Goal: Information Seeking & Learning: Check status

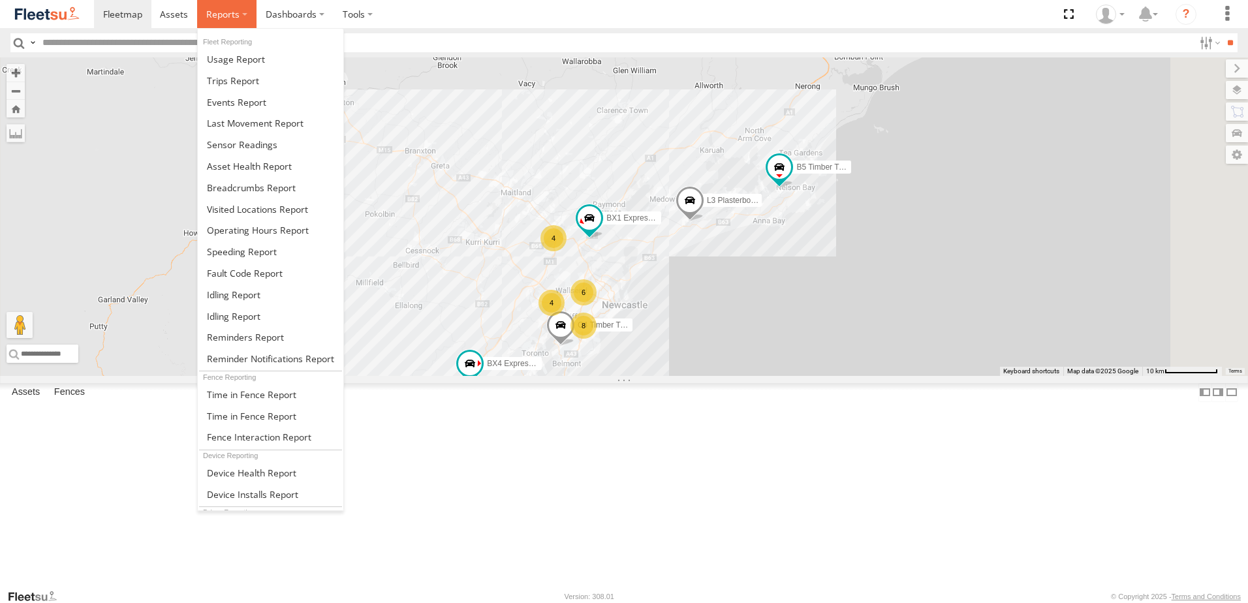
click at [244, 14] on label at bounding box center [226, 14] width 59 height 28
click at [244, 183] on span at bounding box center [251, 187] width 89 height 12
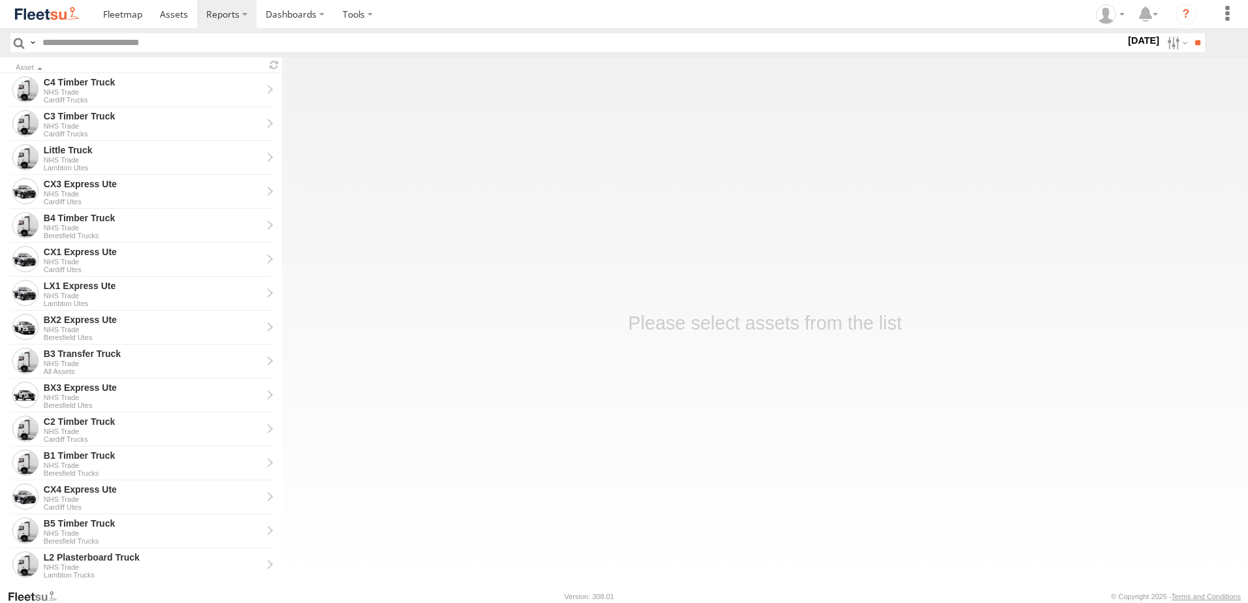
click at [1134, 40] on label "22 Sep 25" at bounding box center [1143, 40] width 37 height 14
click at [0, 0] on label at bounding box center [0, 0] width 0 height 0
click at [0, 0] on span "NHS_Beresfield" at bounding box center [0, 0] width 0 height 0
drag, startPoint x: 887, startPoint y: 292, endPoint x: 892, endPoint y: 302, distance: 10.5
click at [0, 0] on span "NHS_Cardiff" at bounding box center [0, 0] width 0 height 0
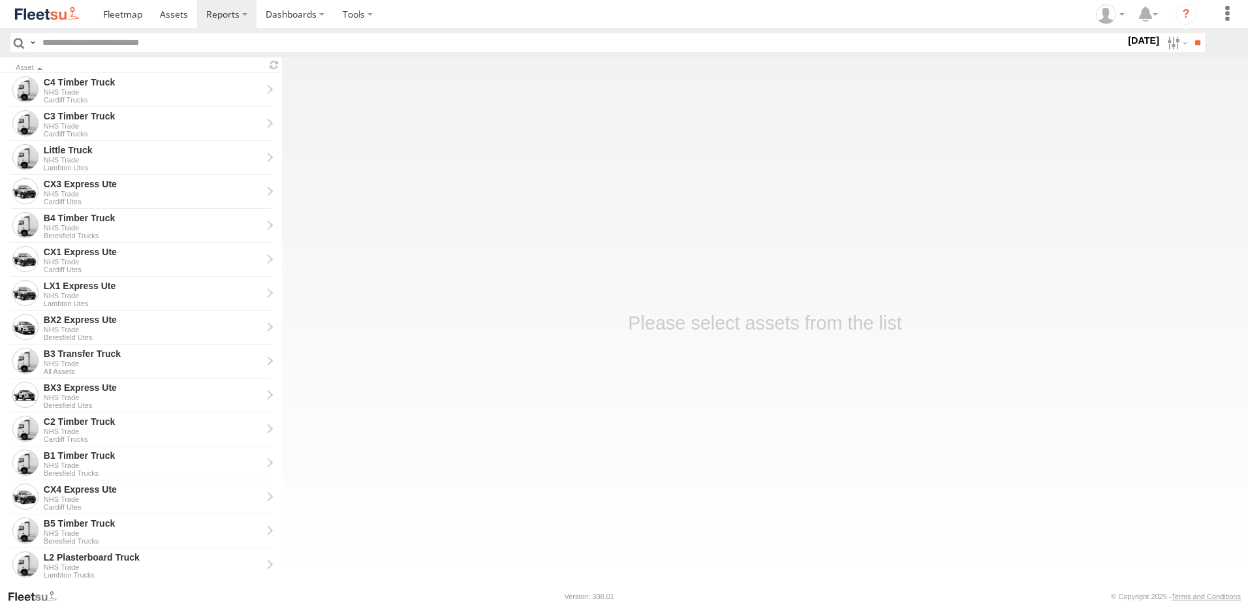
click at [0, 0] on span "NHS_Lambton" at bounding box center [0, 0] width 0 height 0
click at [1192, 43] on input "**" at bounding box center [1197, 42] width 15 height 19
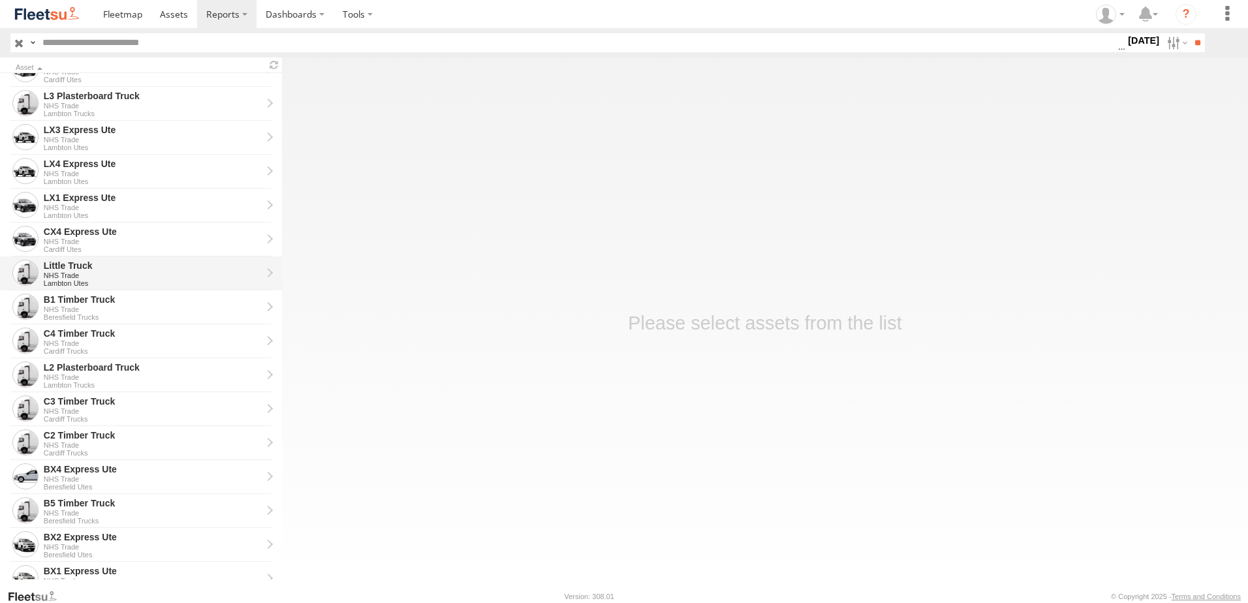
scroll to position [196, 0]
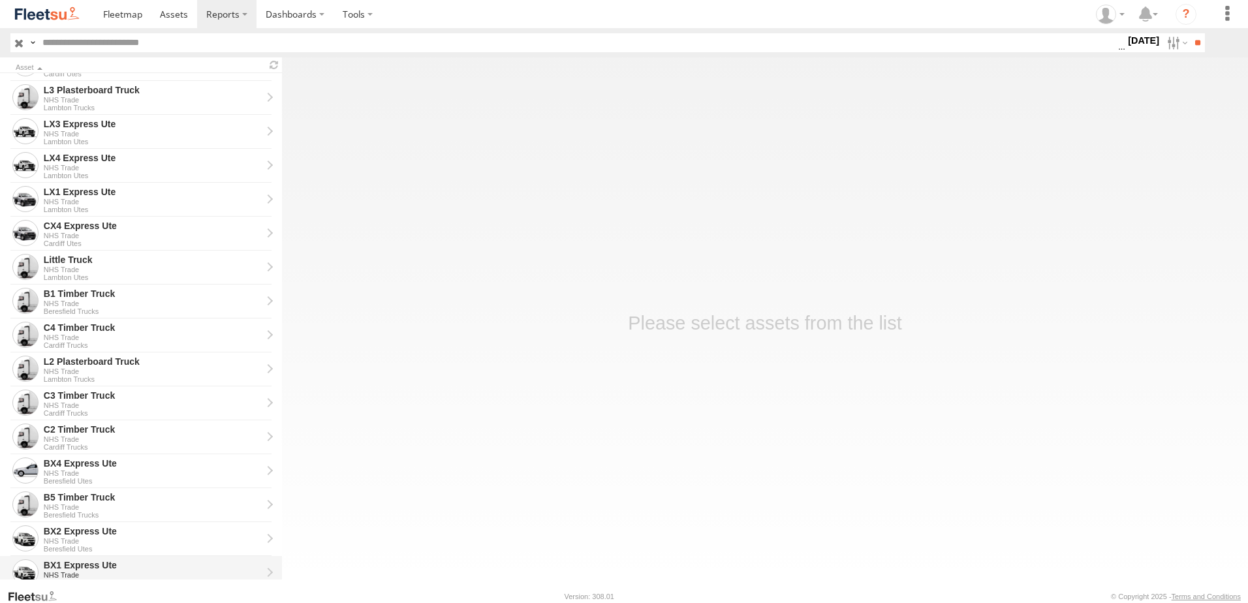
click at [65, 561] on div "BX1 Express Ute" at bounding box center [153, 565] width 218 height 12
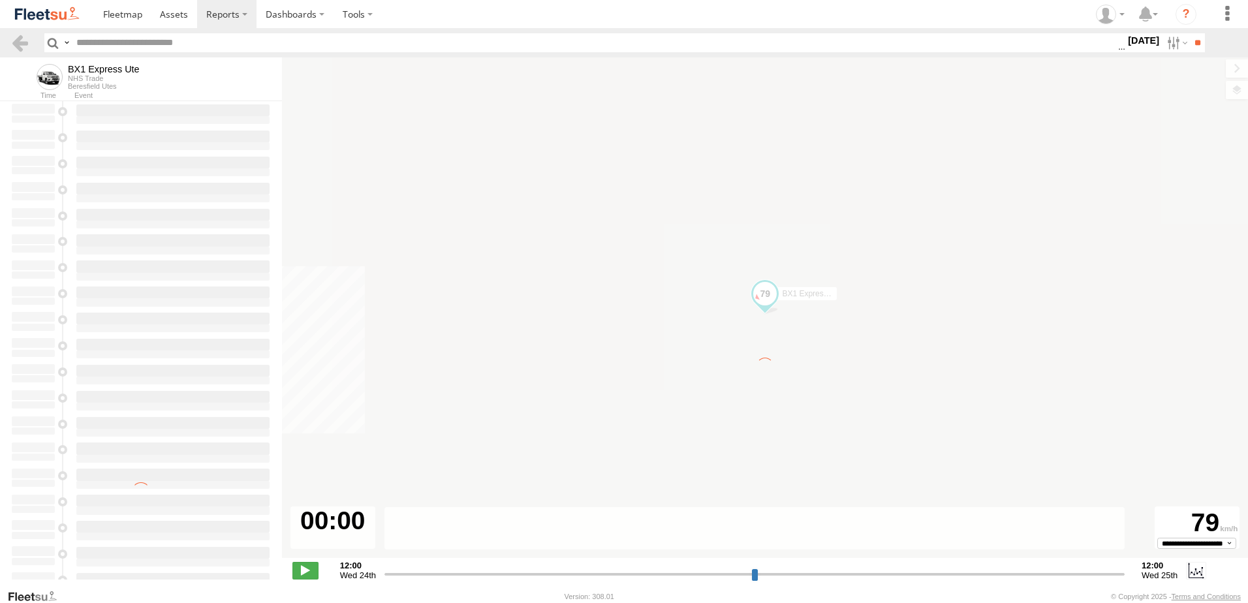
type input "**********"
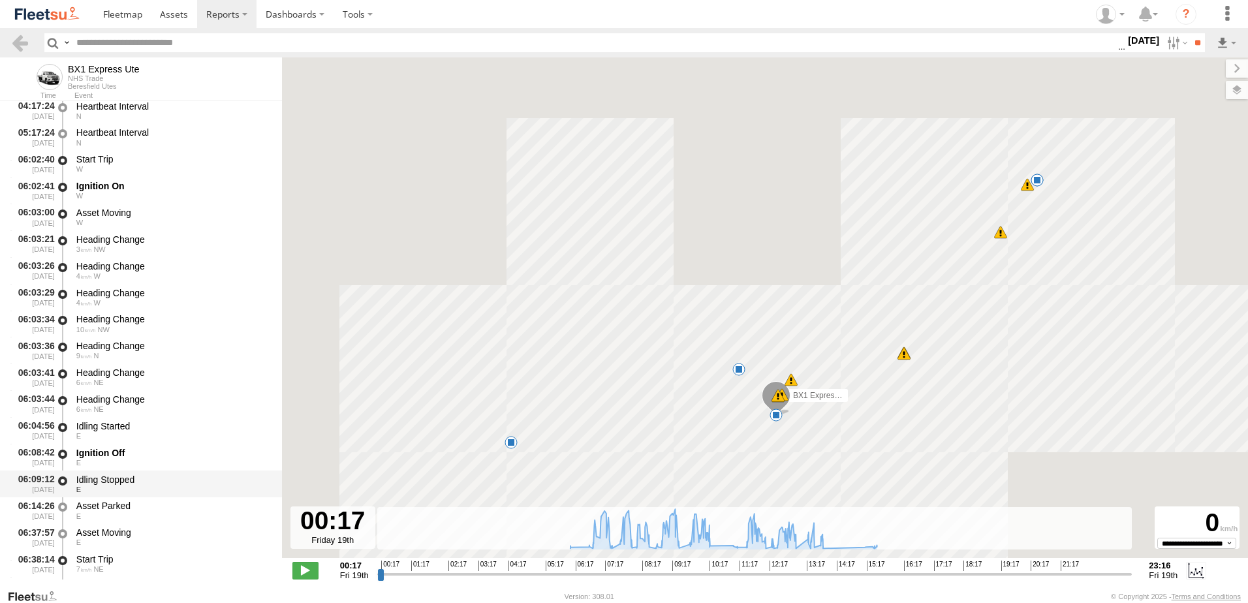
scroll to position [196, 0]
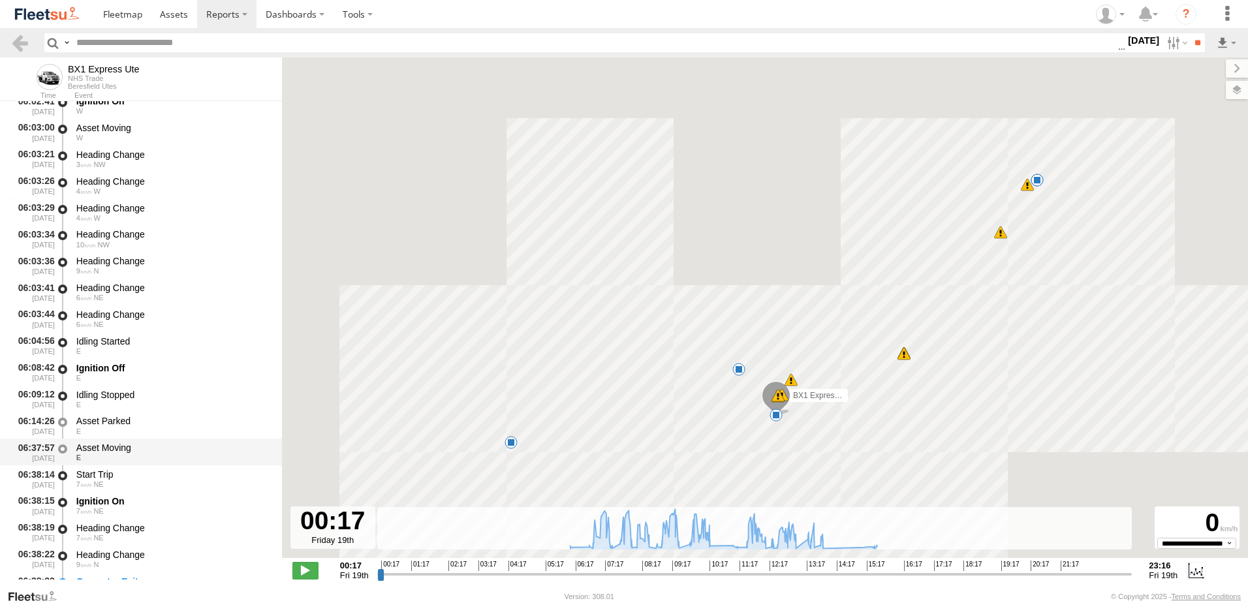
click at [102, 449] on div "Asset Moving" at bounding box center [172, 448] width 193 height 12
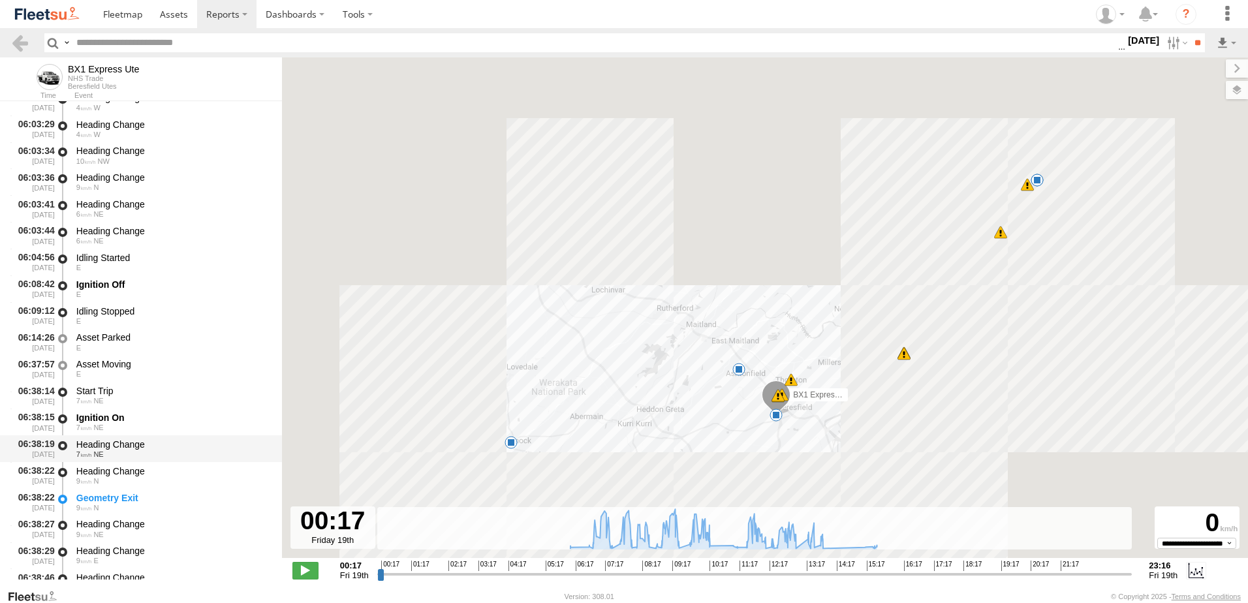
scroll to position [392, 0]
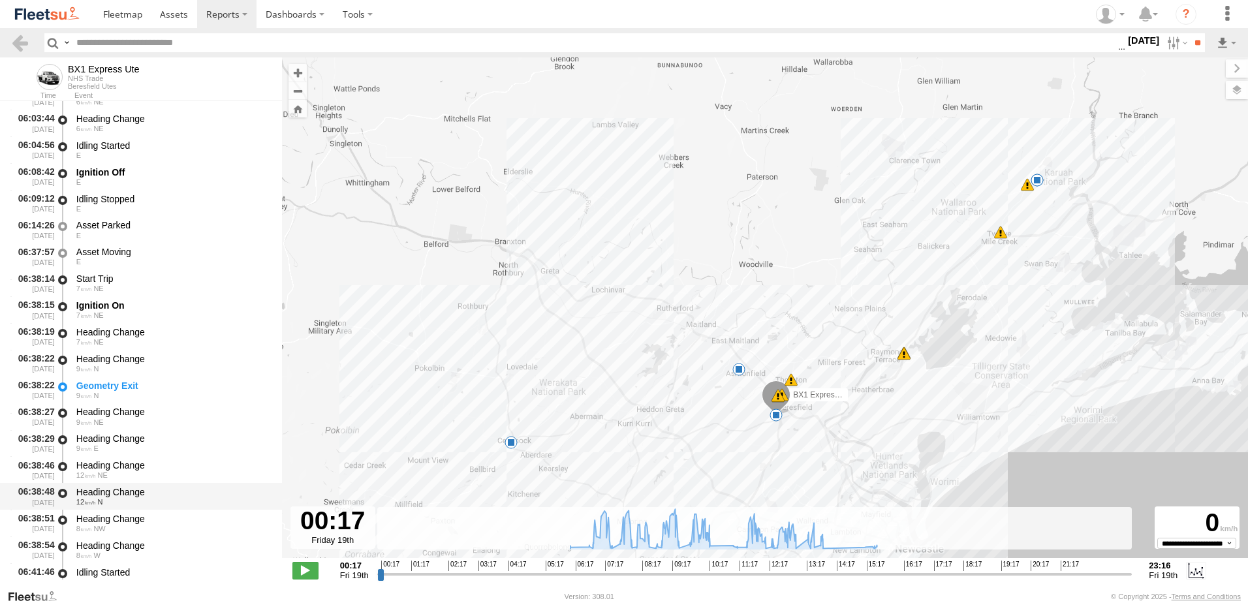
click at [106, 496] on div "Heading Change" at bounding box center [172, 492] width 193 height 12
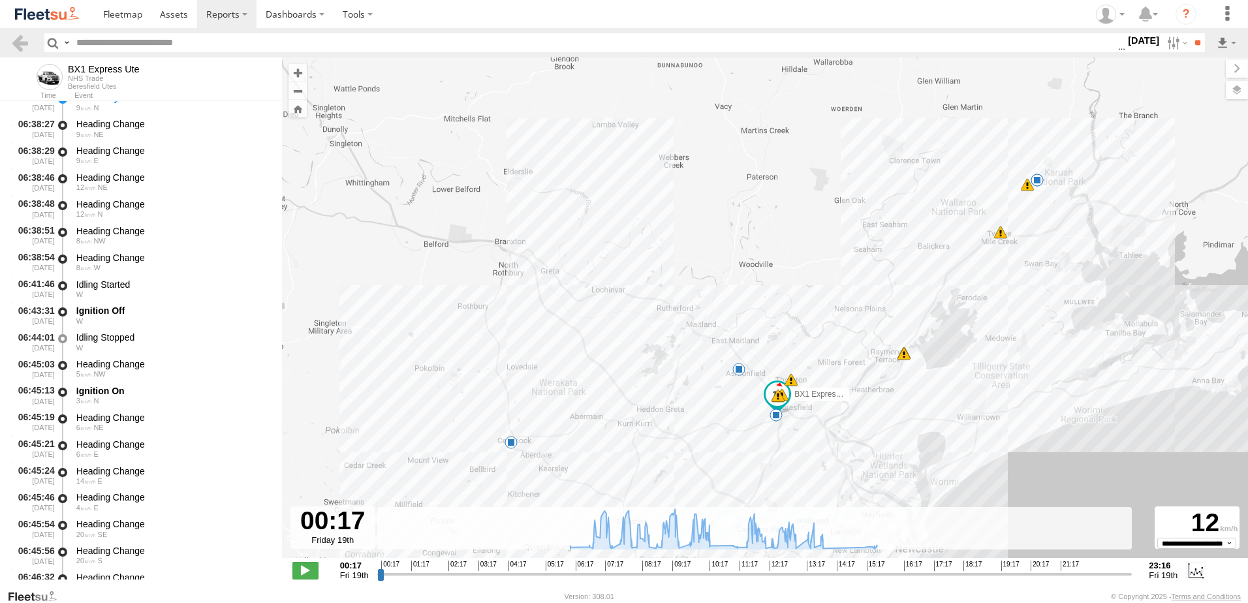
scroll to position [848, 0]
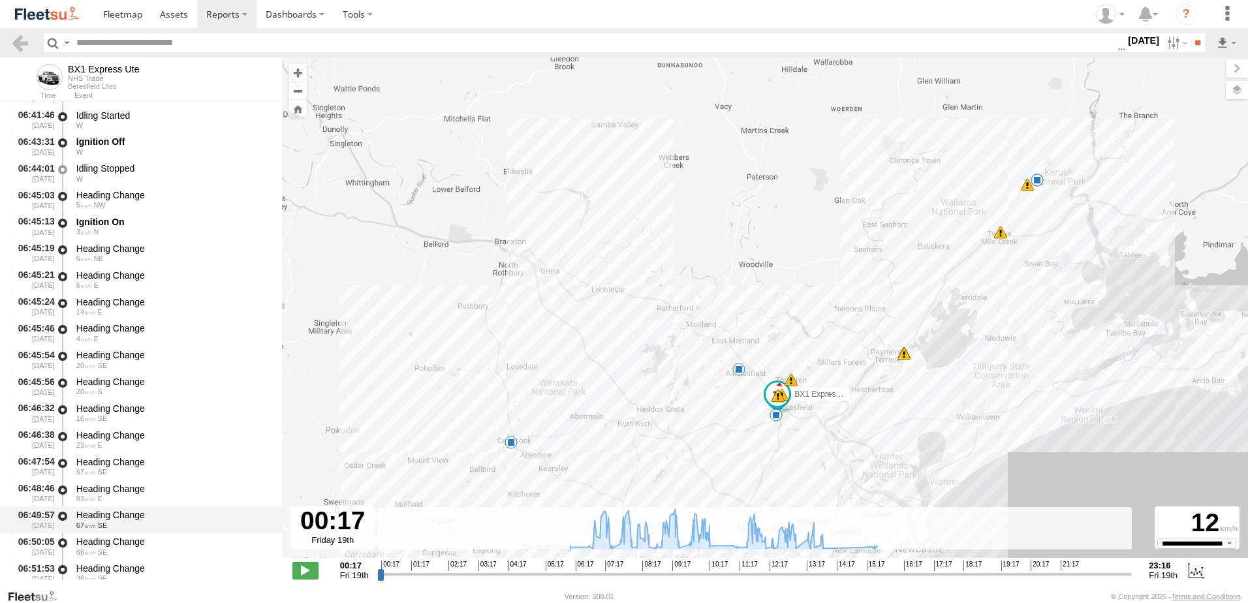
click at [108, 513] on div "Heading Change" at bounding box center [172, 515] width 193 height 12
click at [29, 45] on link at bounding box center [19, 42] width 19 height 19
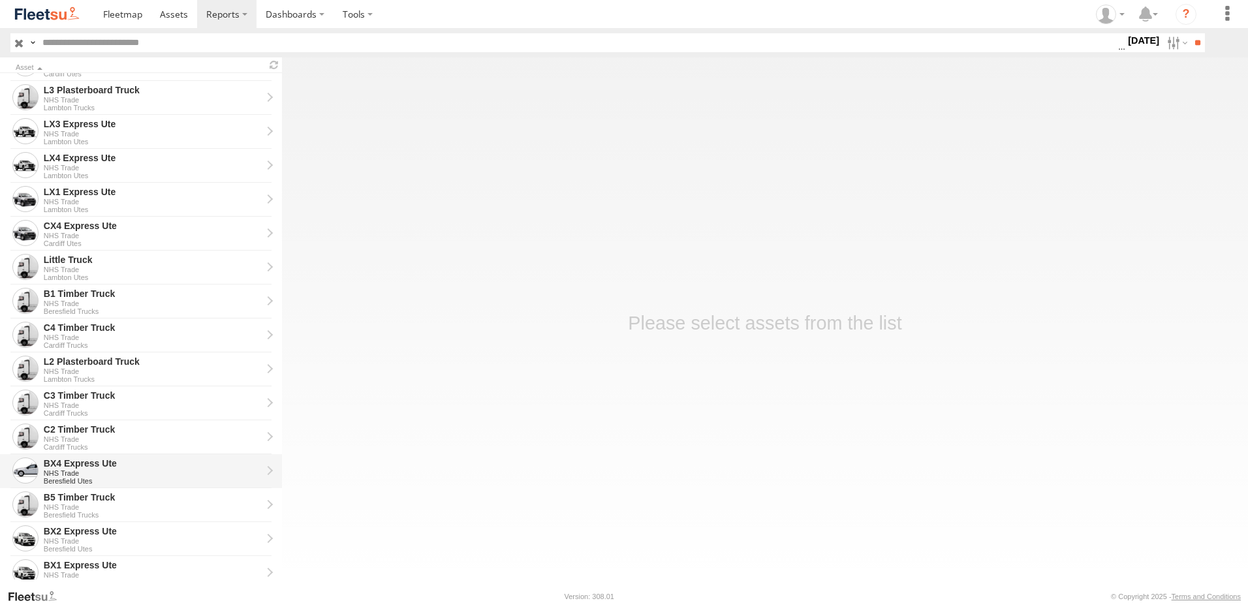
scroll to position [294, 0]
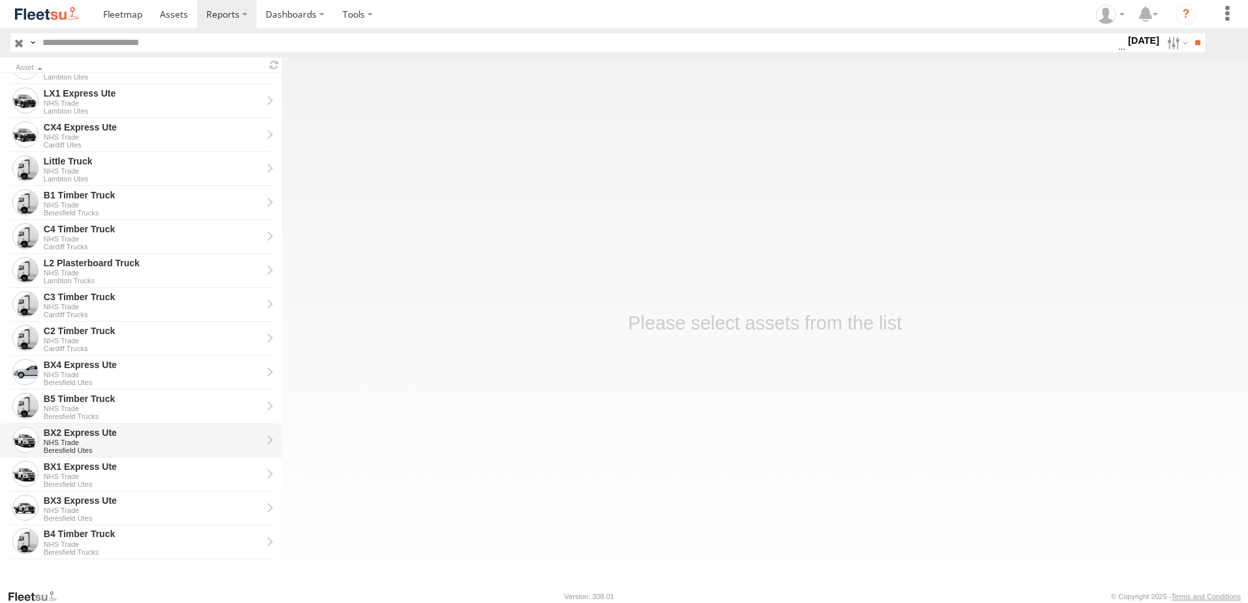
click at [69, 435] on div "BX2 Express Ute" at bounding box center [153, 433] width 218 height 12
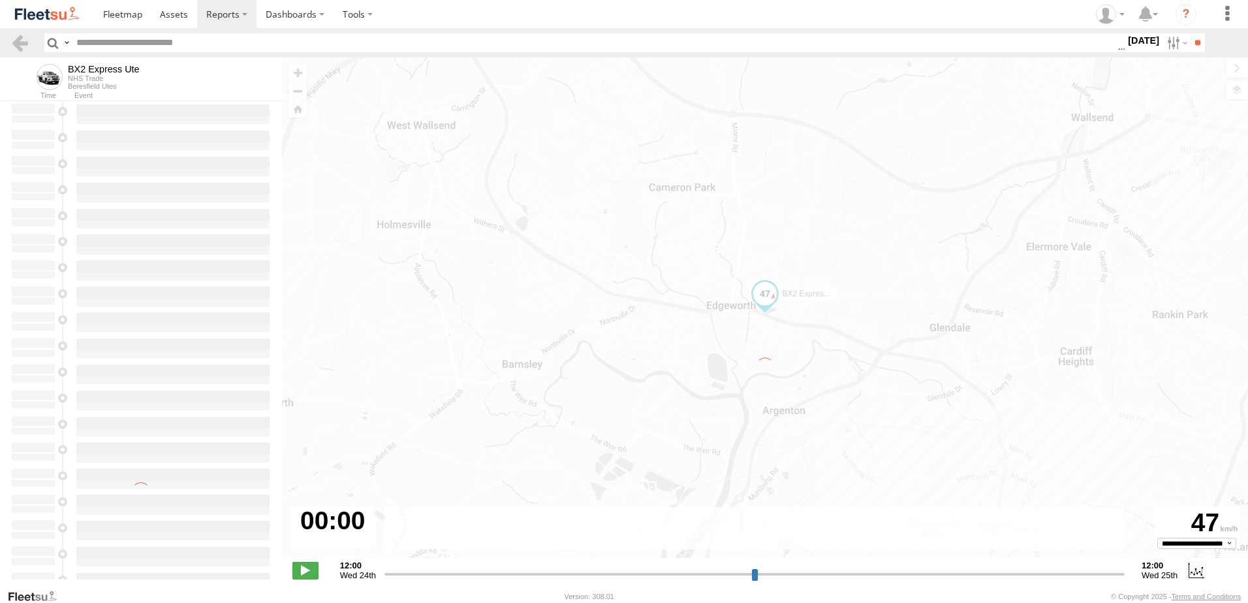
type input "**********"
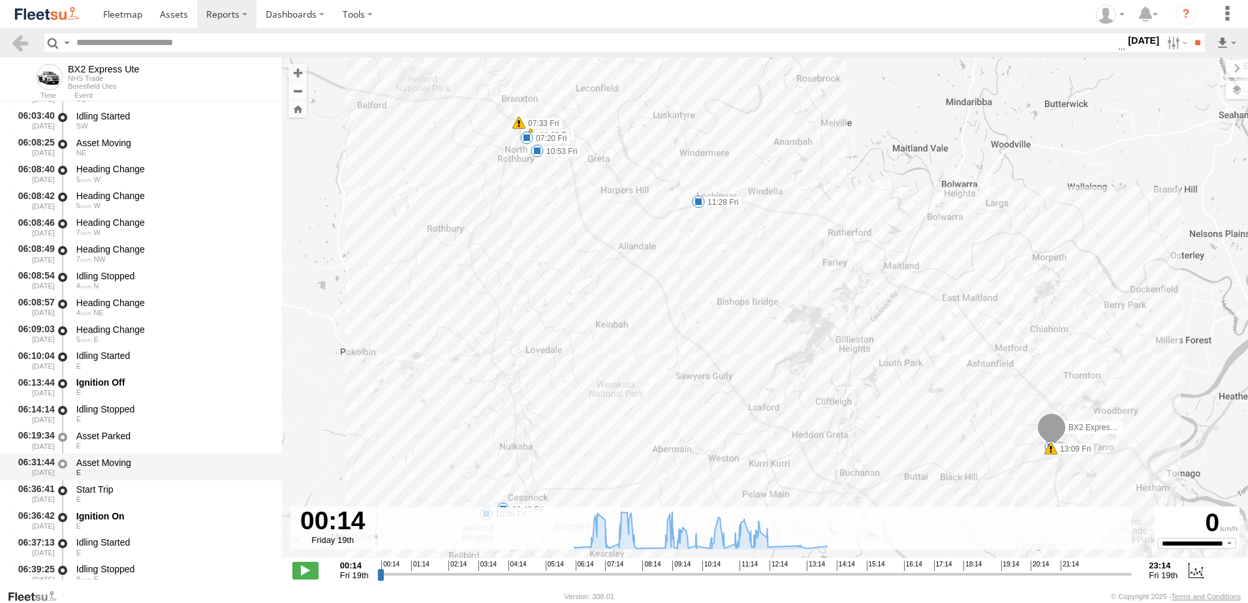
scroll to position [392, 0]
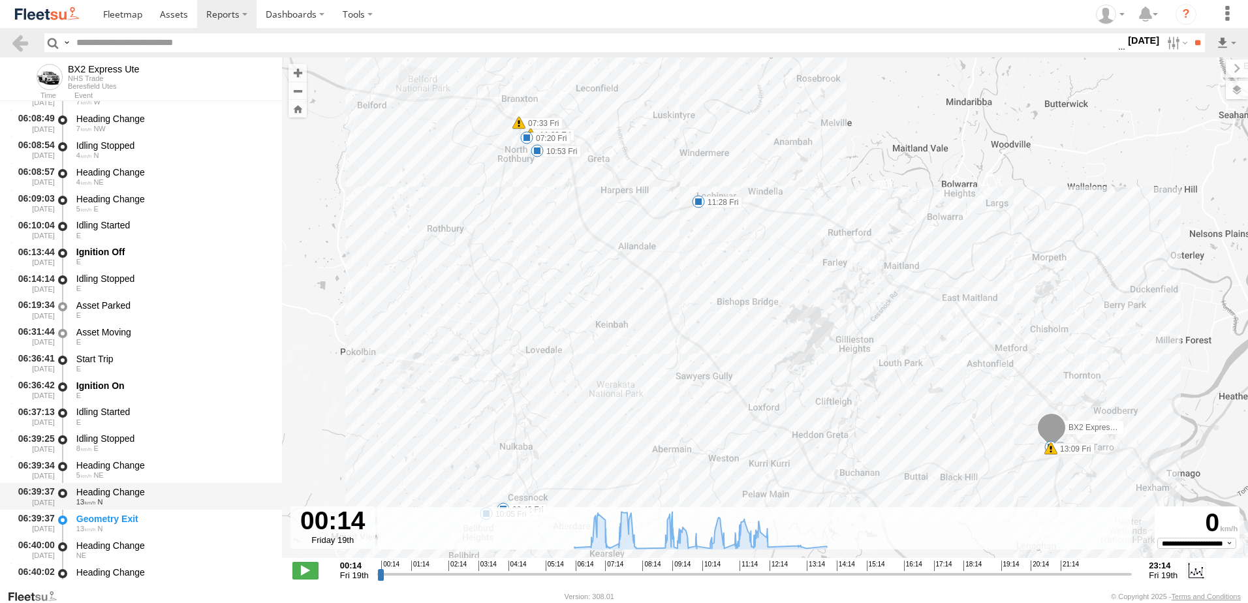
click at [108, 491] on div "Heading Change" at bounding box center [172, 492] width 193 height 12
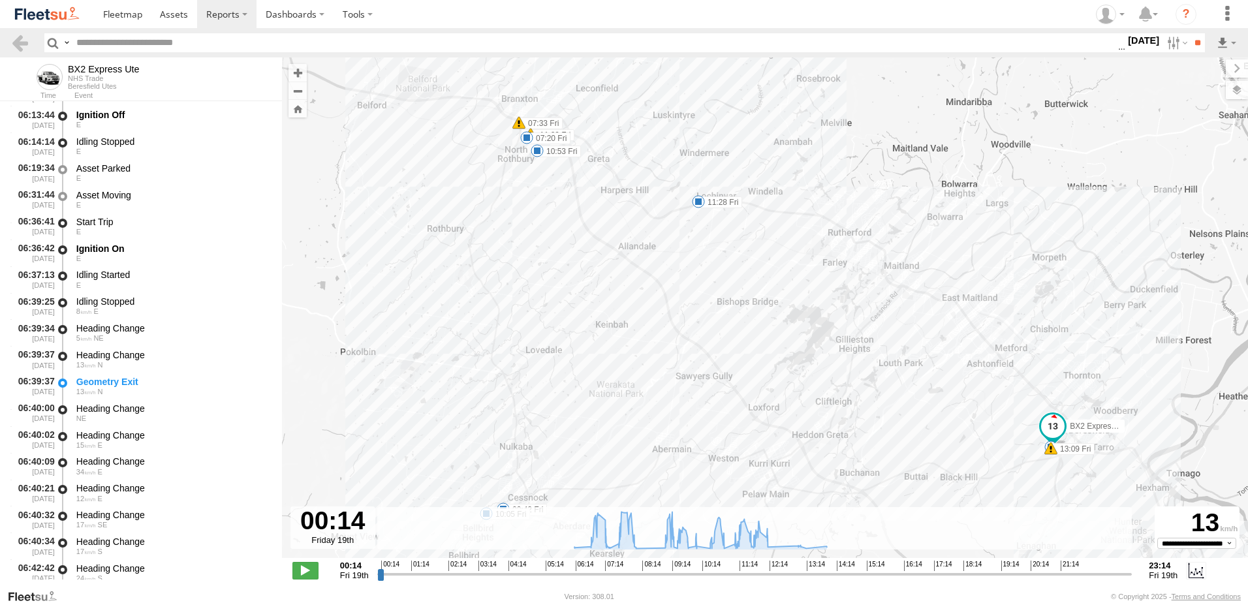
scroll to position [653, 0]
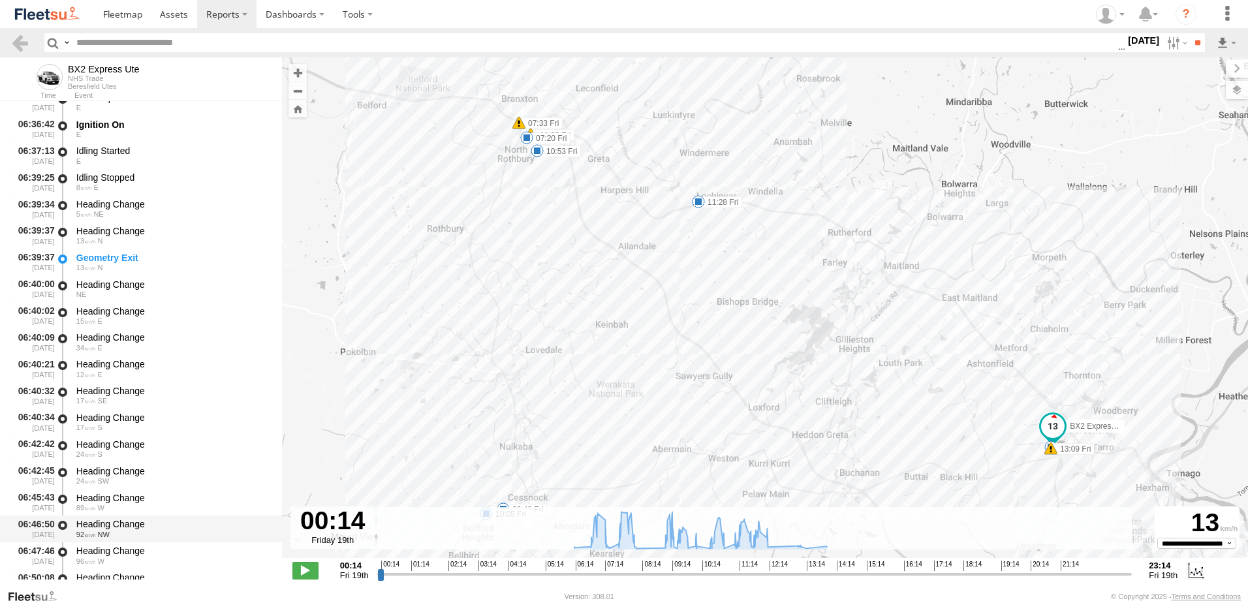
click at [114, 520] on div "Heading Change" at bounding box center [172, 524] width 193 height 12
click at [22, 42] on link at bounding box center [19, 42] width 19 height 19
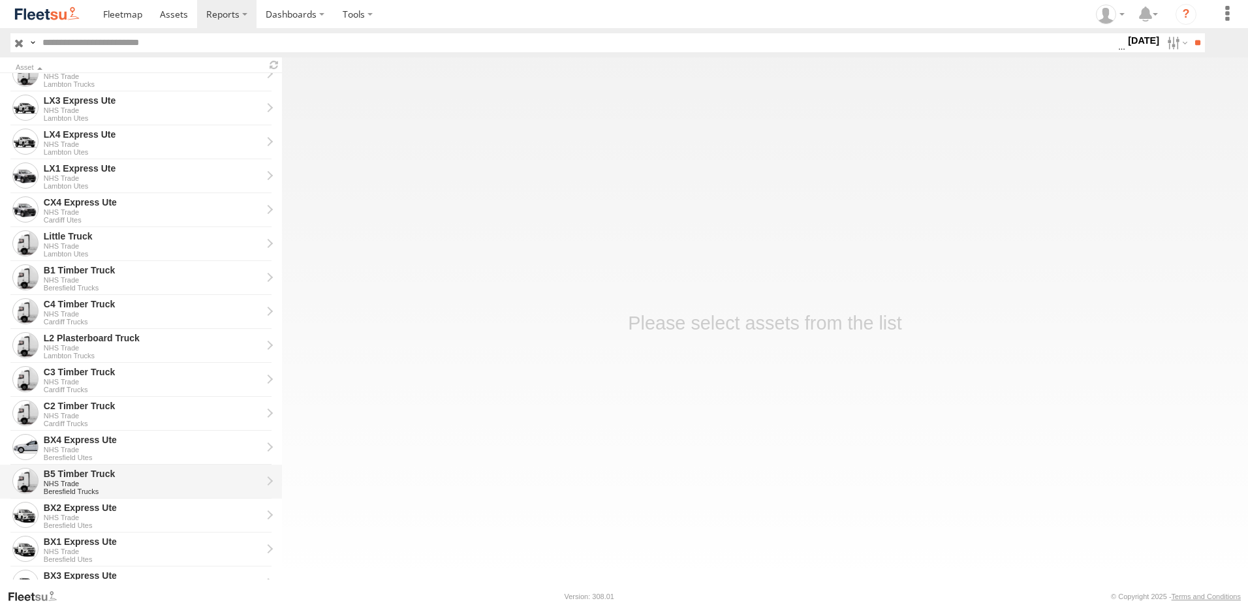
scroll to position [261, 0]
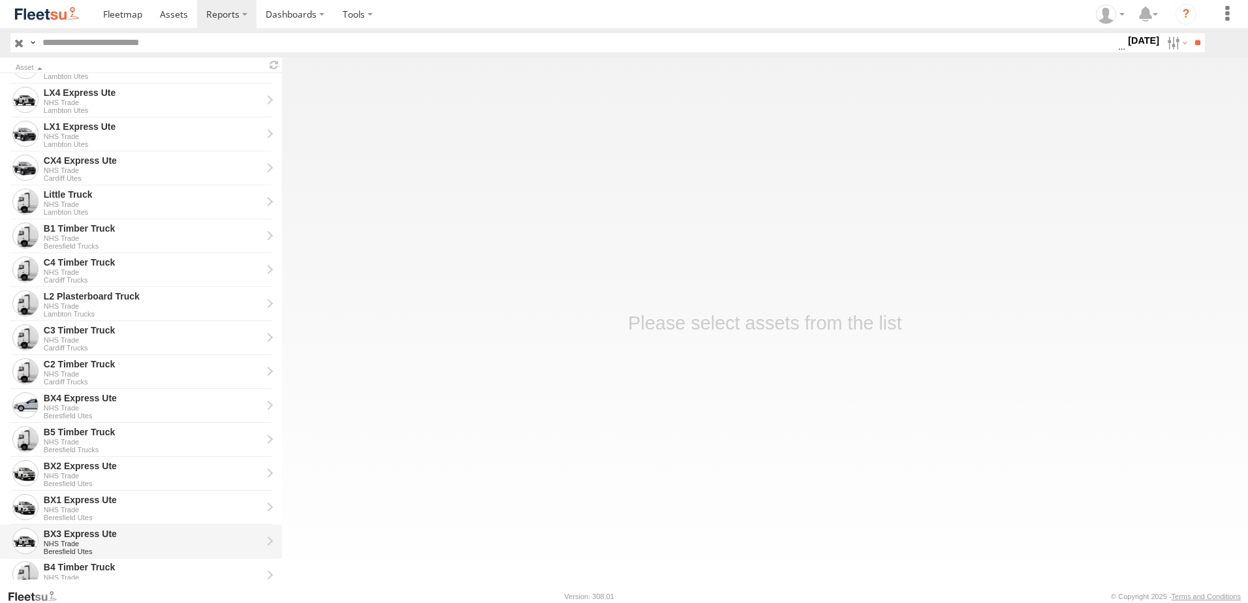
click at [71, 530] on div "BX3 Express Ute" at bounding box center [153, 534] width 218 height 12
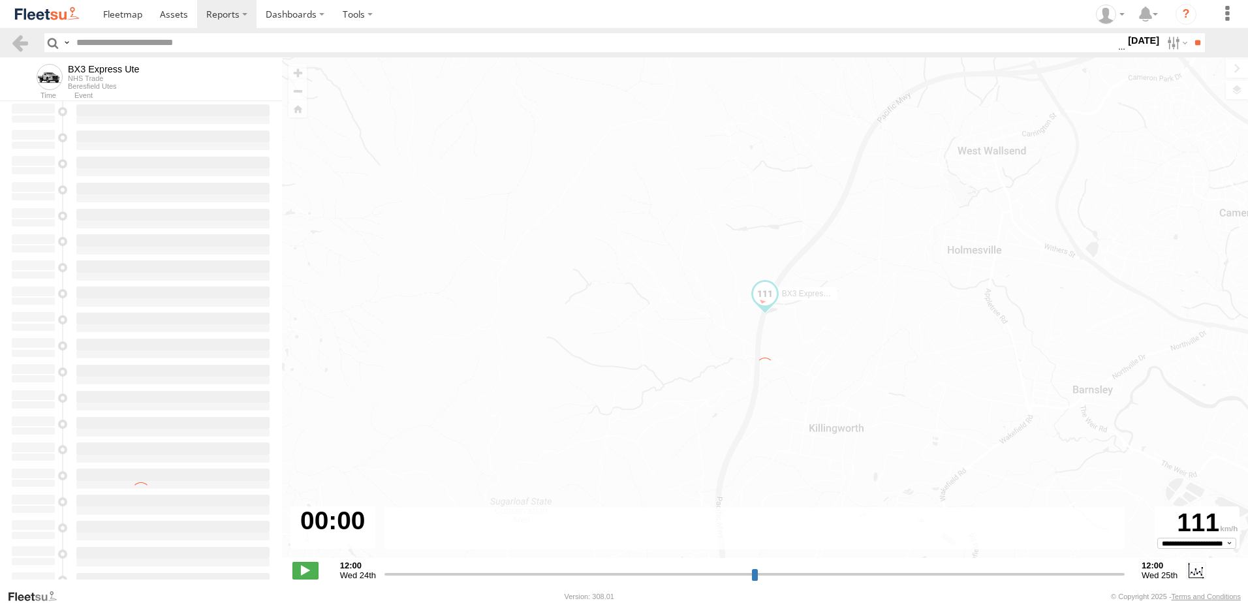
type input "**********"
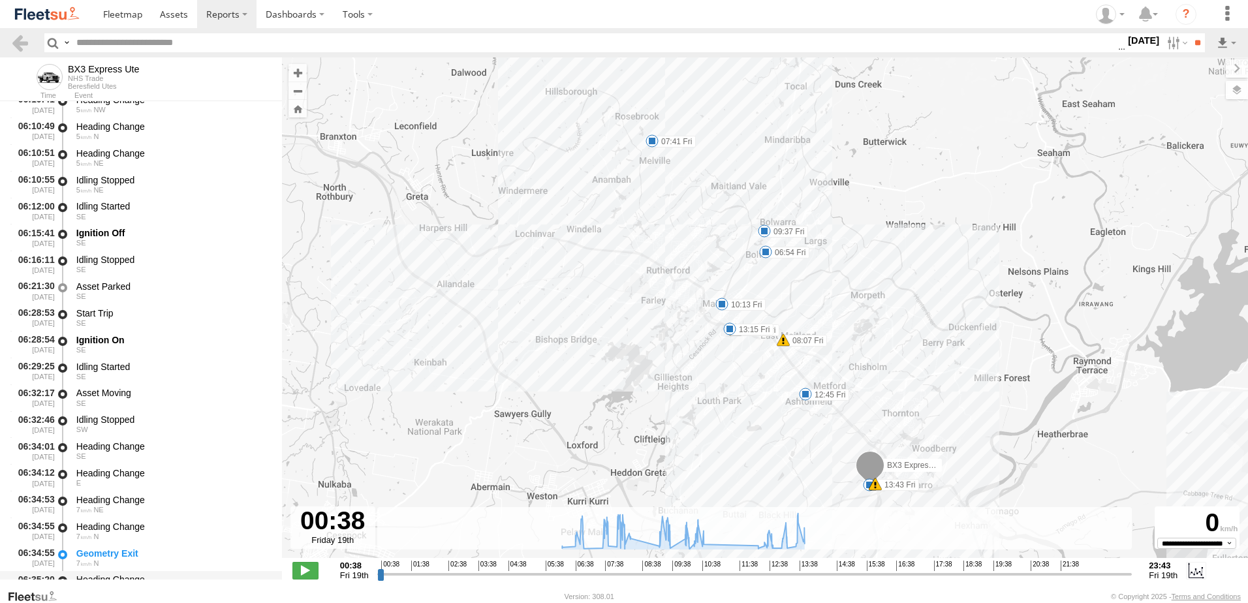
scroll to position [522, 0]
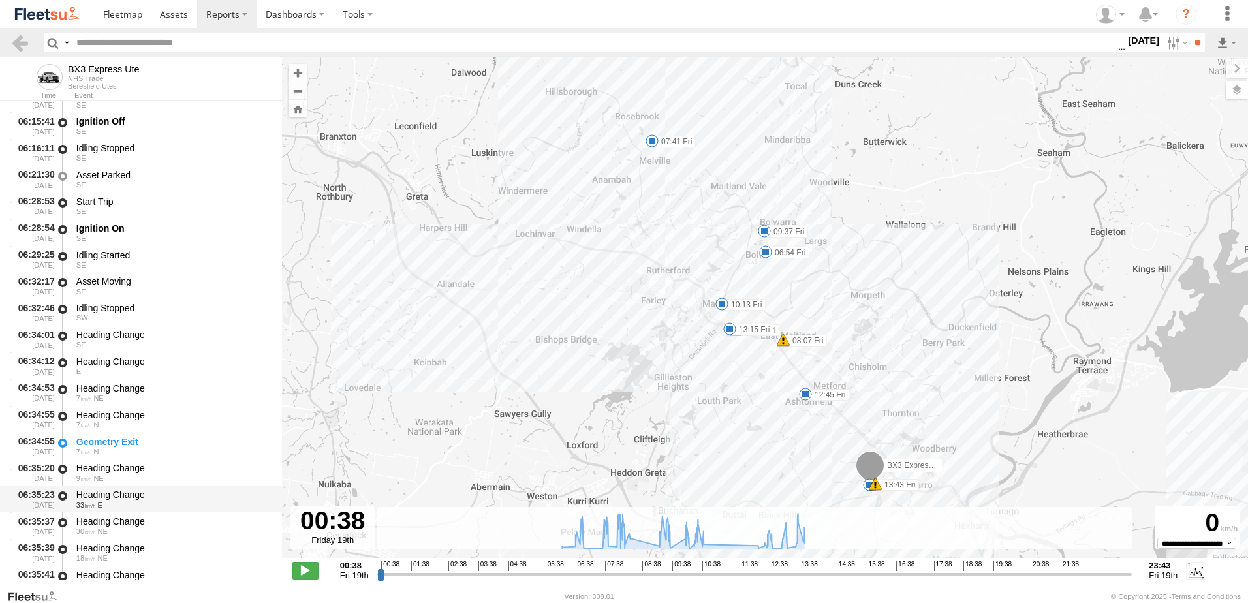
click at [110, 490] on div "Heading Change" at bounding box center [172, 495] width 193 height 12
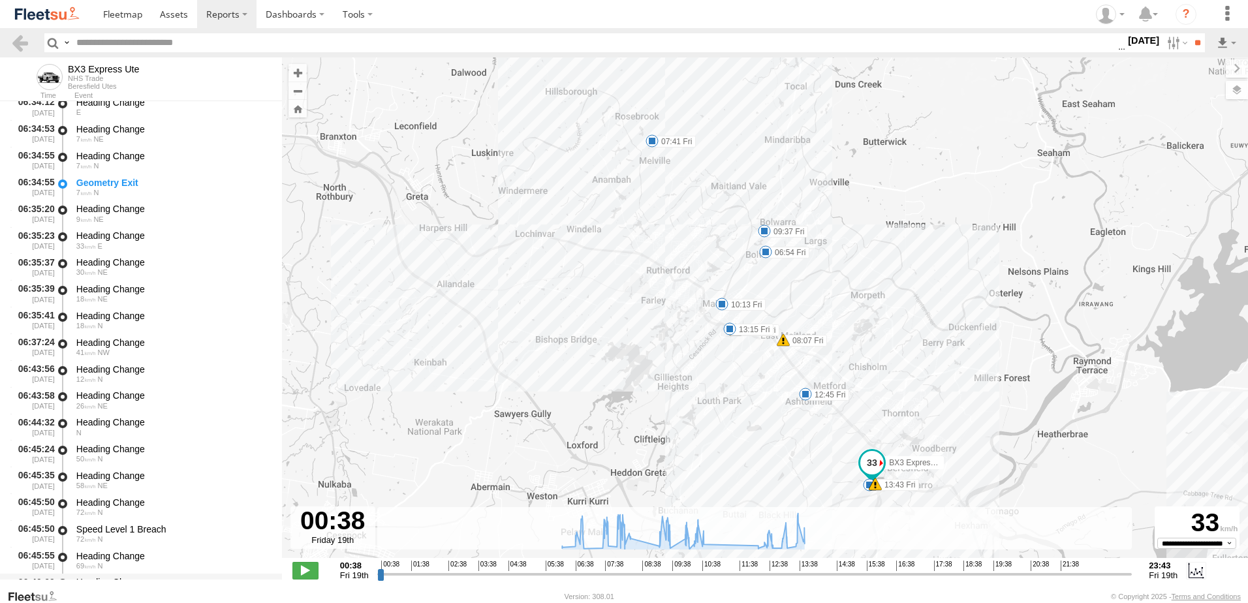
scroll to position [914, 0]
click at [113, 529] on div "Heading Change" at bounding box center [172, 530] width 193 height 12
click at [22, 40] on link at bounding box center [19, 42] width 19 height 19
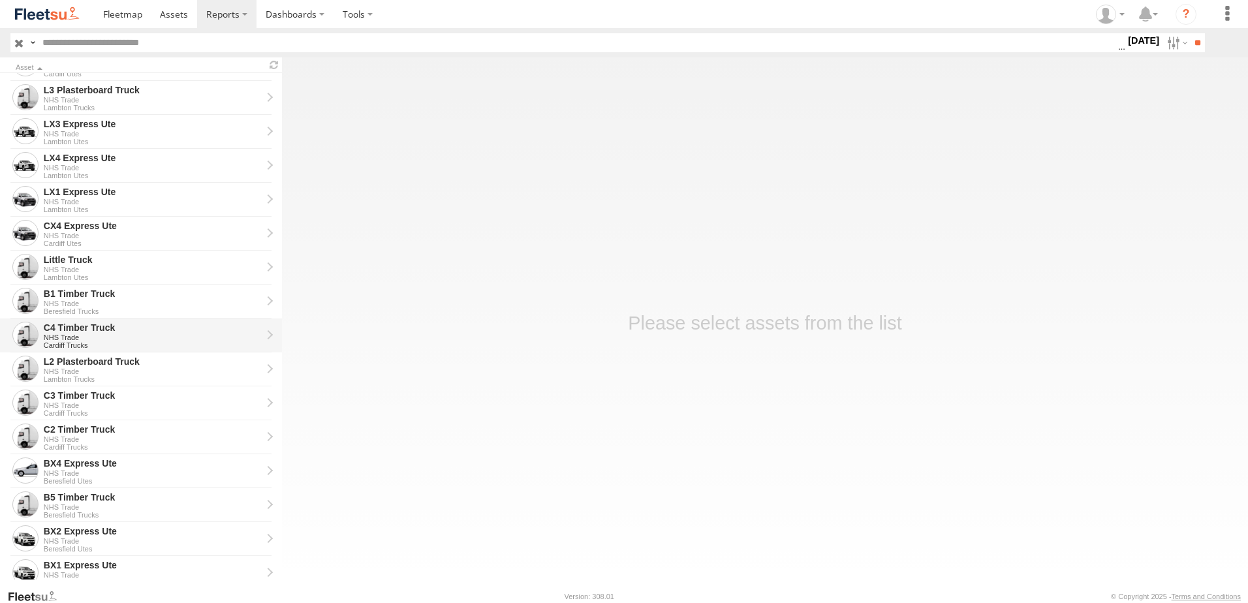
scroll to position [294, 0]
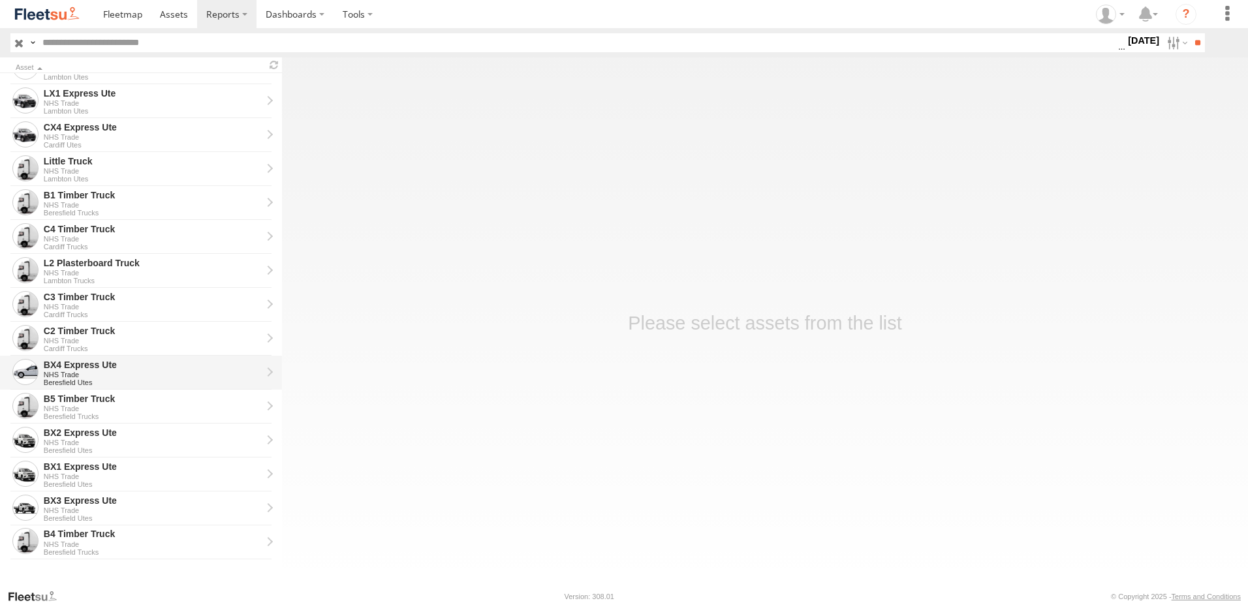
click at [84, 367] on div "BX4 Express Ute" at bounding box center [153, 365] width 218 height 12
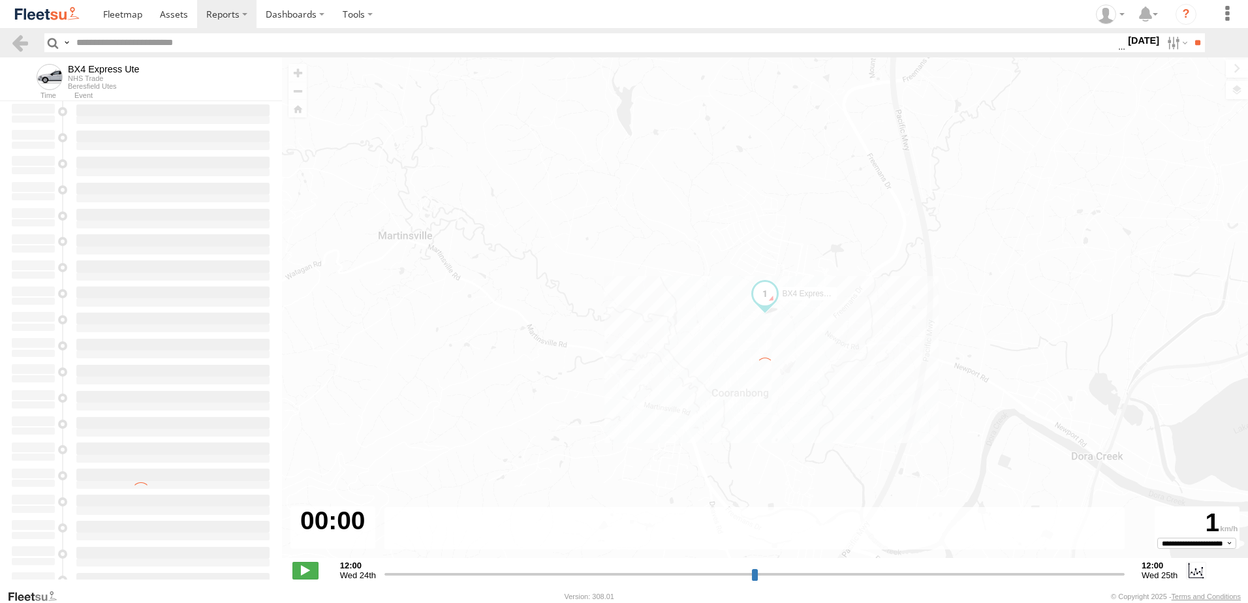
type input "**********"
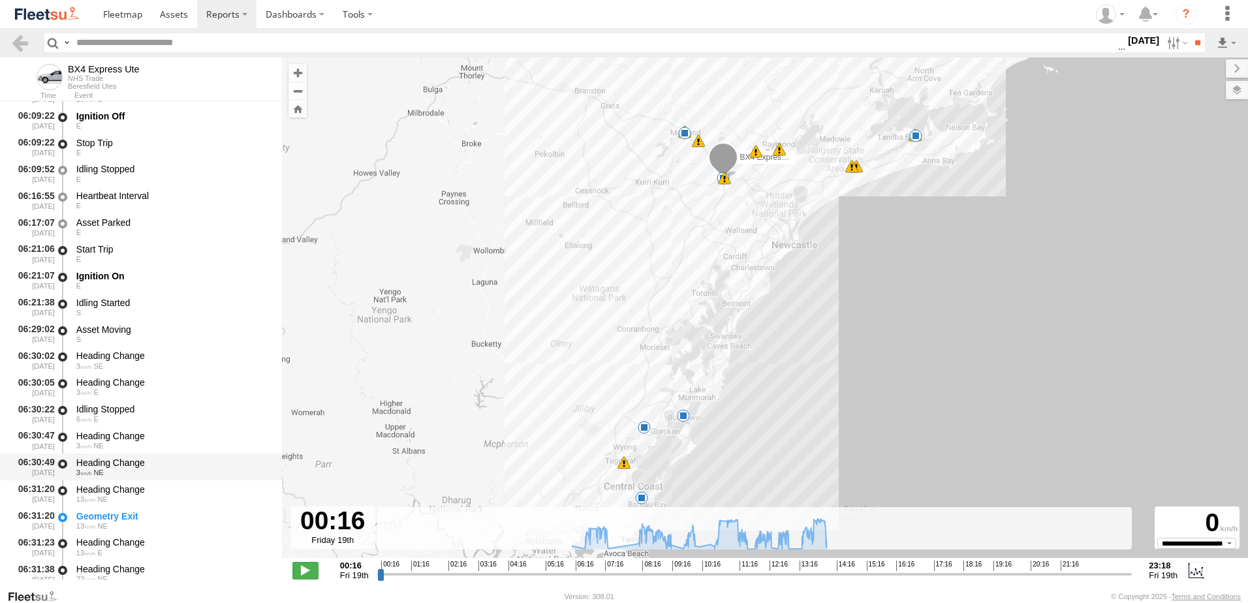
scroll to position [522, 0]
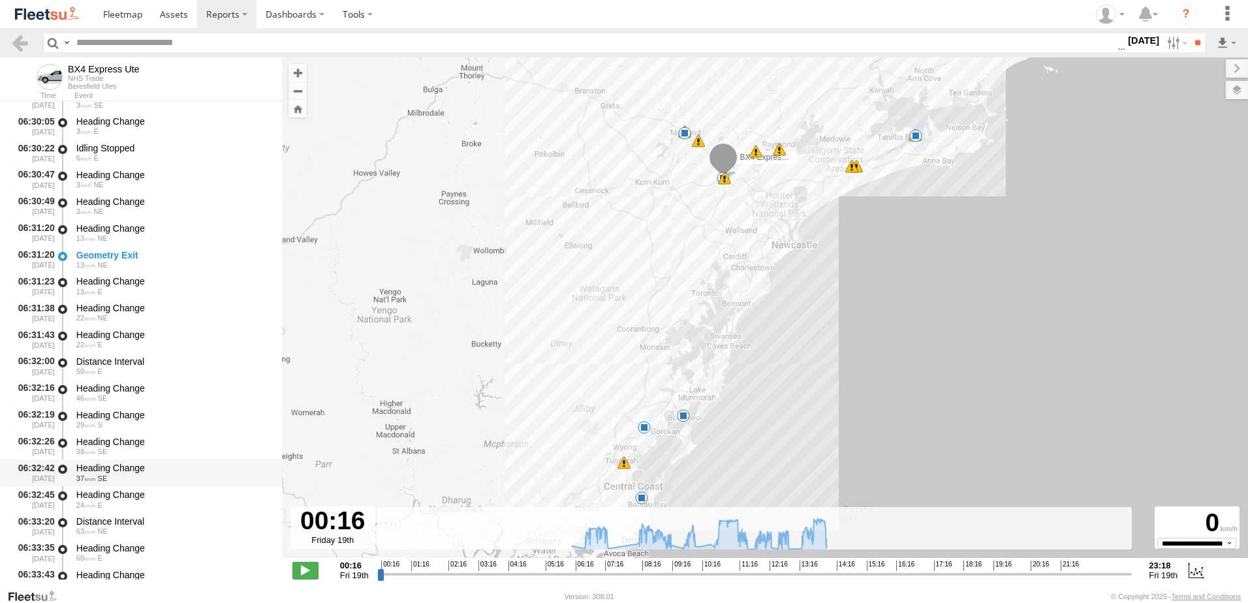
click at [107, 466] on div "Heading Change" at bounding box center [172, 468] width 193 height 12
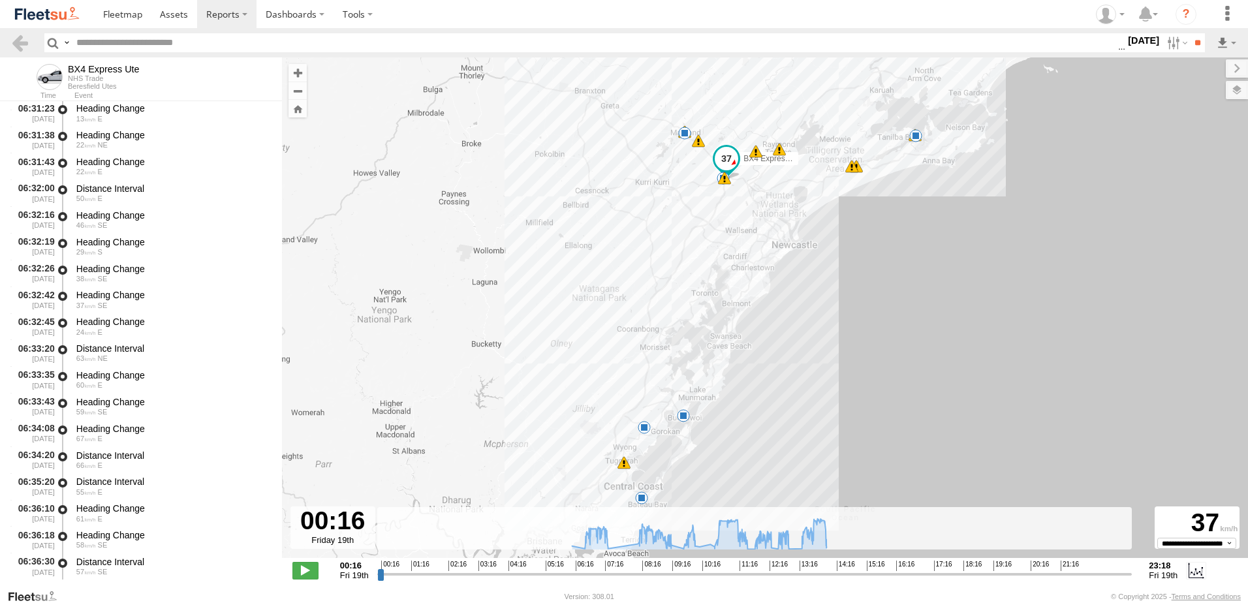
scroll to position [783, 0]
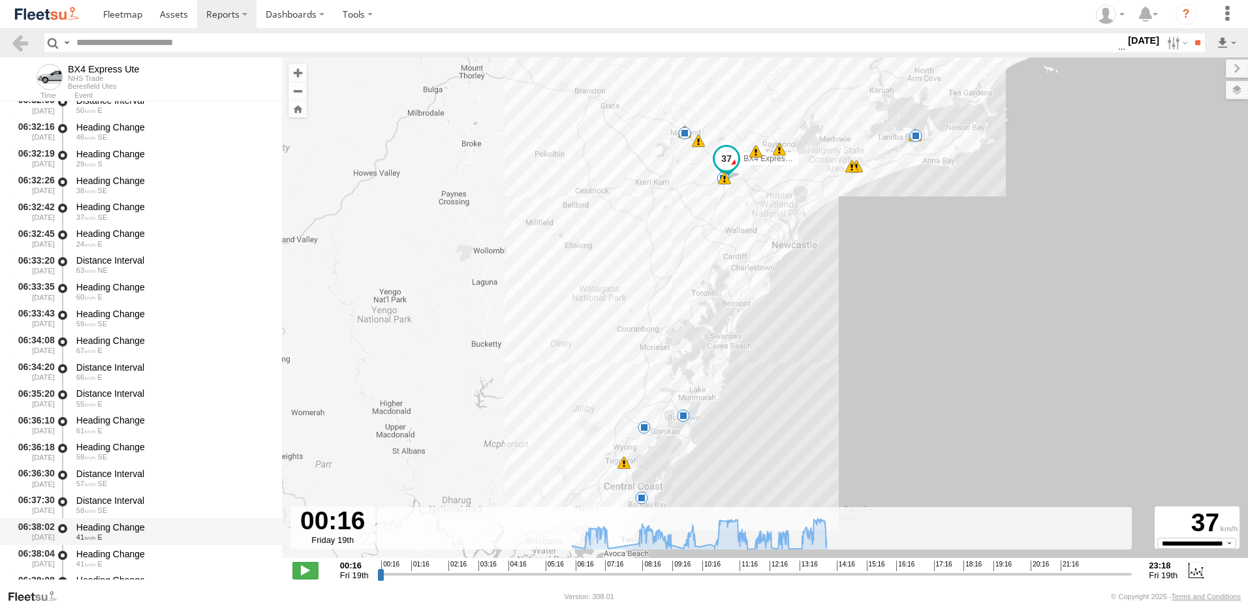
click at [108, 524] on div "Heading Change" at bounding box center [172, 527] width 193 height 12
click at [22, 42] on link at bounding box center [19, 42] width 19 height 19
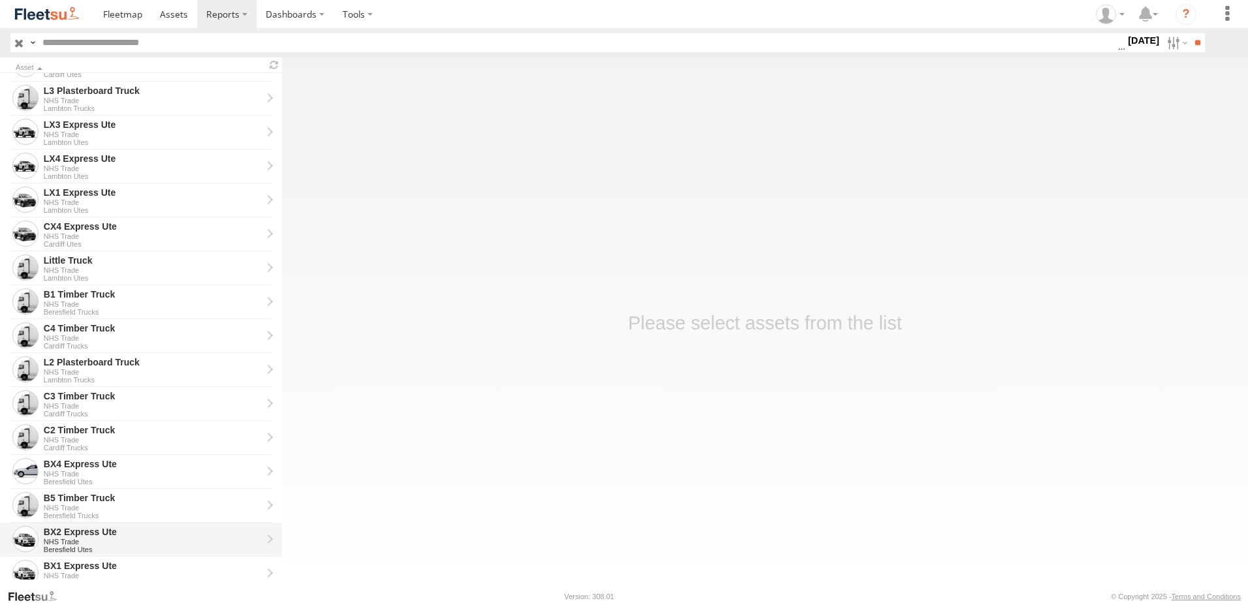
scroll to position [294, 0]
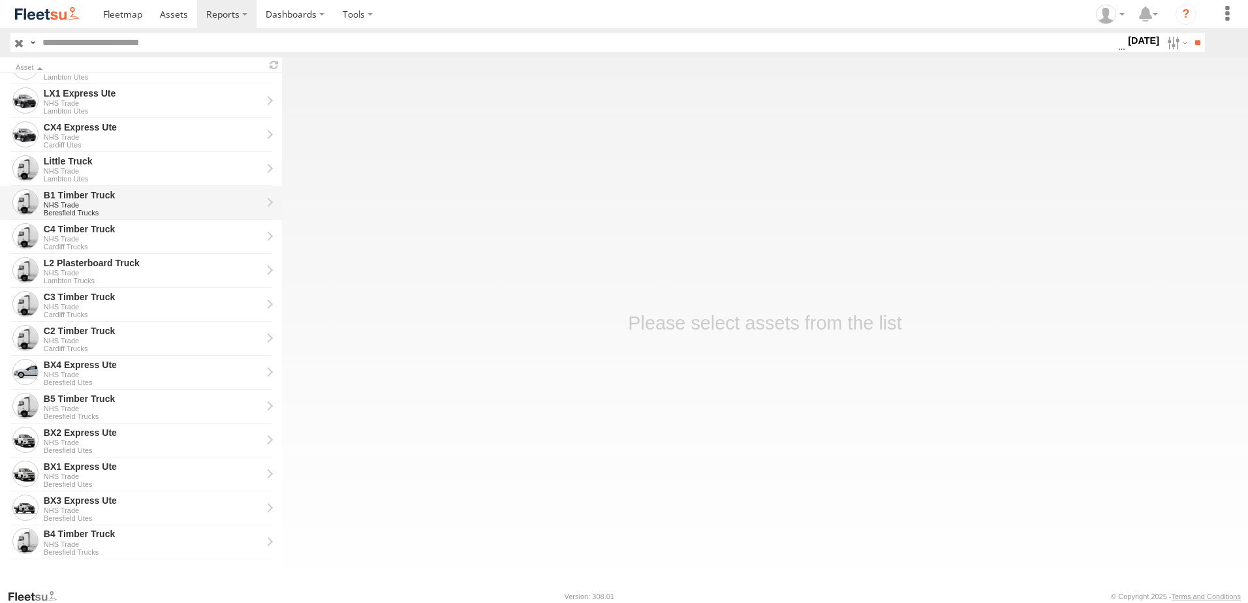
click at [61, 191] on div "B1 Timber Truck" at bounding box center [153, 195] width 218 height 12
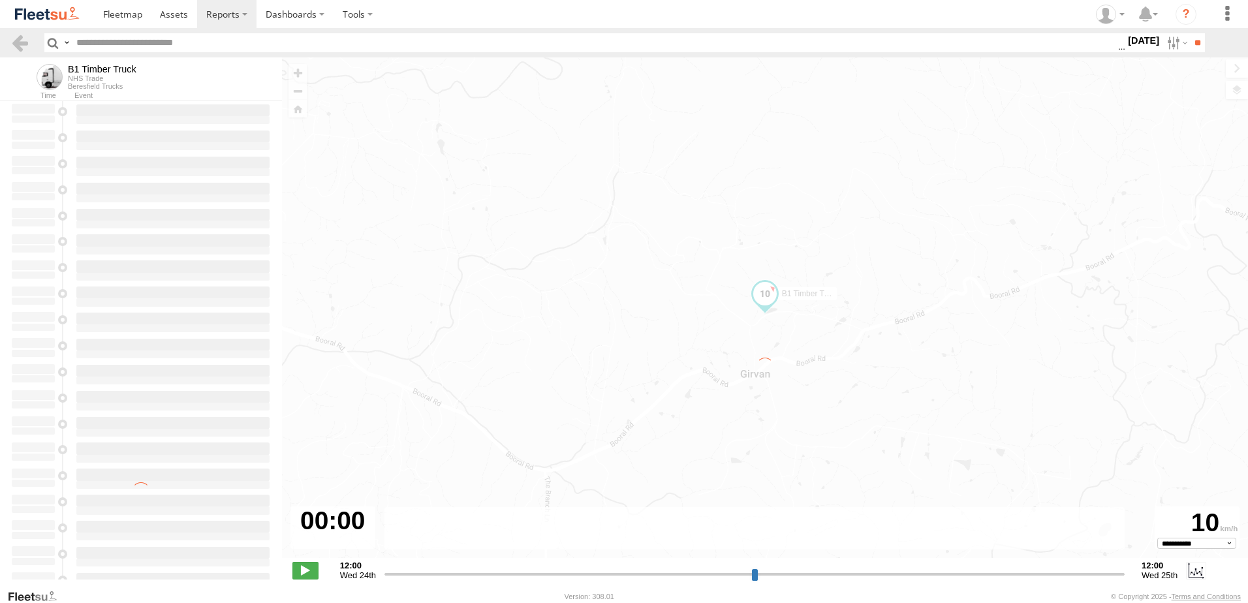
type input "**********"
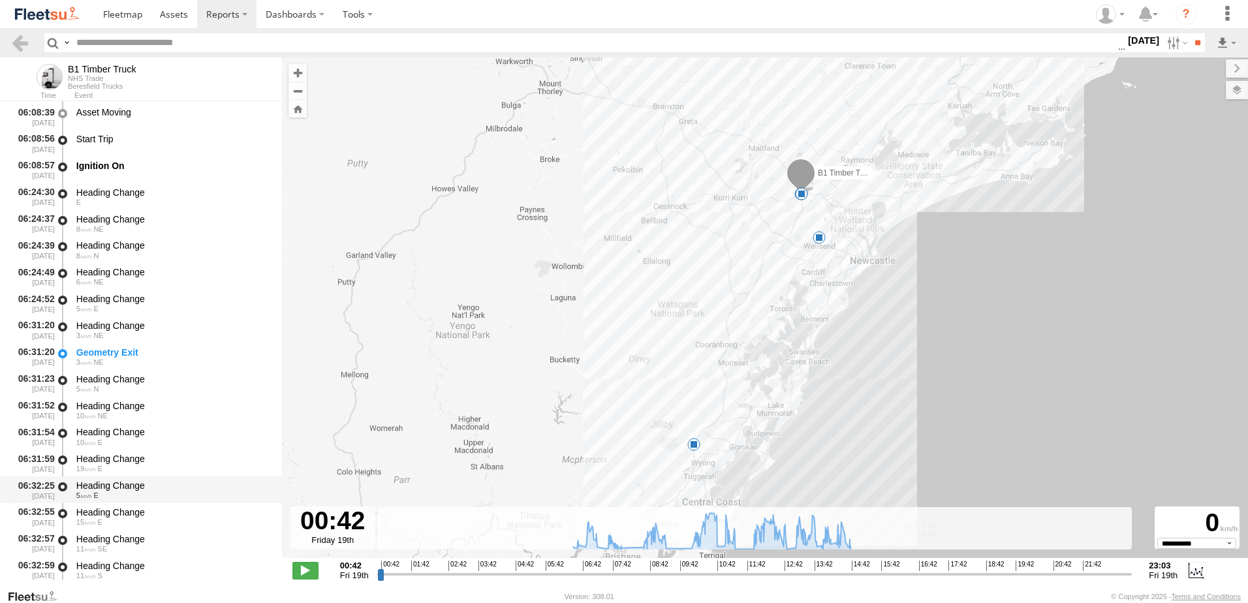
scroll to position [261, 0]
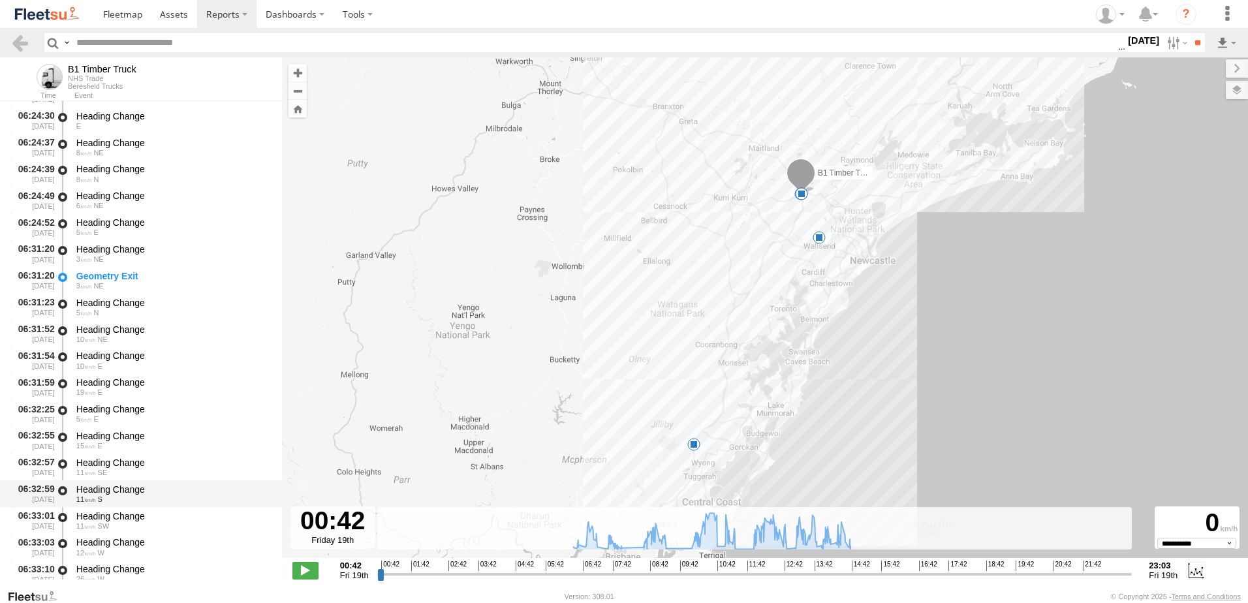
click at [119, 484] on div "Heading Change" at bounding box center [172, 490] width 193 height 12
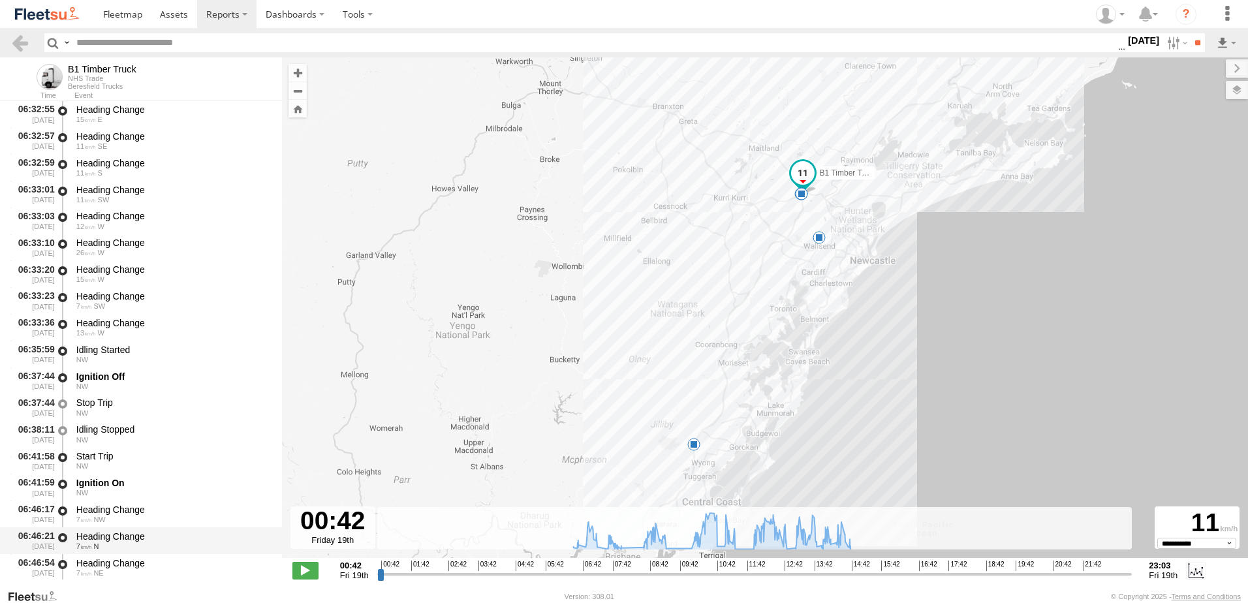
click at [107, 536] on div "Heading Change" at bounding box center [172, 537] width 193 height 12
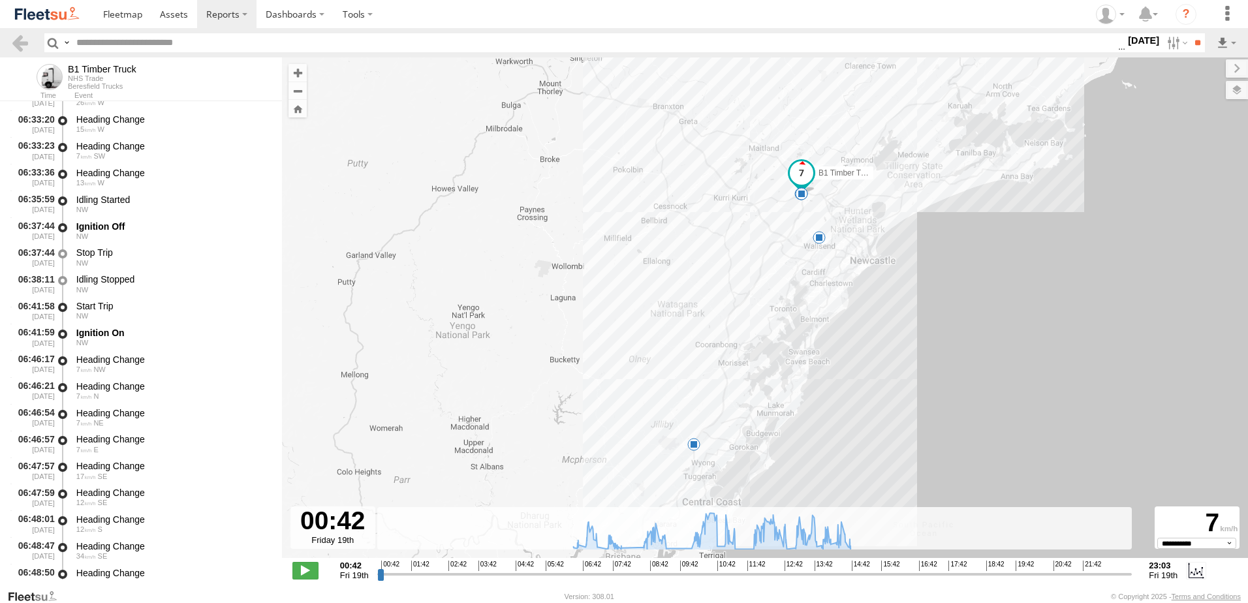
scroll to position [914, 0]
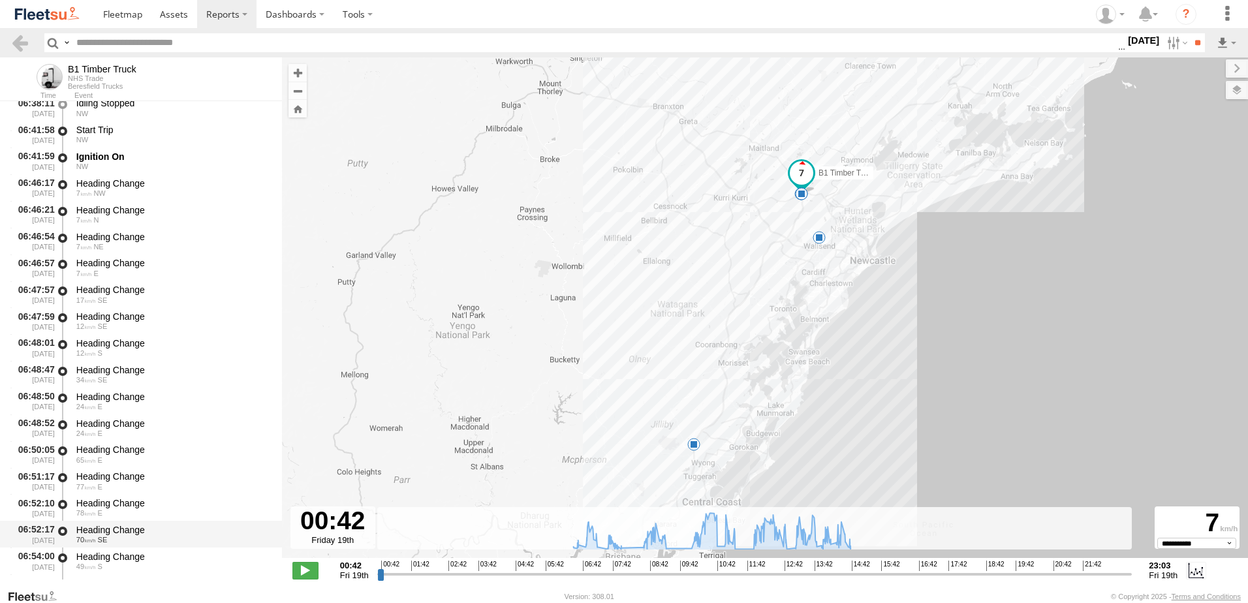
click at [103, 525] on div "Heading Change" at bounding box center [172, 530] width 193 height 12
click at [18, 40] on link at bounding box center [19, 42] width 19 height 19
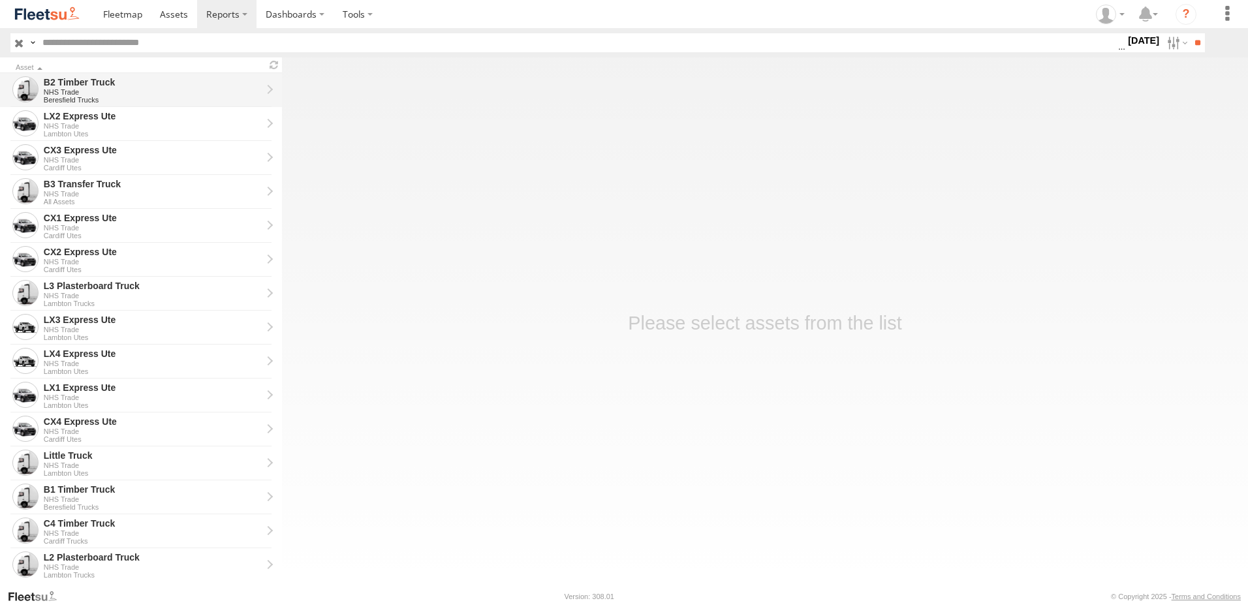
click at [63, 84] on div "B2 Timber Truck" at bounding box center [153, 82] width 218 height 12
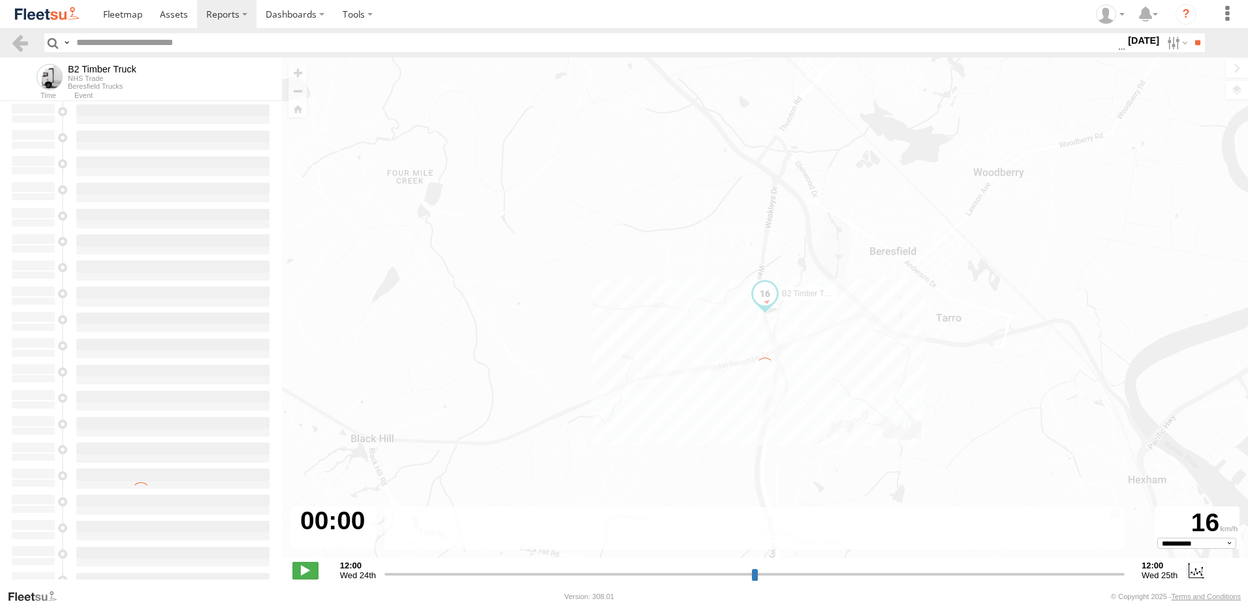
type input "**********"
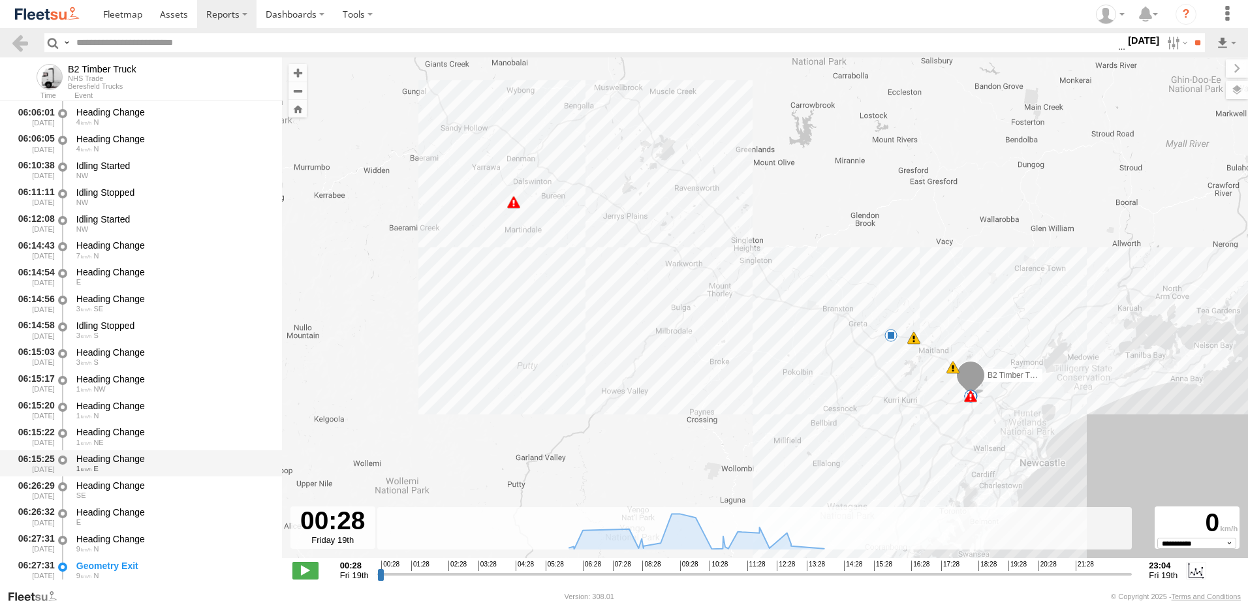
scroll to position [392, 0]
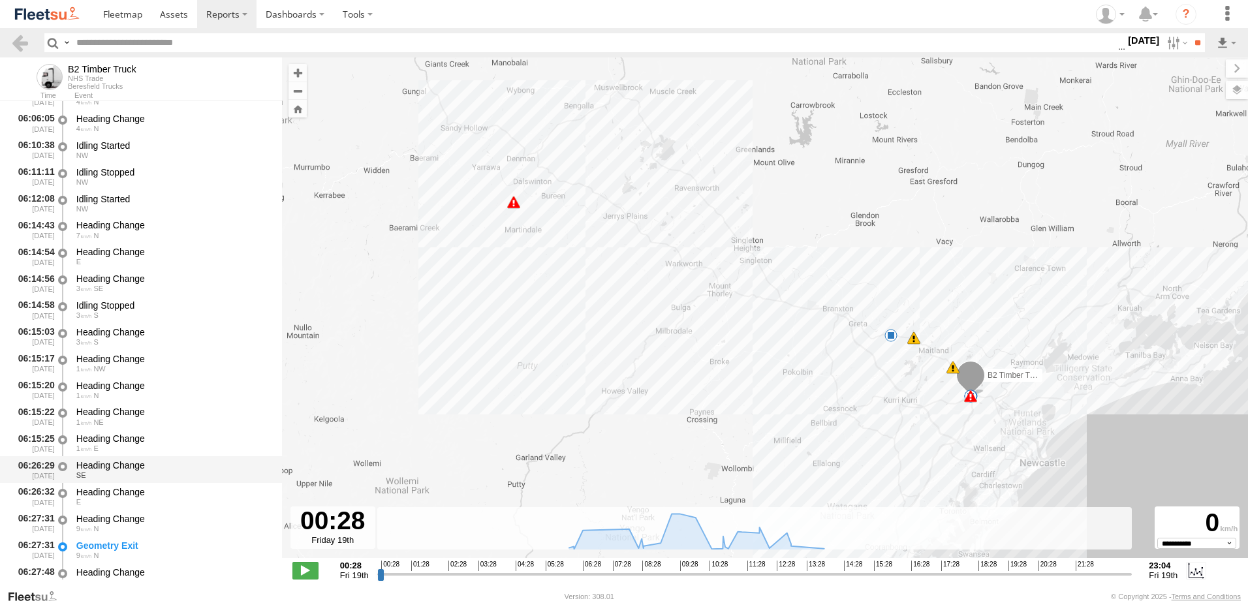
click at [110, 465] on div "Heading Change" at bounding box center [172, 465] width 193 height 12
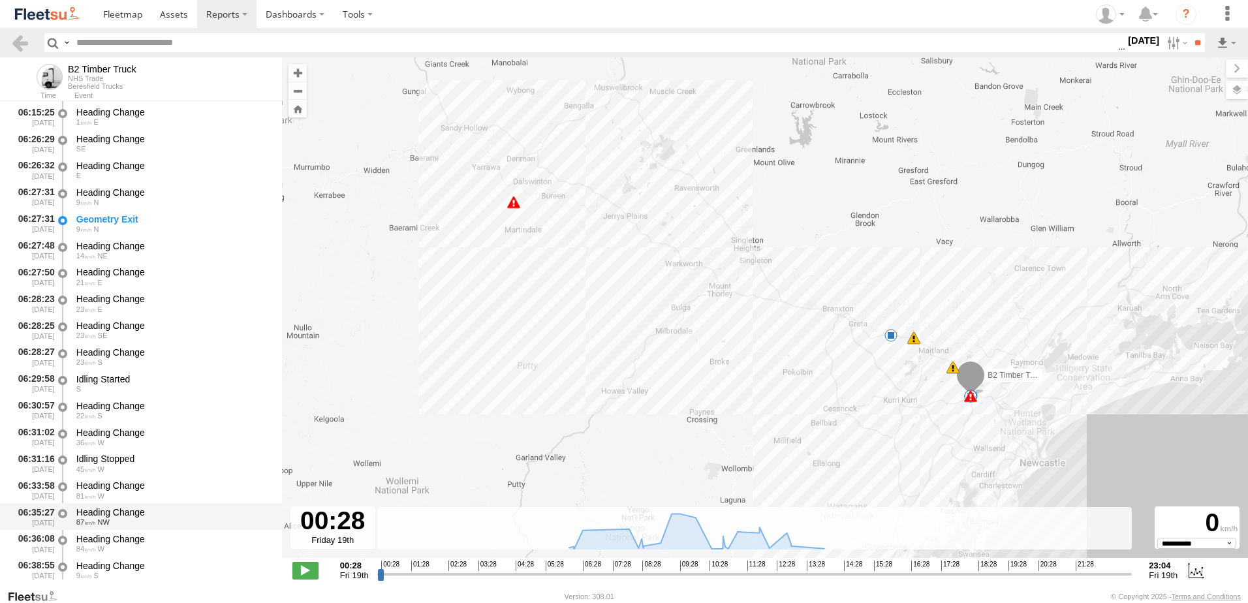
click at [102, 514] on div "Heading Change" at bounding box center [172, 512] width 193 height 12
click at [19, 40] on link at bounding box center [19, 42] width 19 height 19
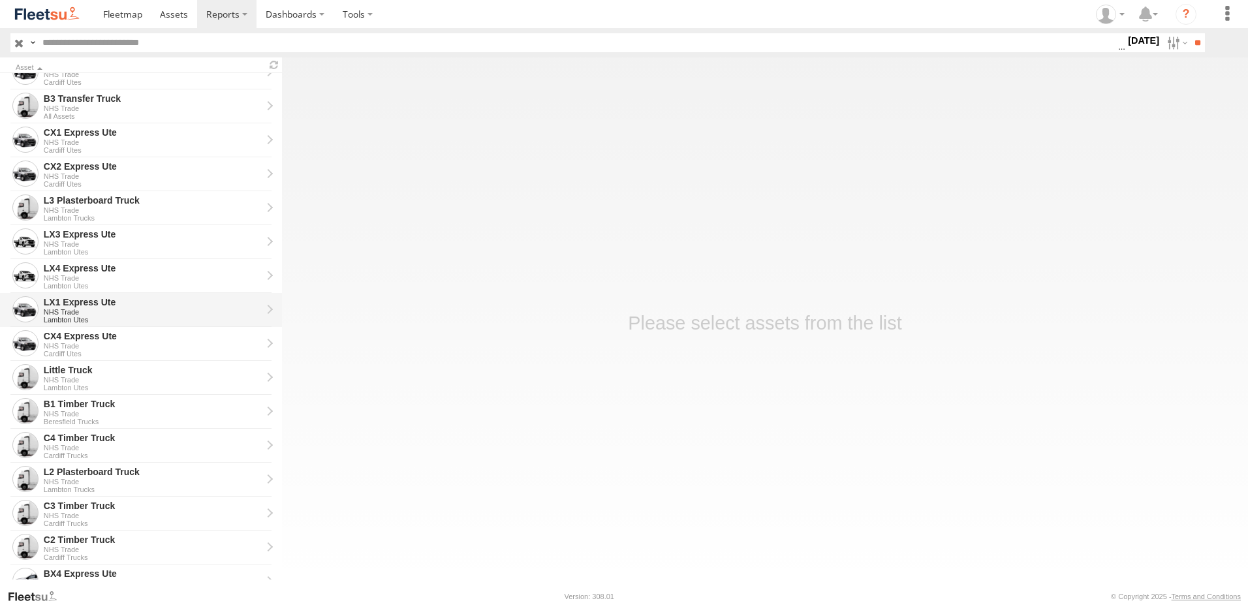
scroll to position [294, 0]
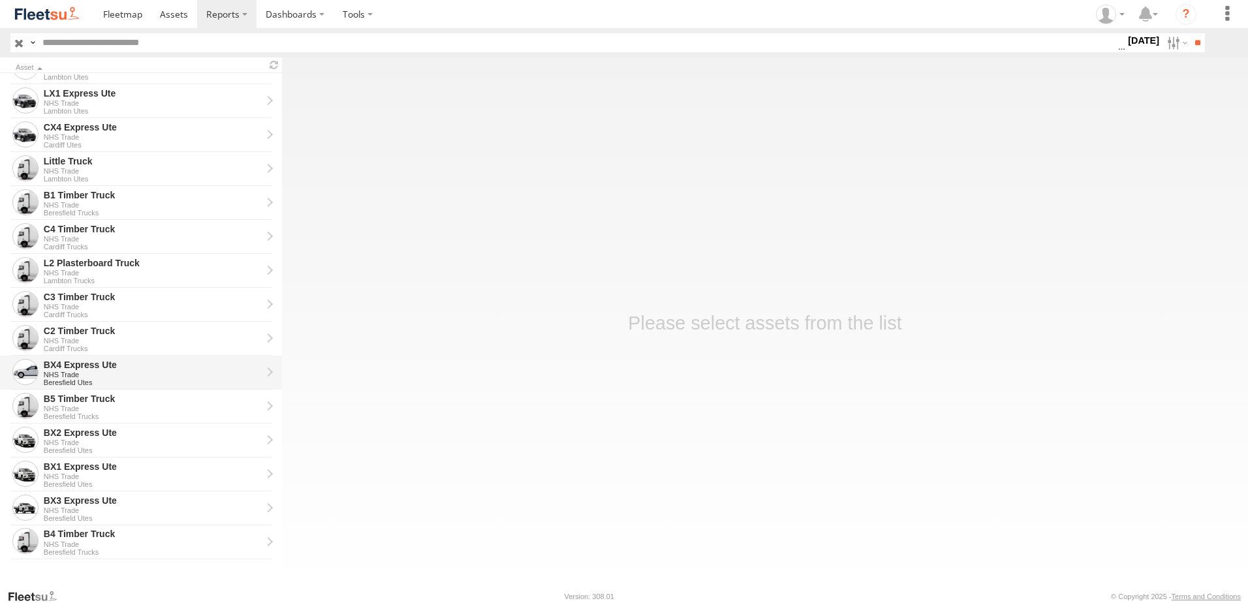
click at [72, 365] on div "BX4 Express Ute" at bounding box center [153, 365] width 218 height 12
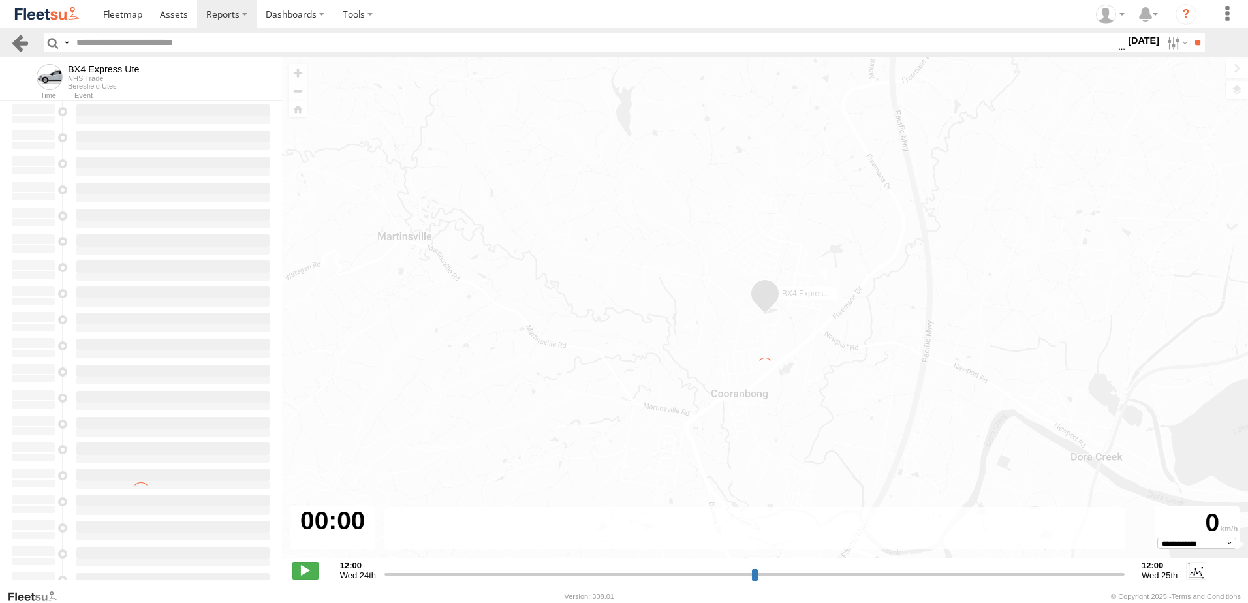
click at [22, 39] on link at bounding box center [19, 42] width 19 height 19
type input "**********"
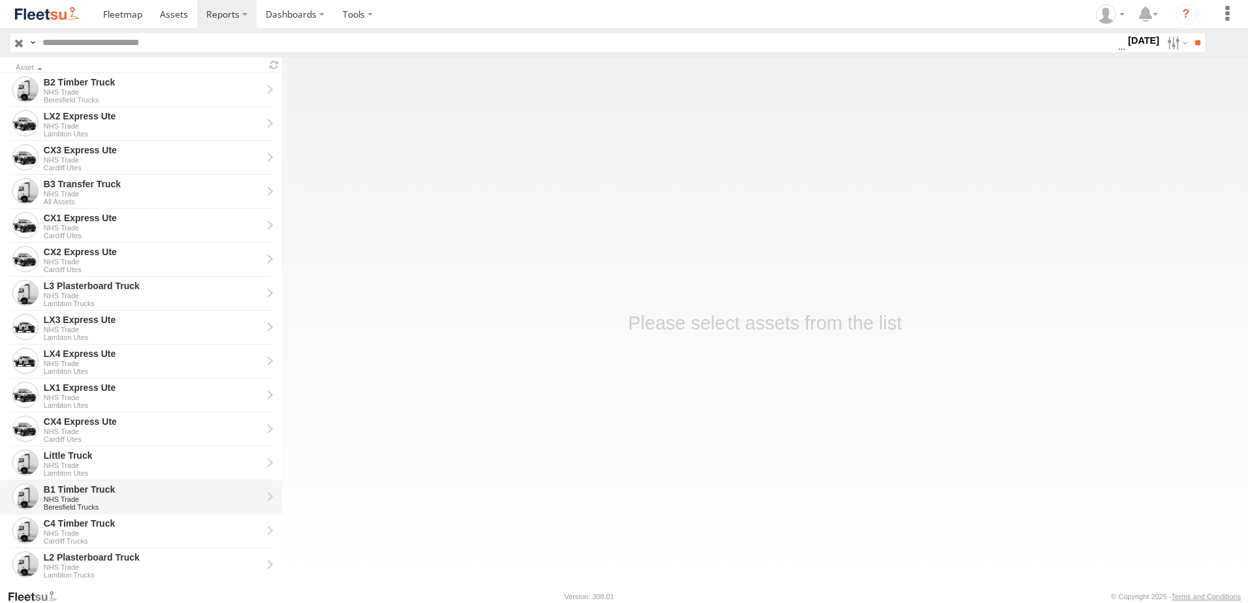
scroll to position [294, 0]
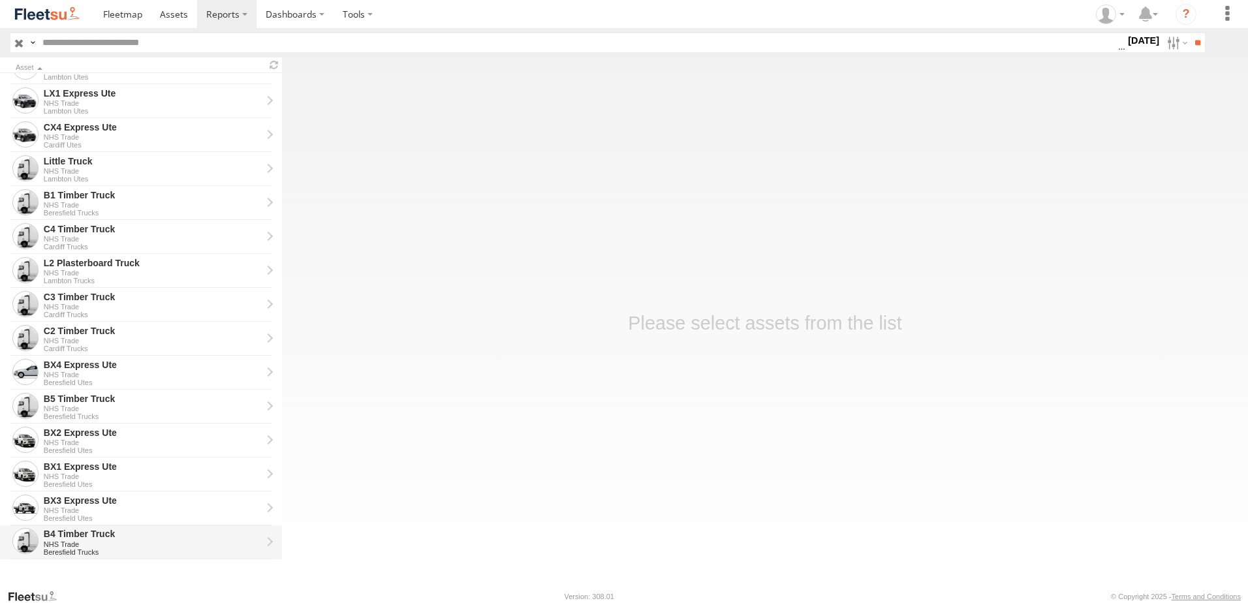
click at [63, 532] on div "B4 Timber Truck" at bounding box center [153, 534] width 218 height 12
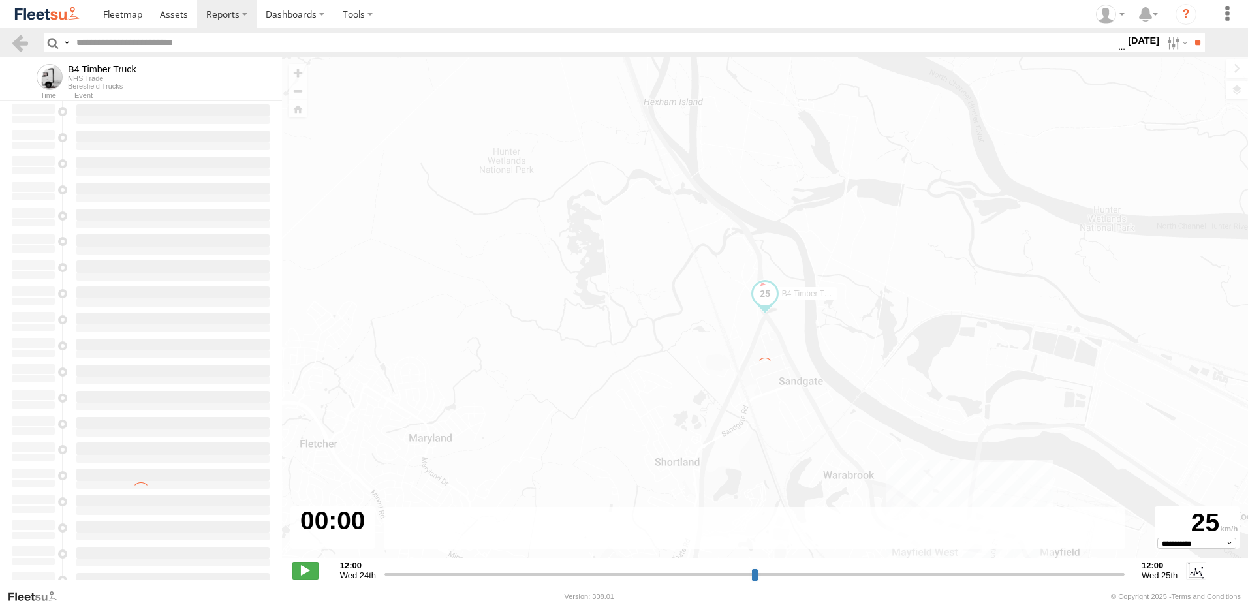
type input "**********"
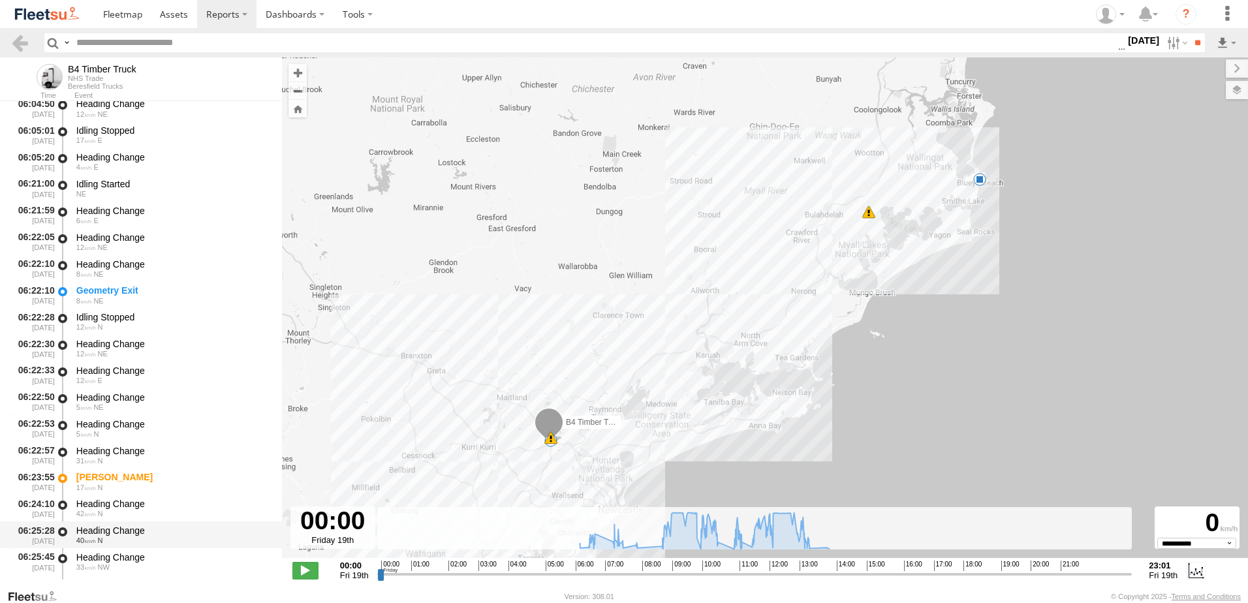
scroll to position [587, 0]
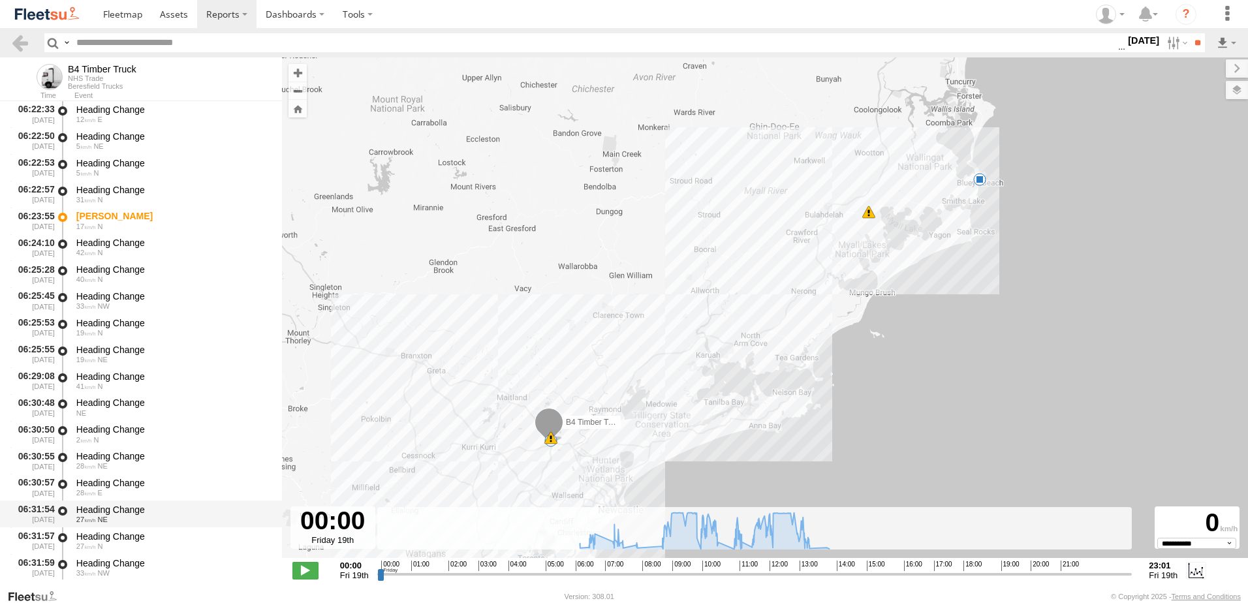
click at [119, 504] on div "Heading Change" at bounding box center [172, 510] width 193 height 12
click at [14, 40] on link at bounding box center [19, 42] width 19 height 19
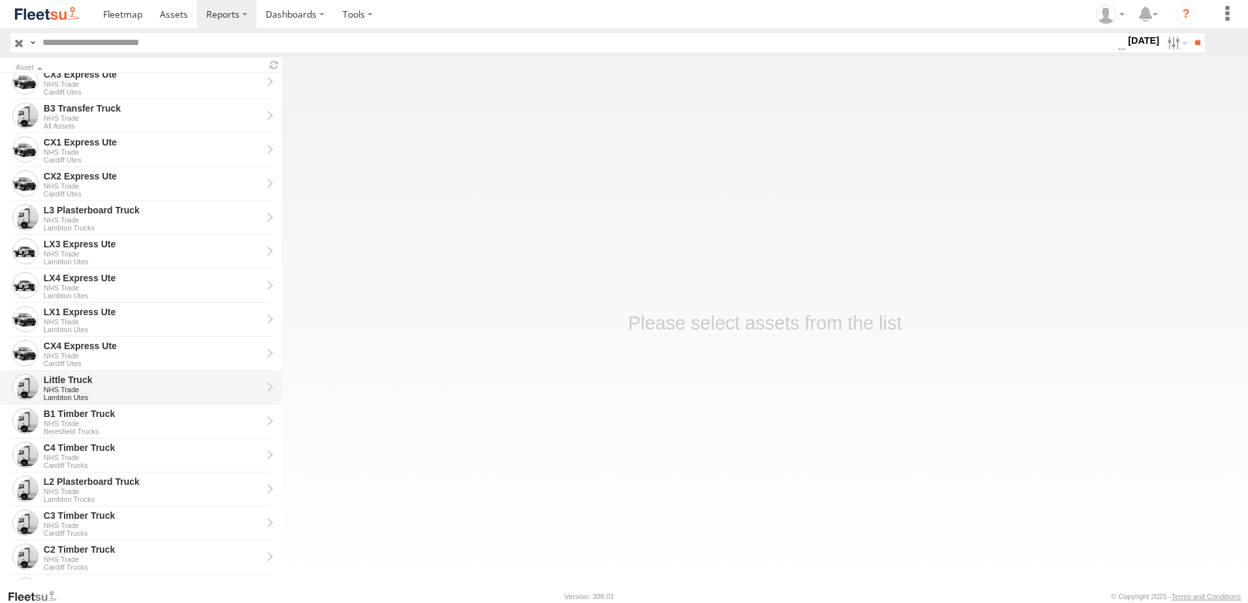
scroll to position [196, 0]
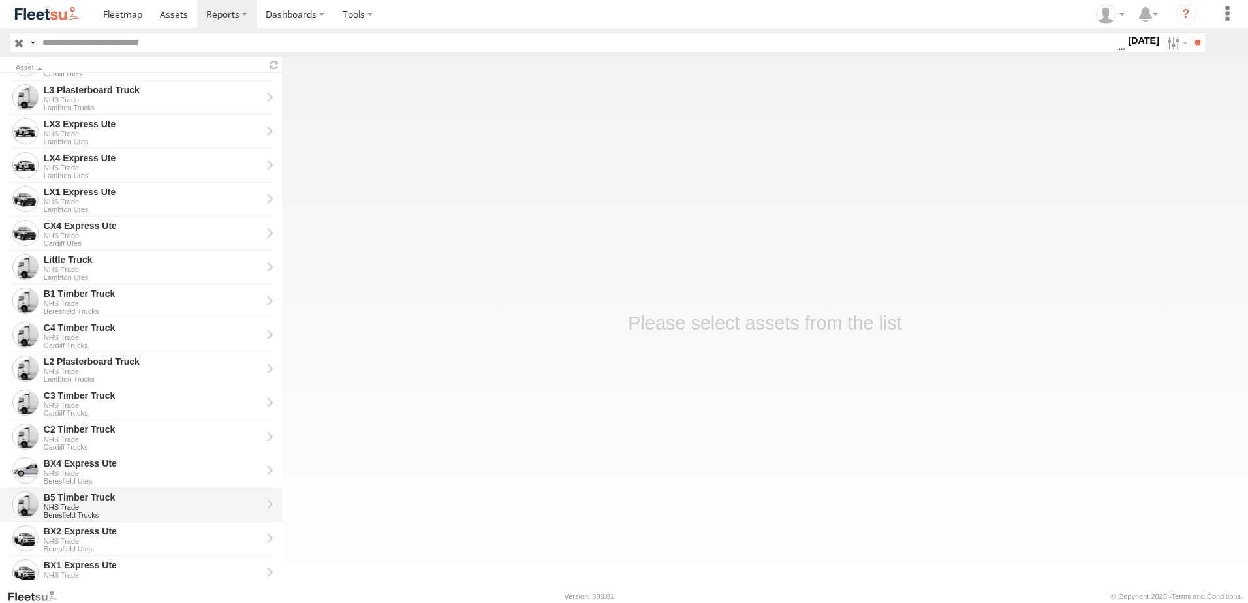
click at [79, 497] on div "B5 Timber Truck" at bounding box center [153, 497] width 218 height 12
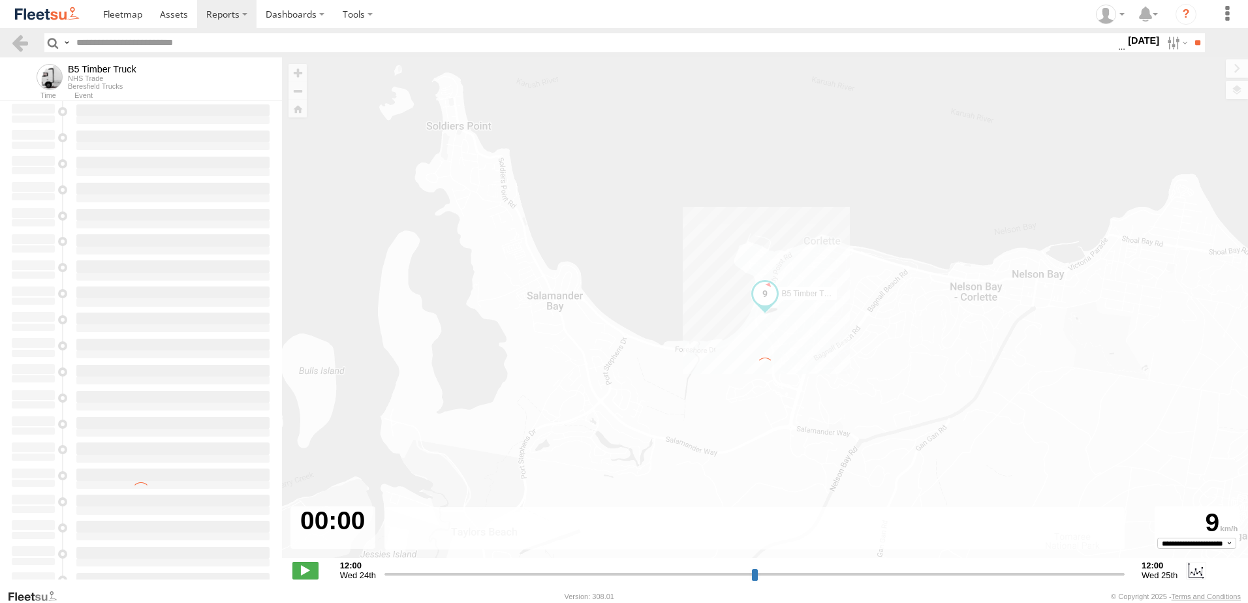
type input "**********"
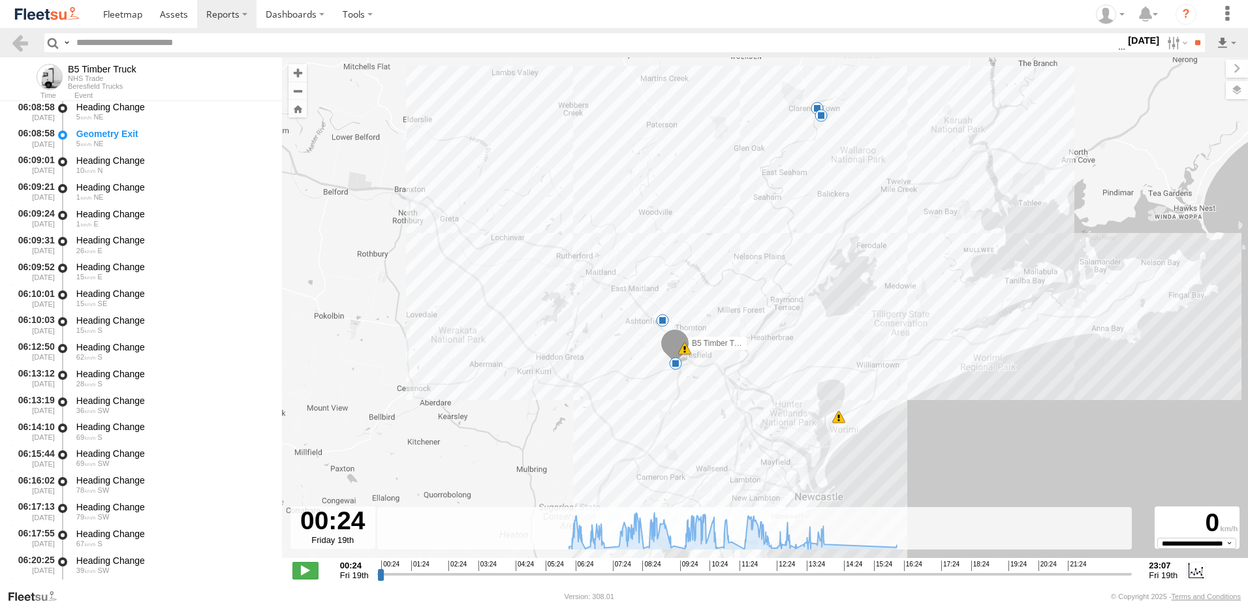
scroll to position [522, 0]
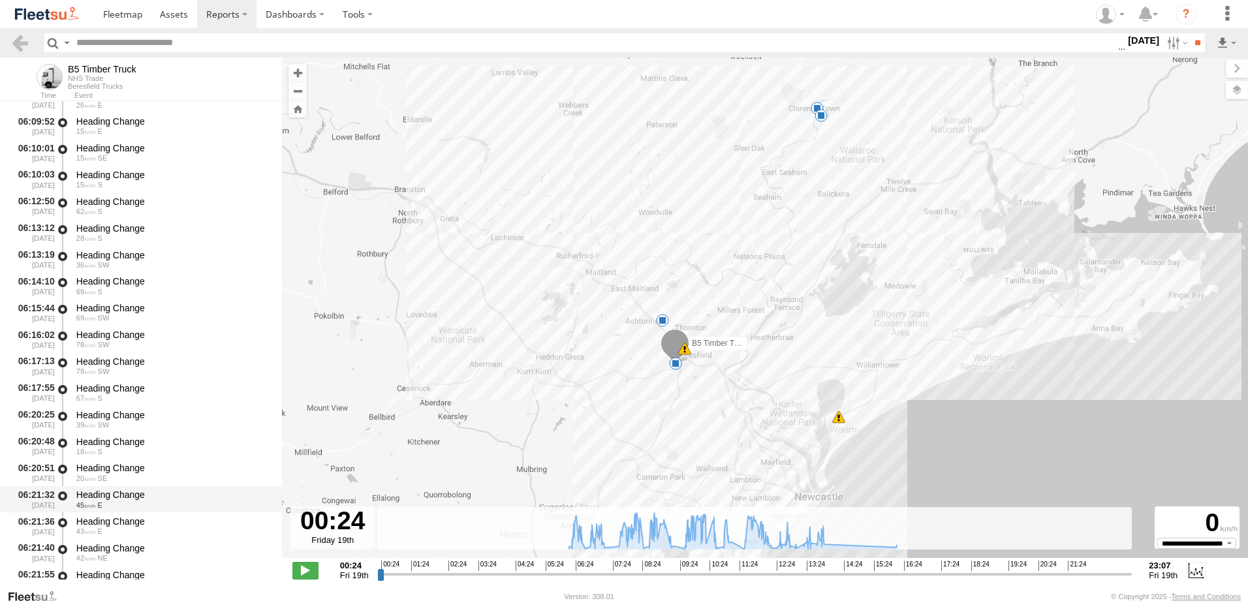
click at [112, 494] on div "Heading Change" at bounding box center [172, 495] width 193 height 12
click at [14, 43] on link at bounding box center [19, 42] width 19 height 19
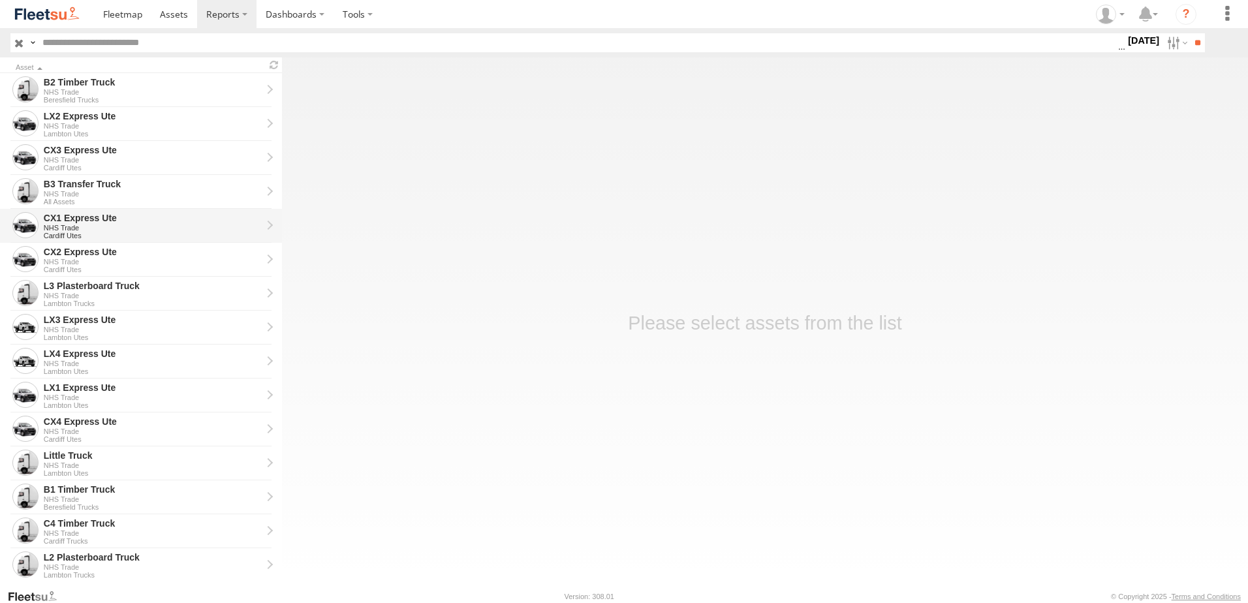
click at [64, 219] on div "CX1 Express Ute" at bounding box center [153, 218] width 218 height 12
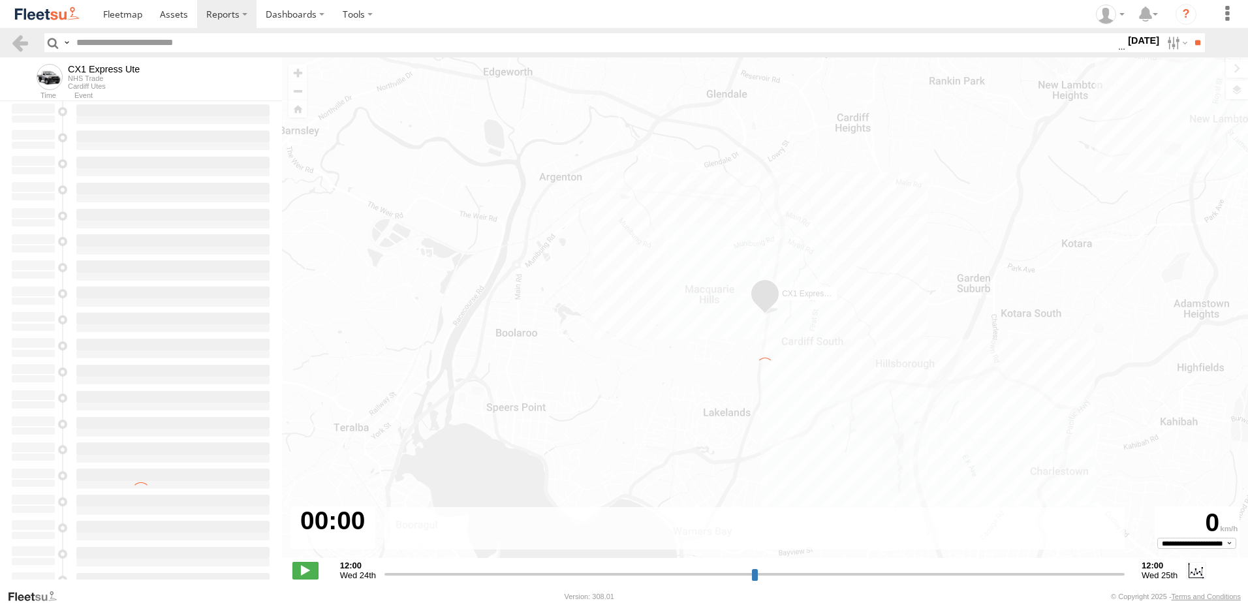
type input "**********"
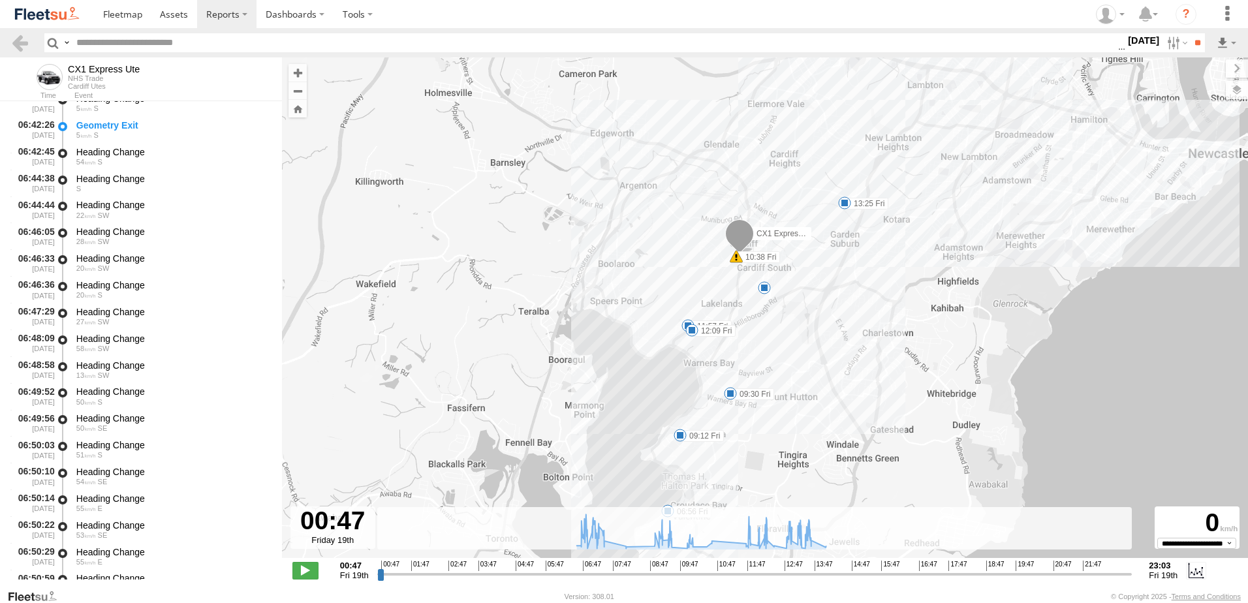
scroll to position [587, 0]
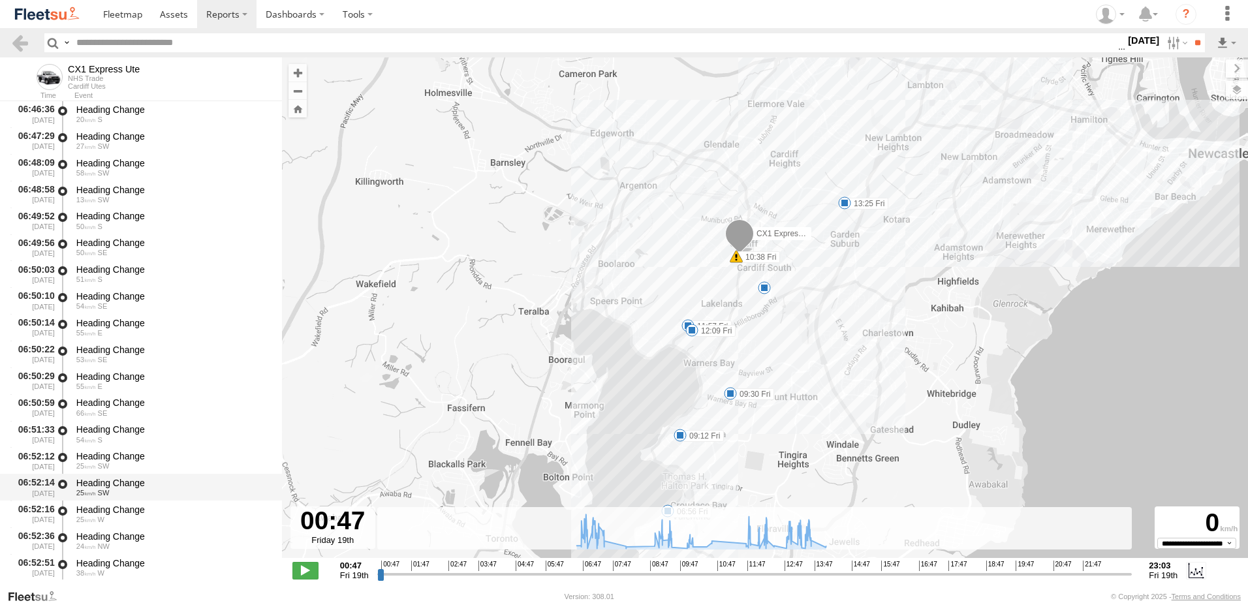
click at [116, 477] on div "Heading Change" at bounding box center [172, 483] width 193 height 12
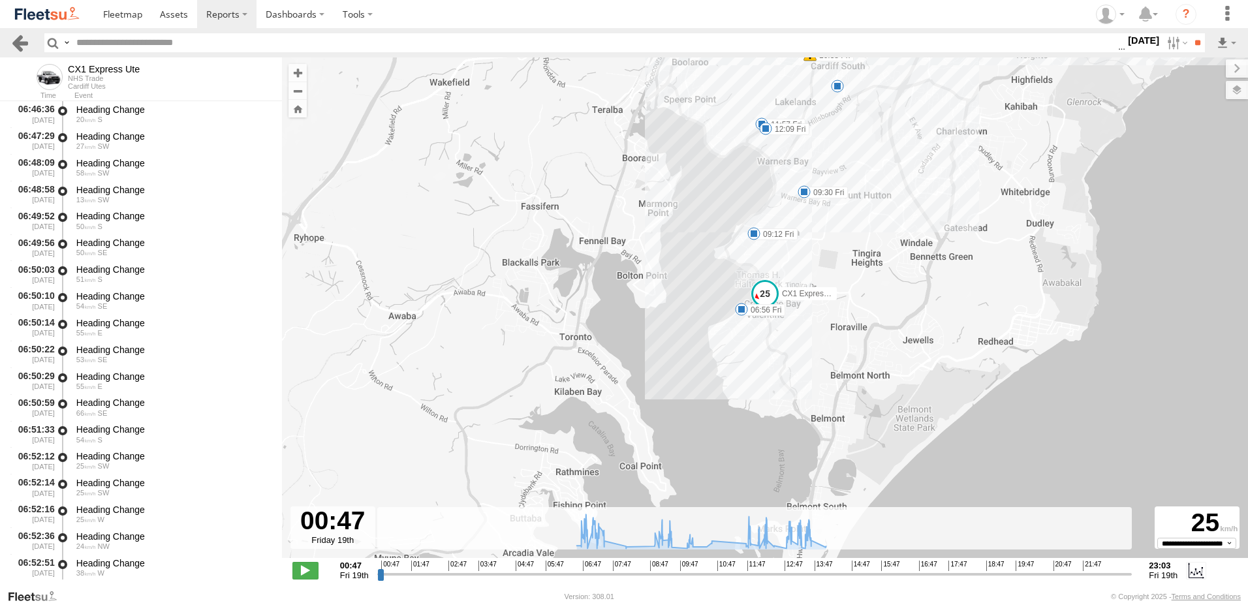
click at [25, 40] on link at bounding box center [19, 42] width 19 height 19
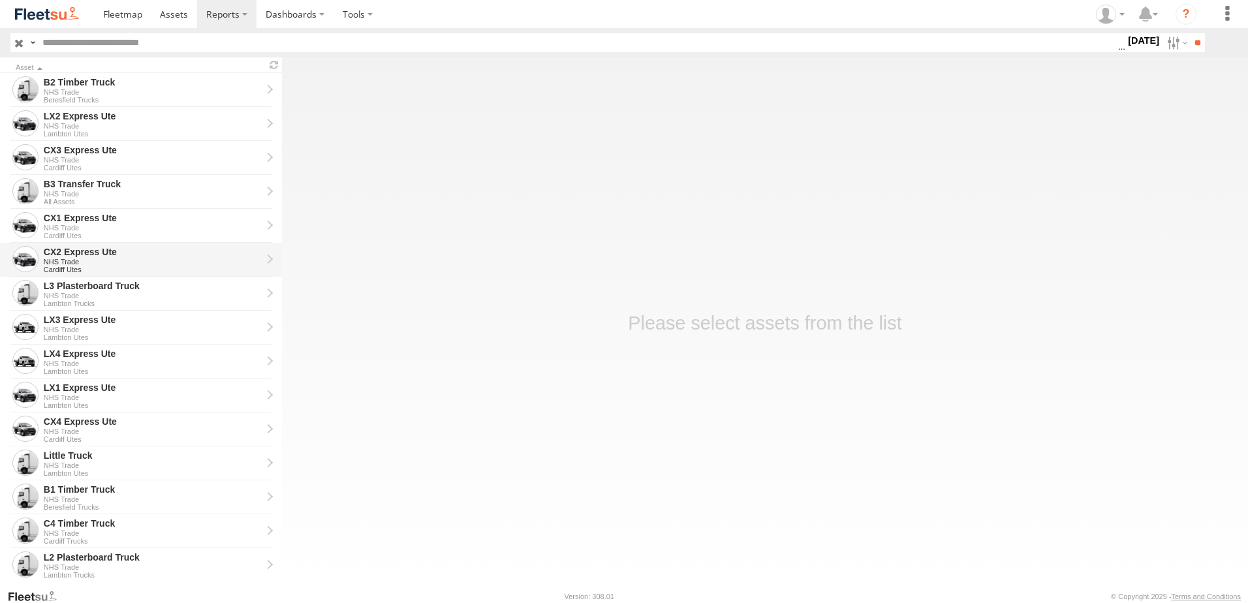
click at [72, 256] on div "CX2 Express Ute" at bounding box center [153, 252] width 218 height 12
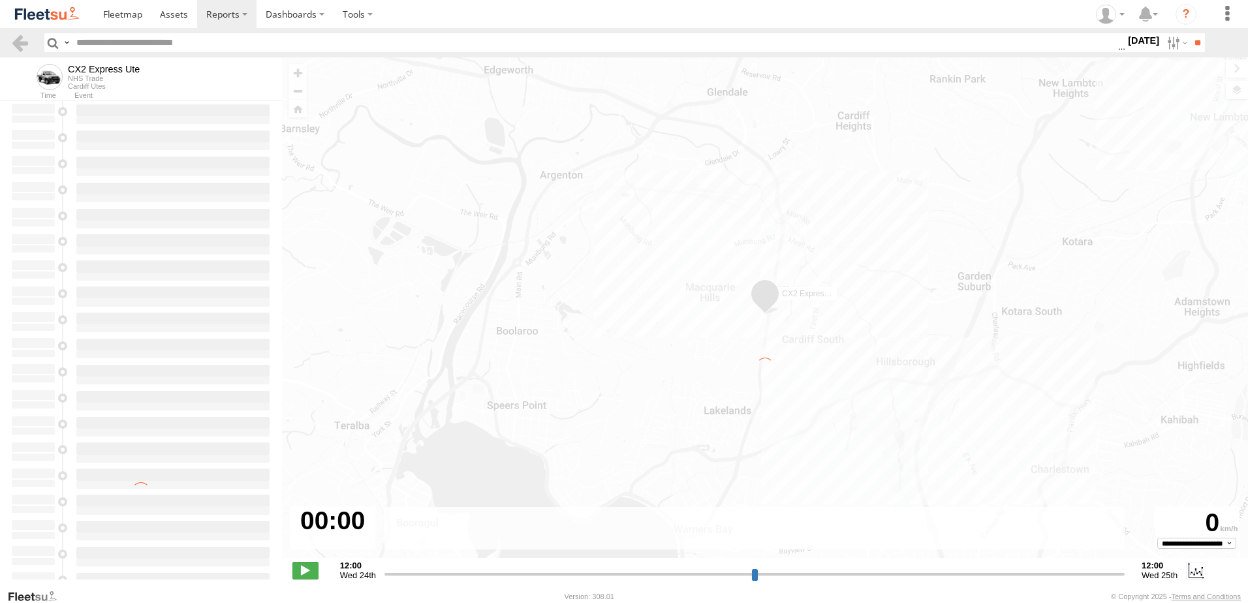
type input "**********"
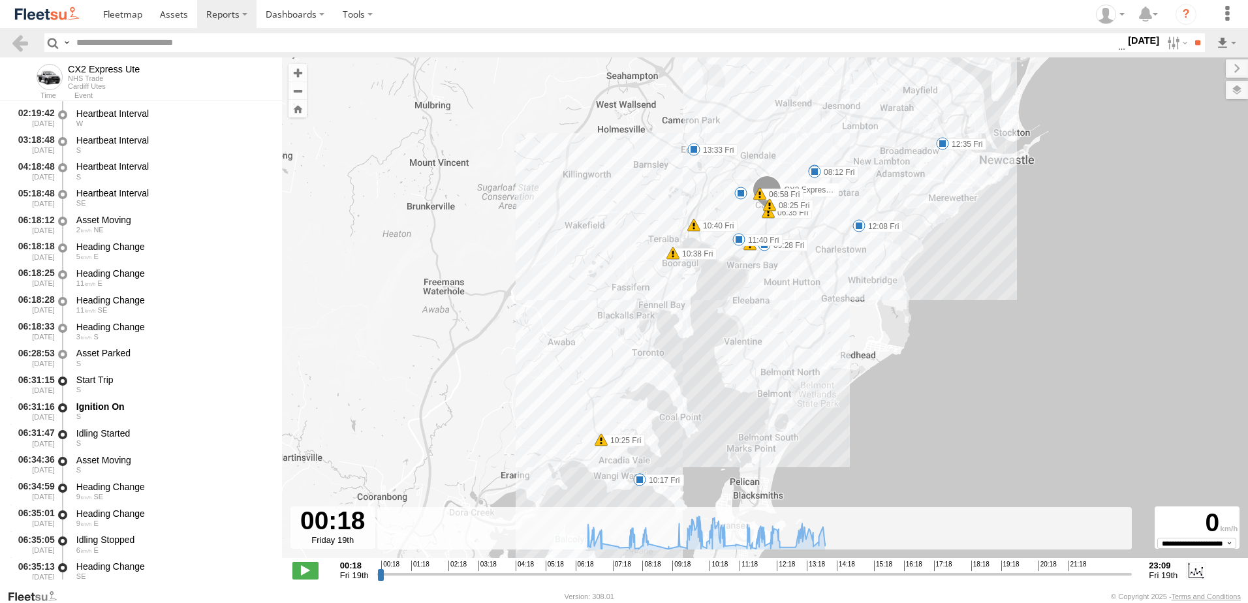
scroll to position [326, 0]
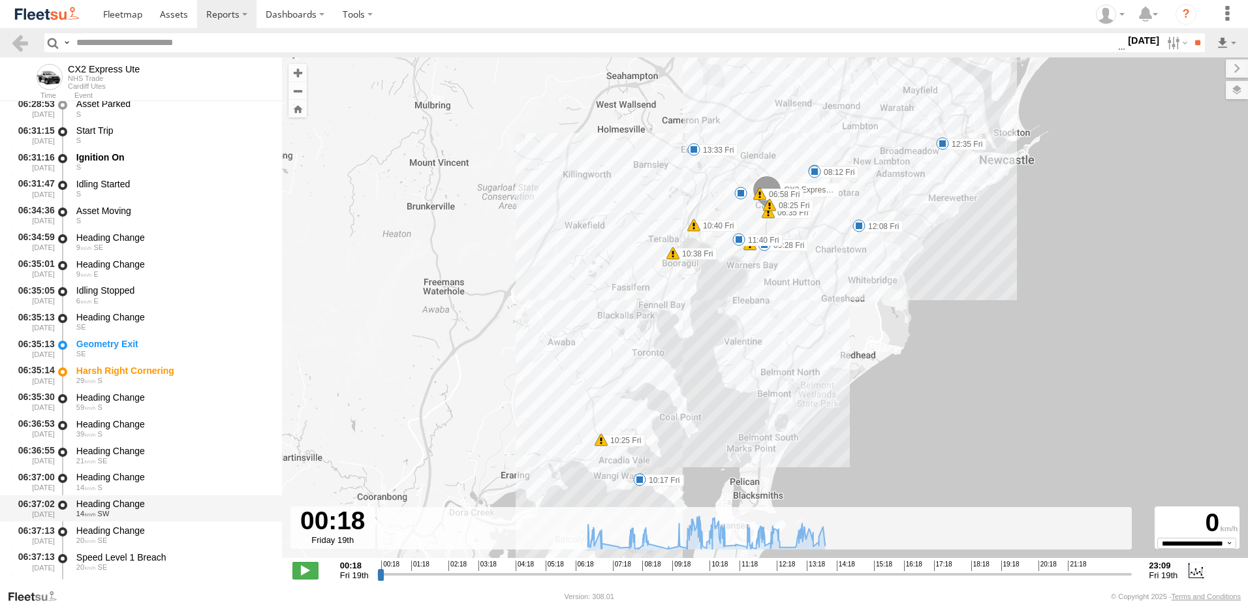
click at [112, 499] on div "Heading Change" at bounding box center [172, 504] width 193 height 12
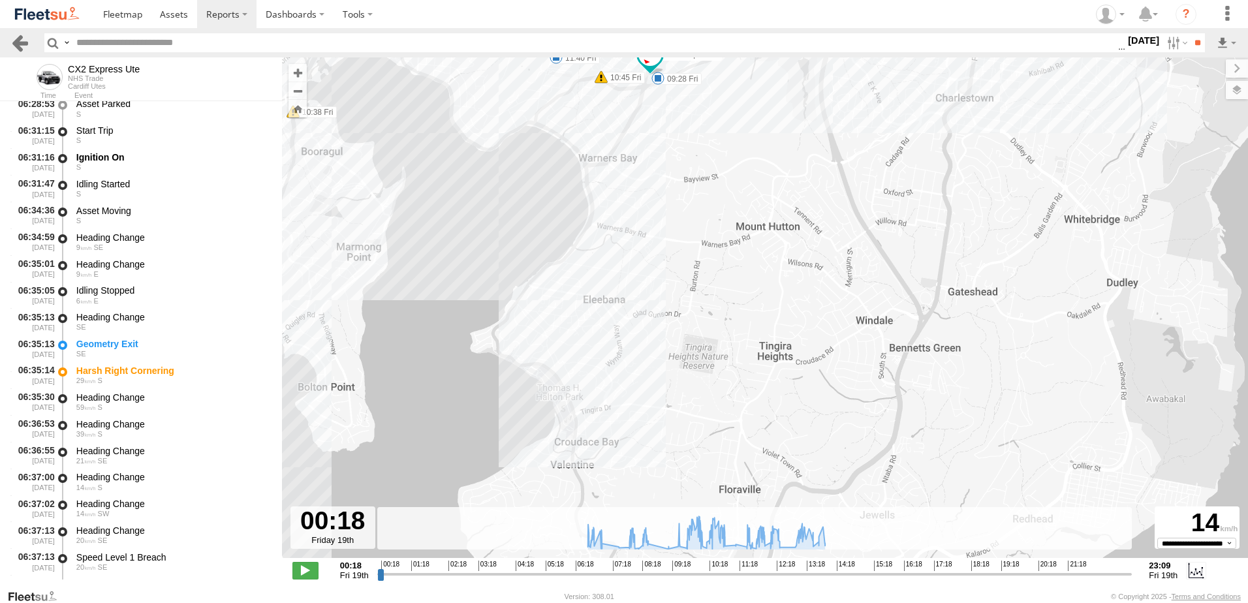
click at [14, 42] on link at bounding box center [19, 42] width 19 height 19
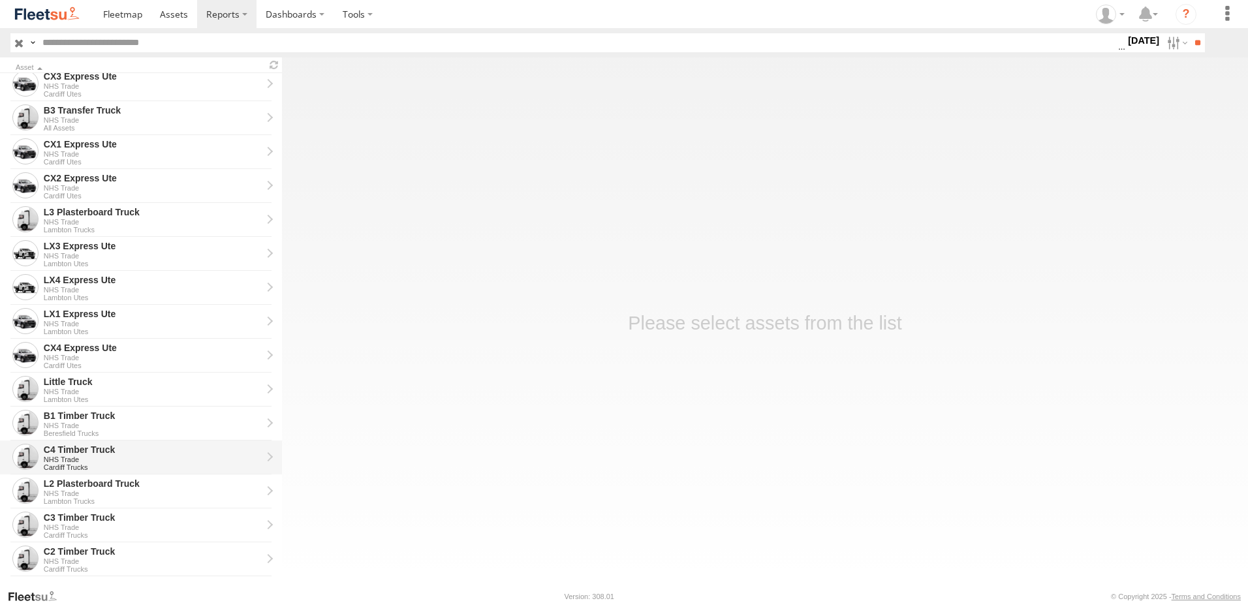
scroll to position [196, 0]
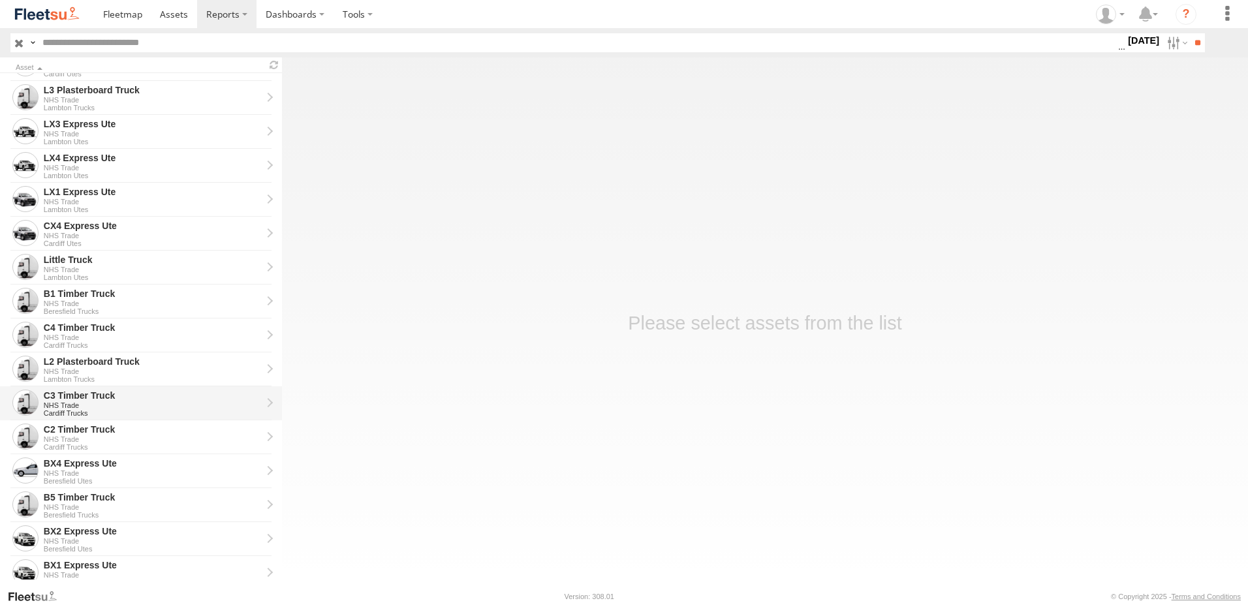
click at [75, 394] on div "C3 Timber Truck" at bounding box center [153, 396] width 218 height 12
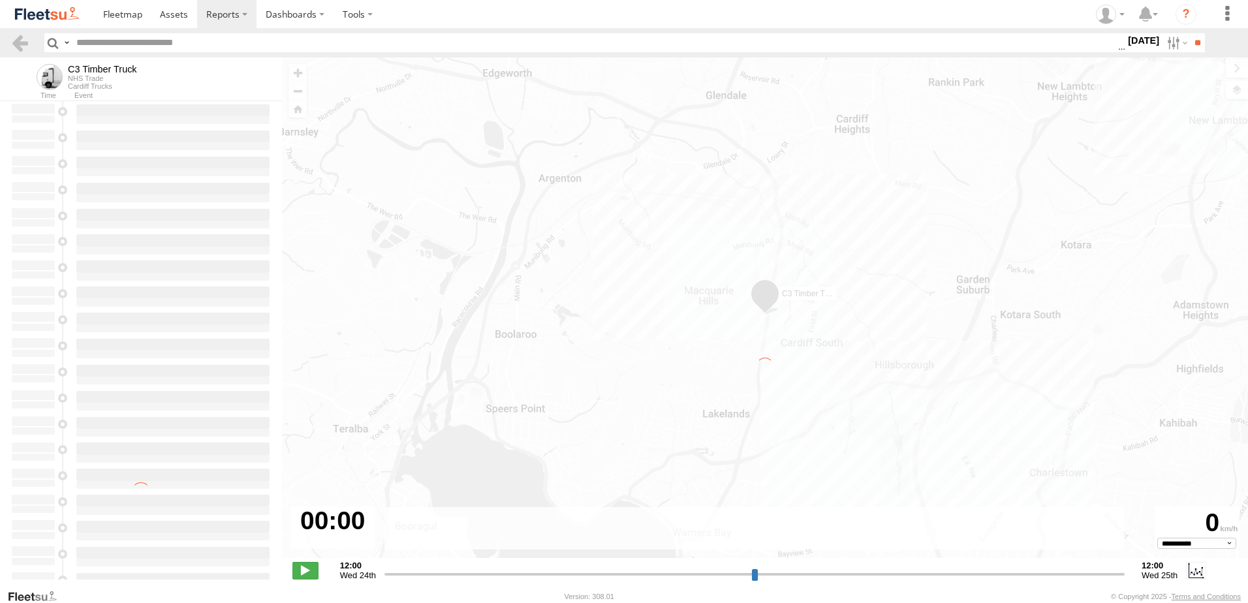
type input "**********"
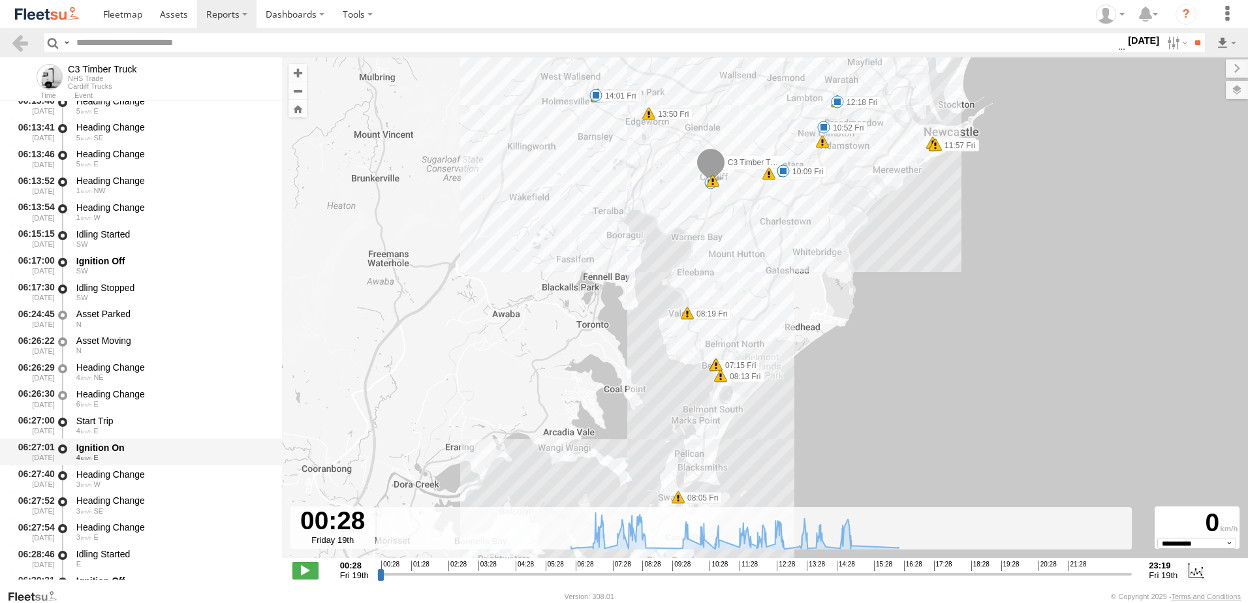
scroll to position [326, 0]
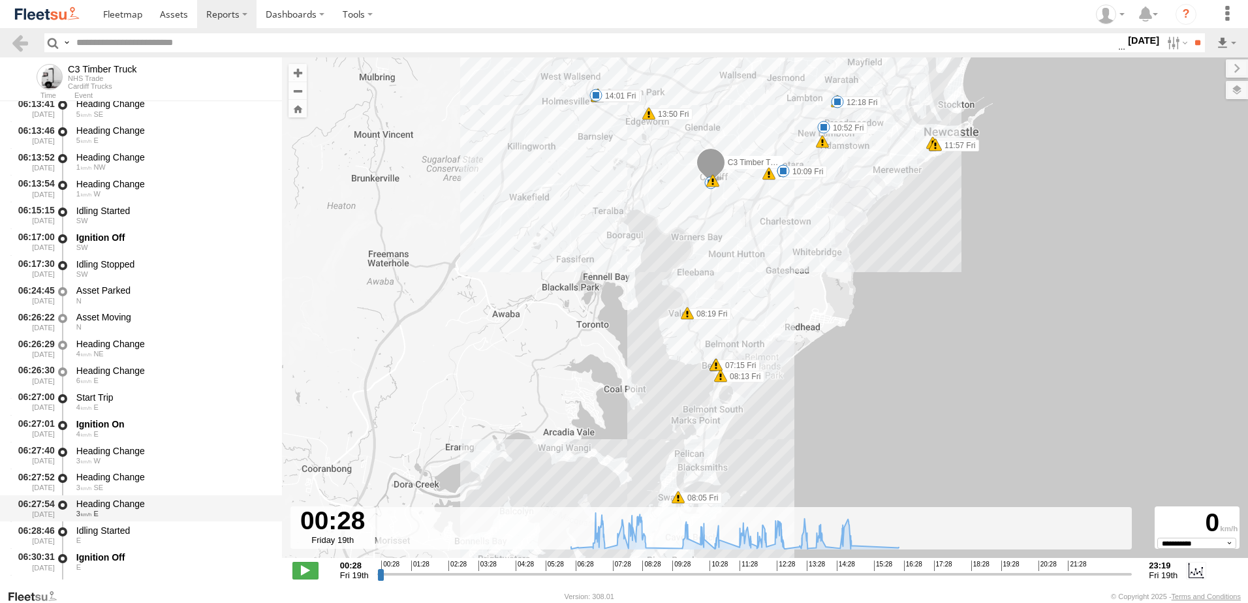
click at [107, 507] on div "Heading Change" at bounding box center [172, 504] width 193 height 12
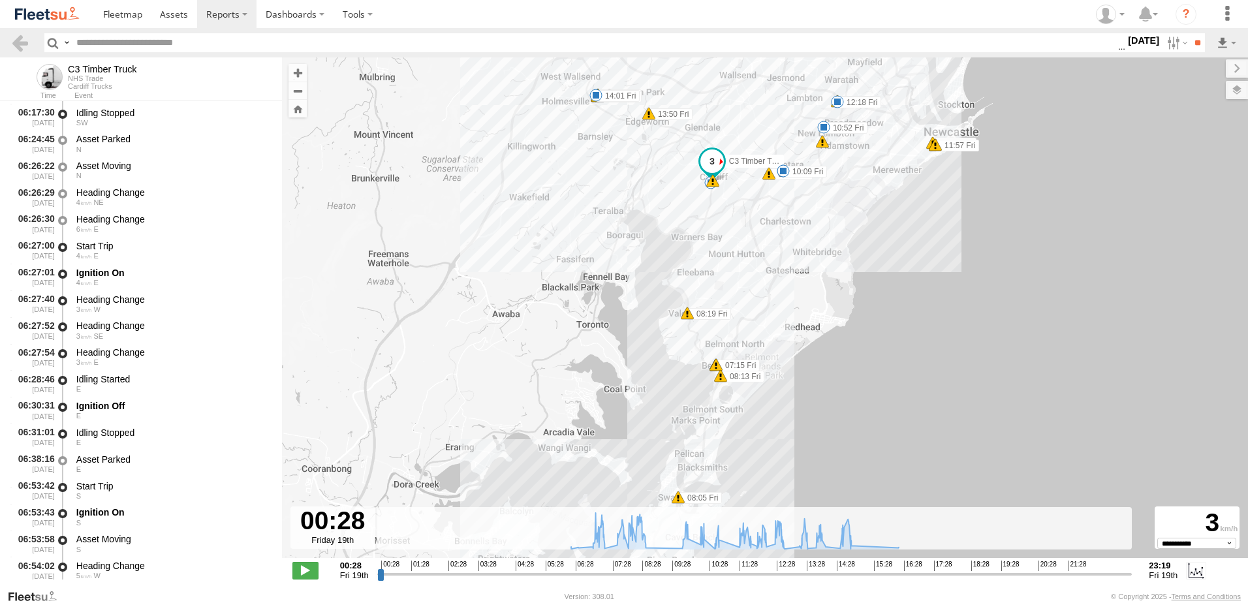
scroll to position [587, 0]
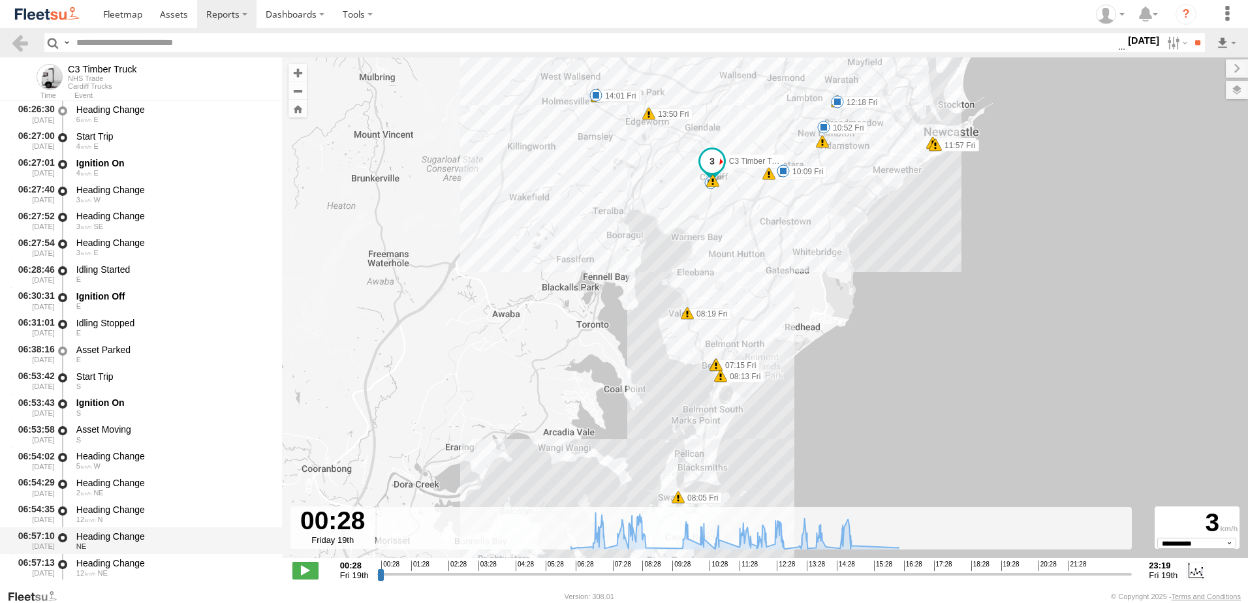
click at [108, 541] on div "Heading Change" at bounding box center [172, 537] width 193 height 12
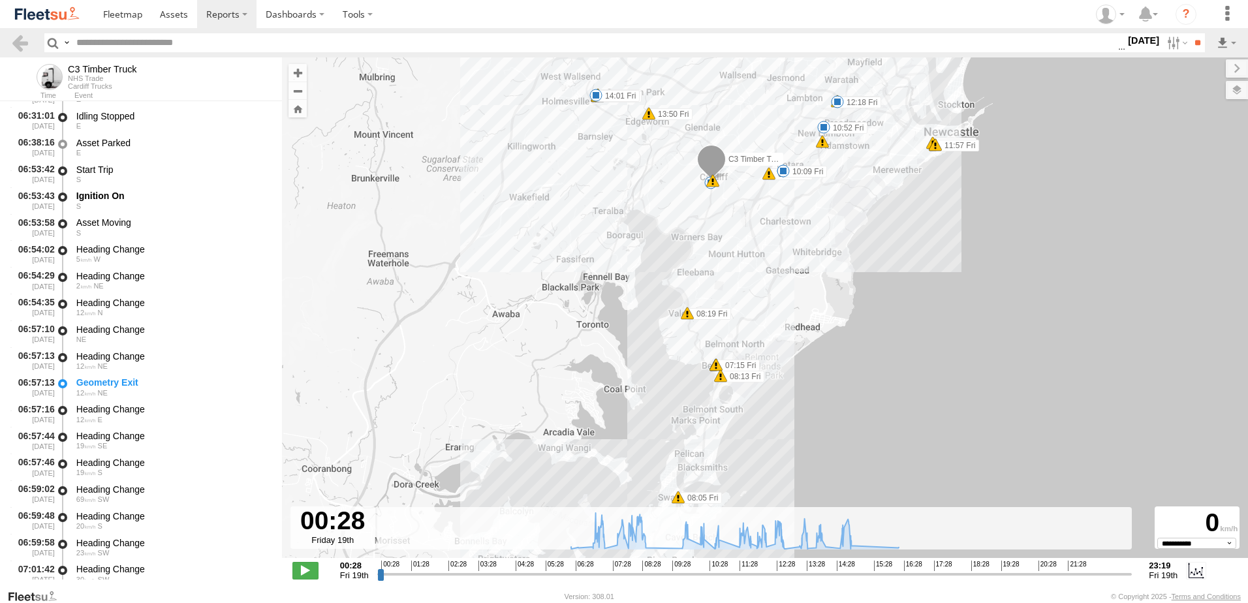
scroll to position [914, 0]
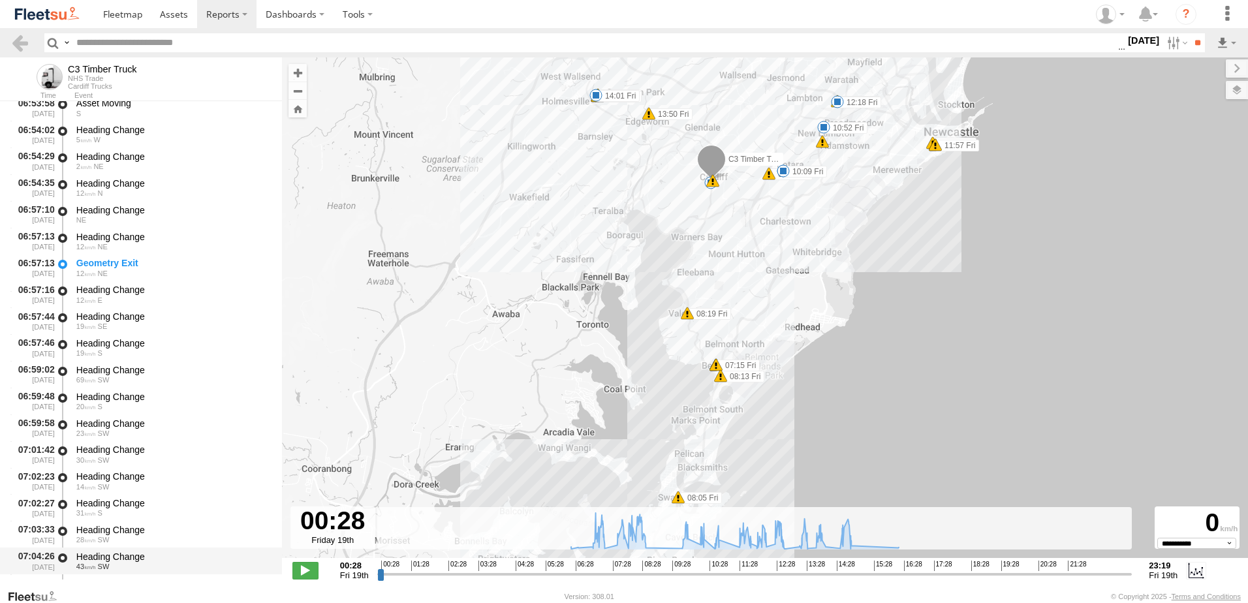
click at [101, 554] on div "Heading Change" at bounding box center [172, 557] width 193 height 12
click at [20, 39] on link at bounding box center [19, 42] width 19 height 19
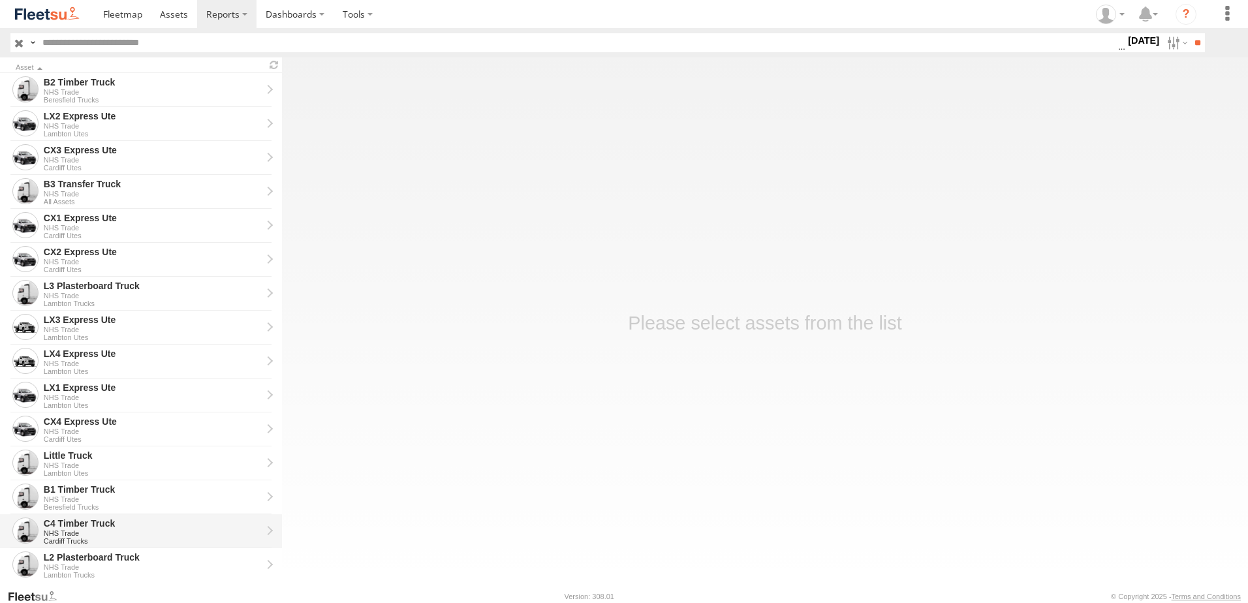
click at [70, 520] on div "C4 Timber Truck" at bounding box center [153, 524] width 218 height 12
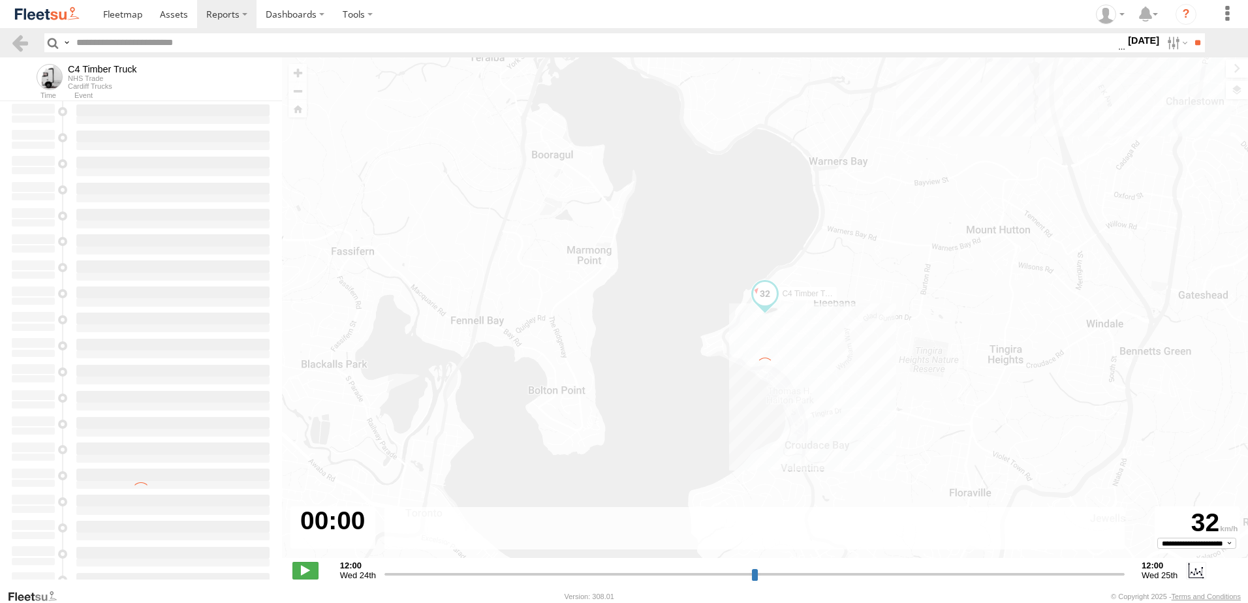
type input "**********"
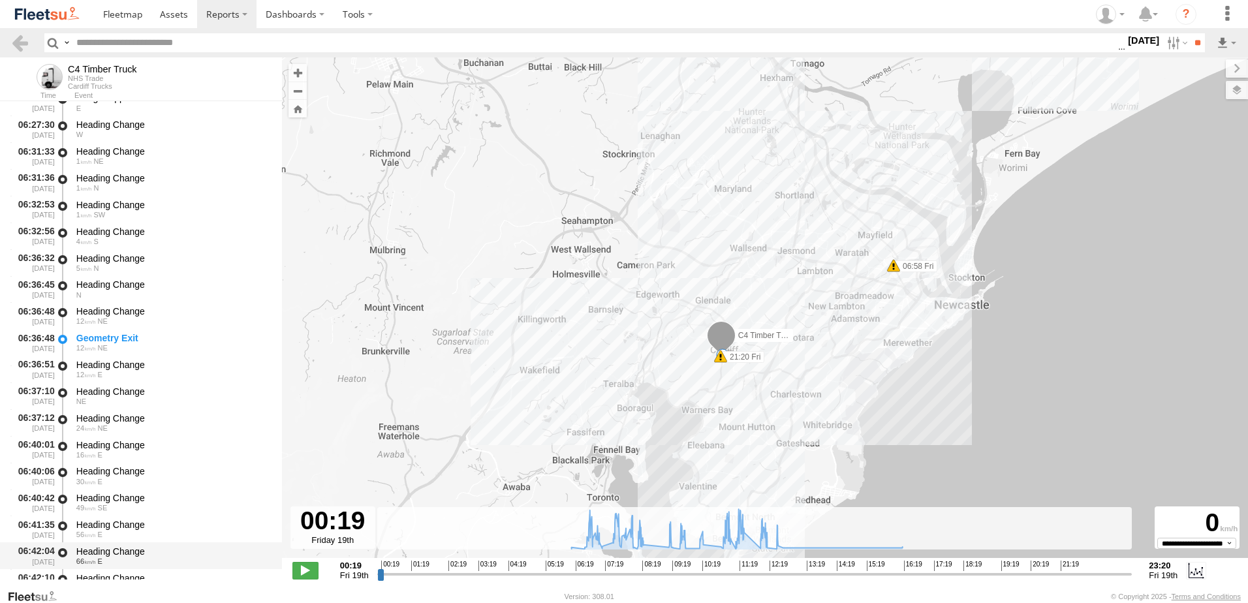
scroll to position [457, 0]
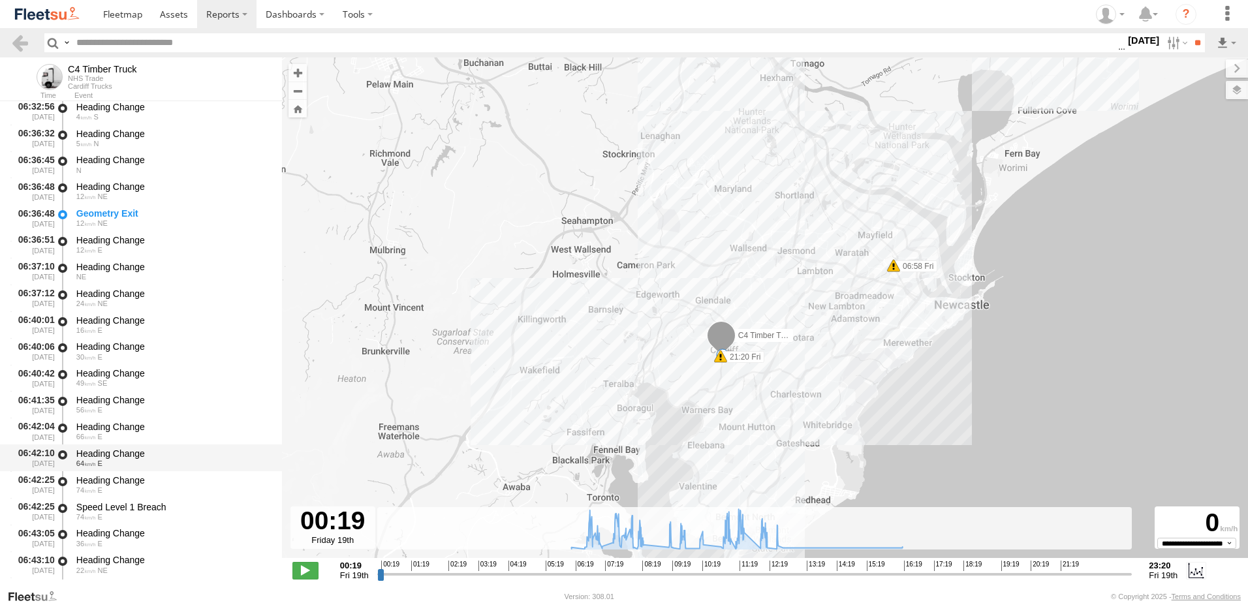
click at [111, 454] on div "Heading Change" at bounding box center [172, 454] width 193 height 12
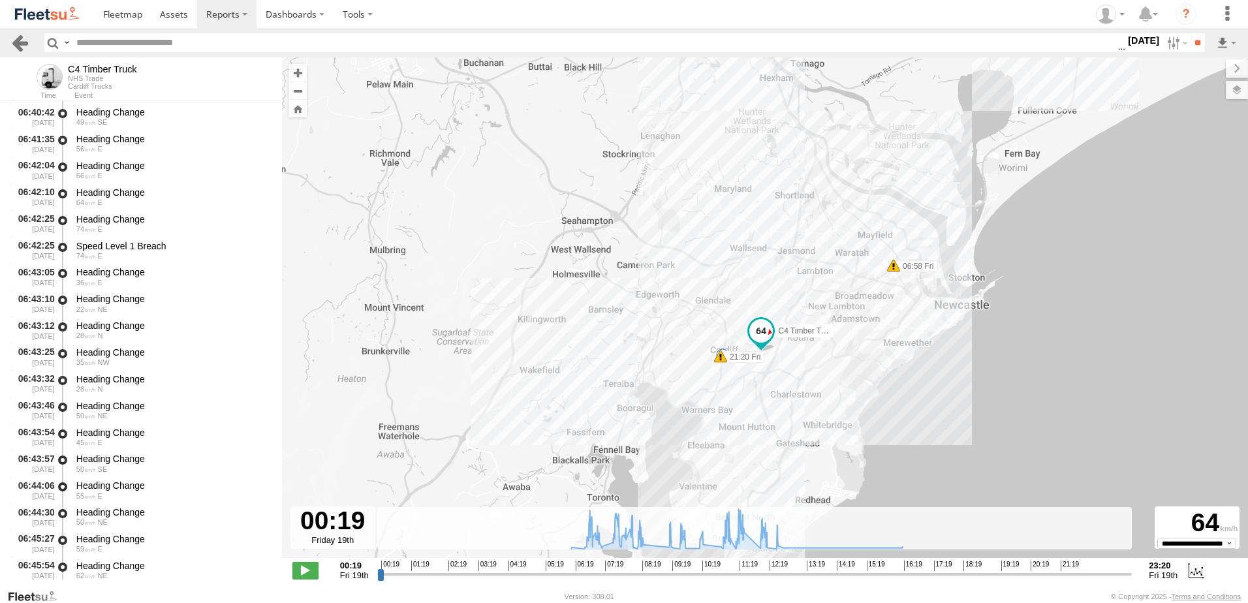
click at [24, 39] on link at bounding box center [19, 42] width 19 height 19
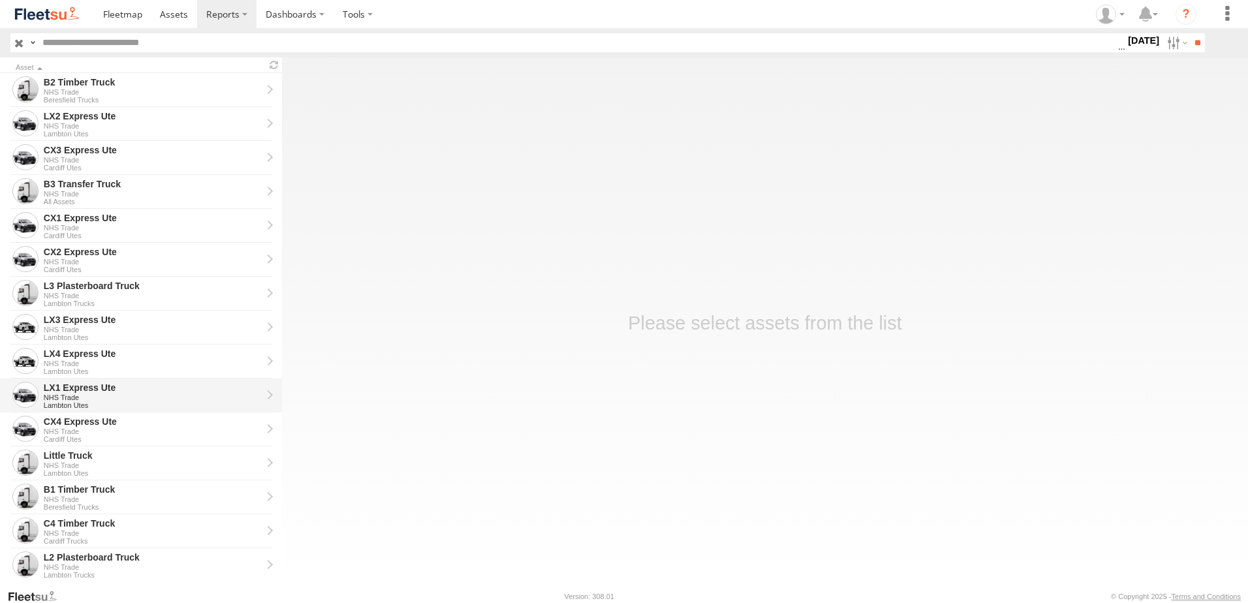
click at [70, 392] on div "LX1 Express Ute" at bounding box center [153, 388] width 218 height 12
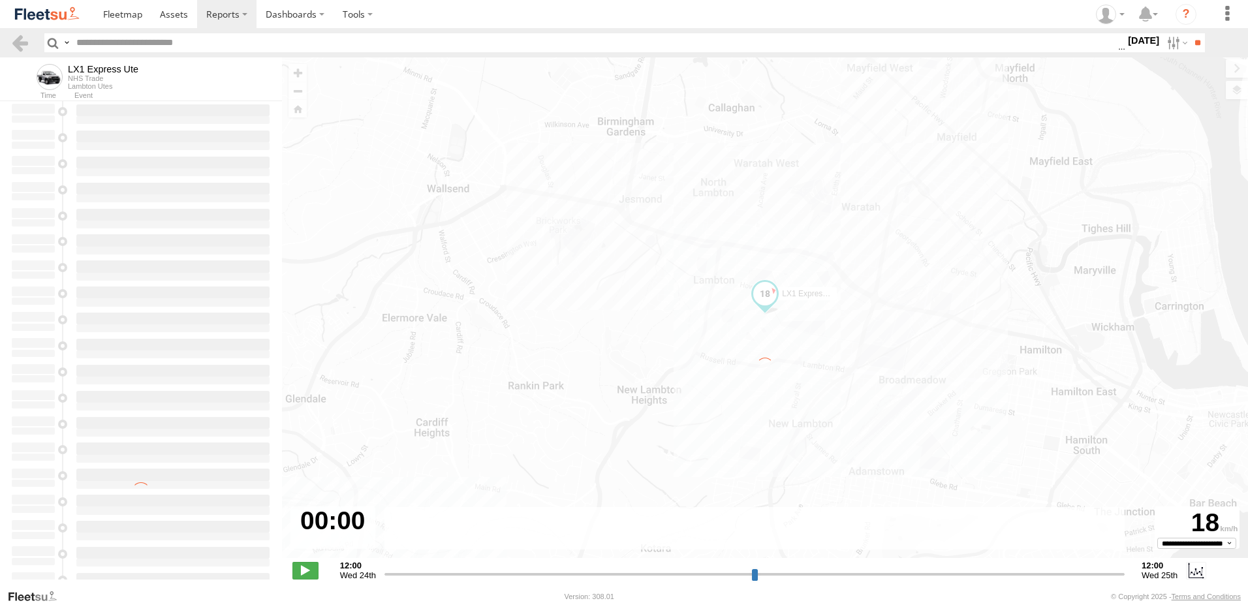
type input "**********"
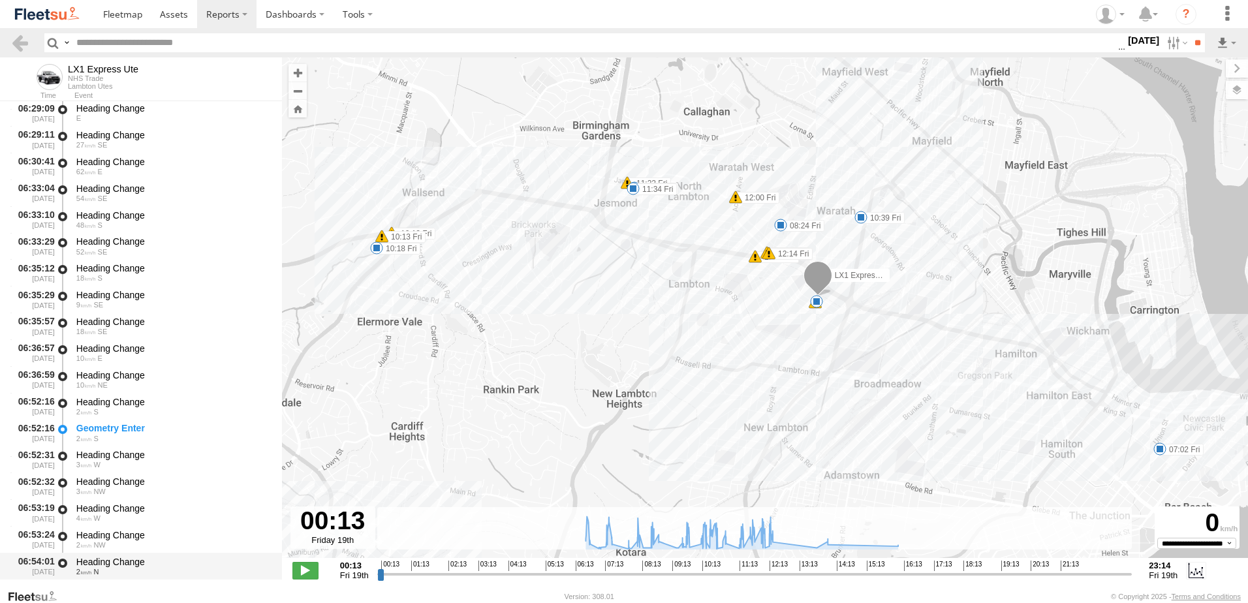
scroll to position [522, 0]
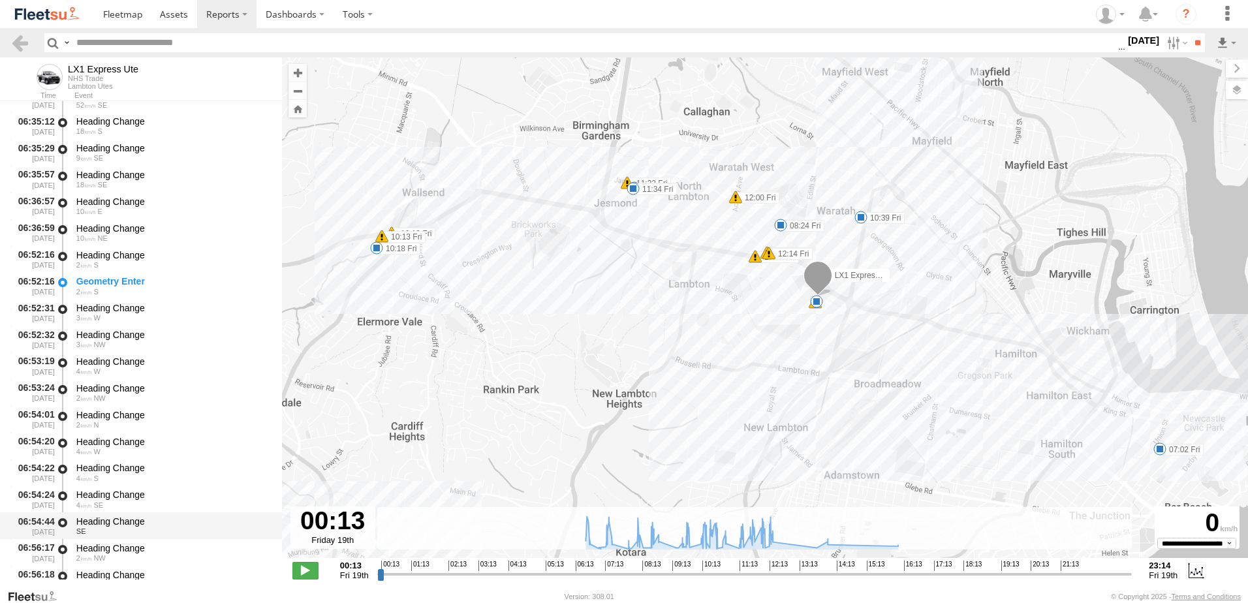
click at [106, 523] on div "Heading Change" at bounding box center [172, 522] width 193 height 12
click at [23, 39] on link at bounding box center [19, 42] width 19 height 19
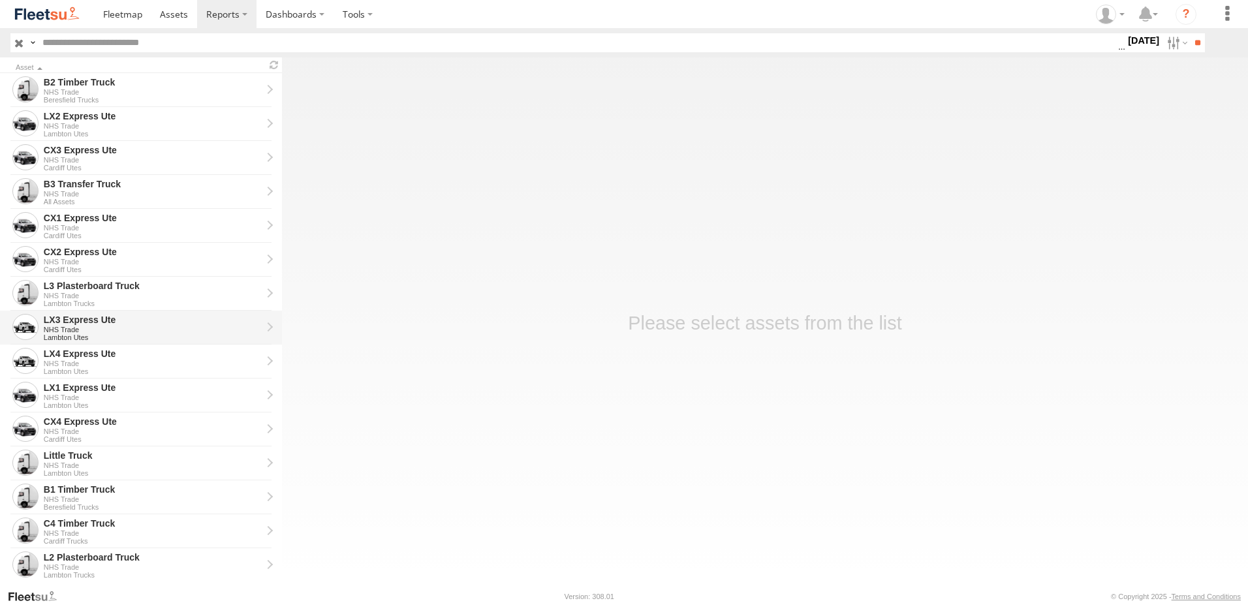
click at [67, 329] on div "NHS Trade" at bounding box center [153, 330] width 218 height 8
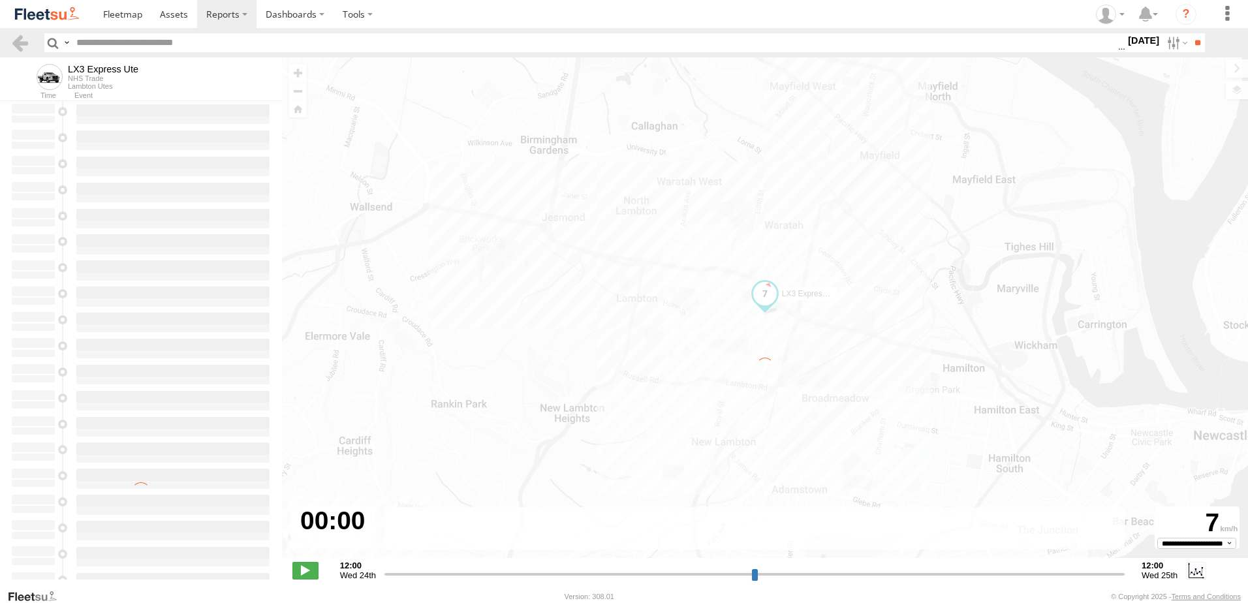
type input "**********"
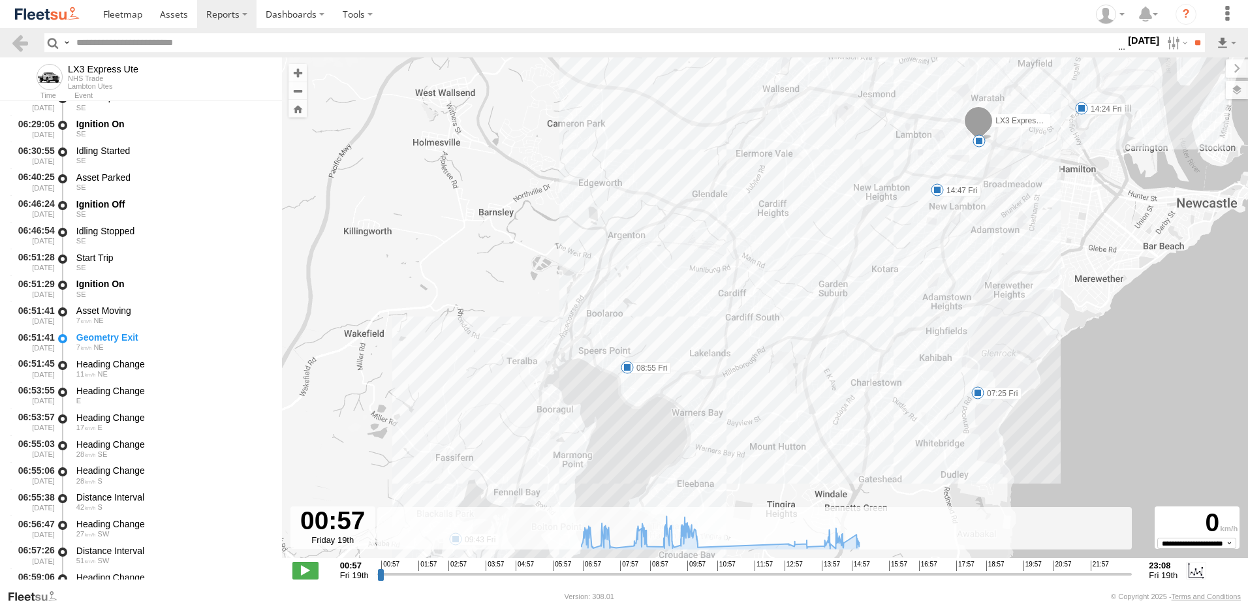
scroll to position [522, 0]
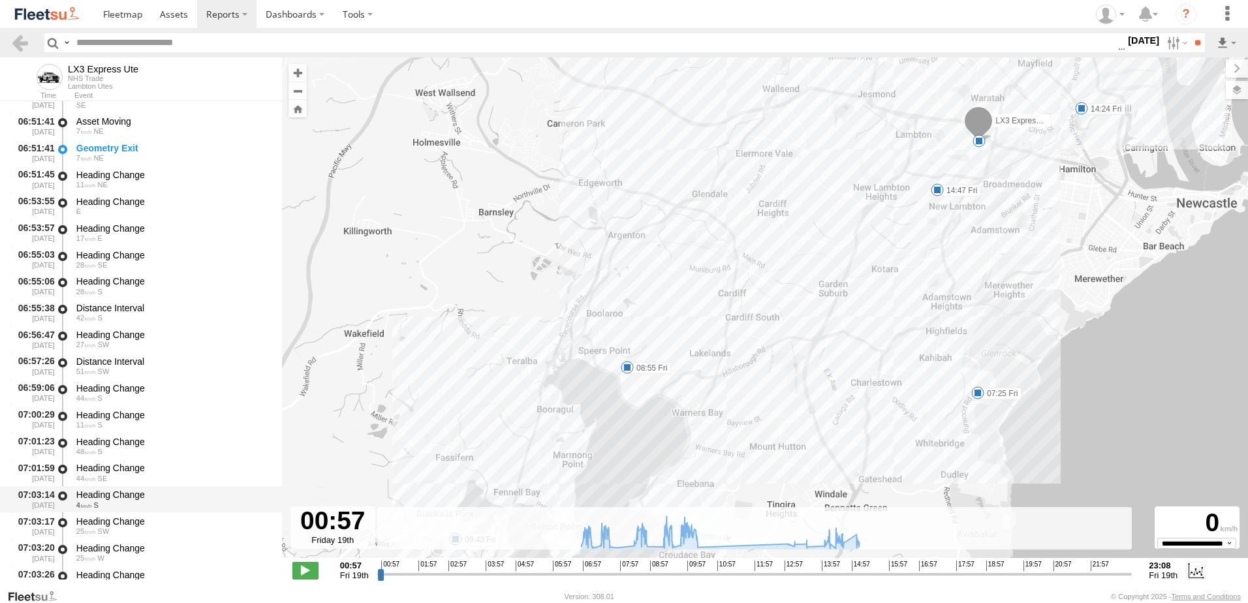
click at [112, 497] on div "Heading Change" at bounding box center [172, 495] width 193 height 12
click at [15, 42] on link at bounding box center [19, 42] width 19 height 19
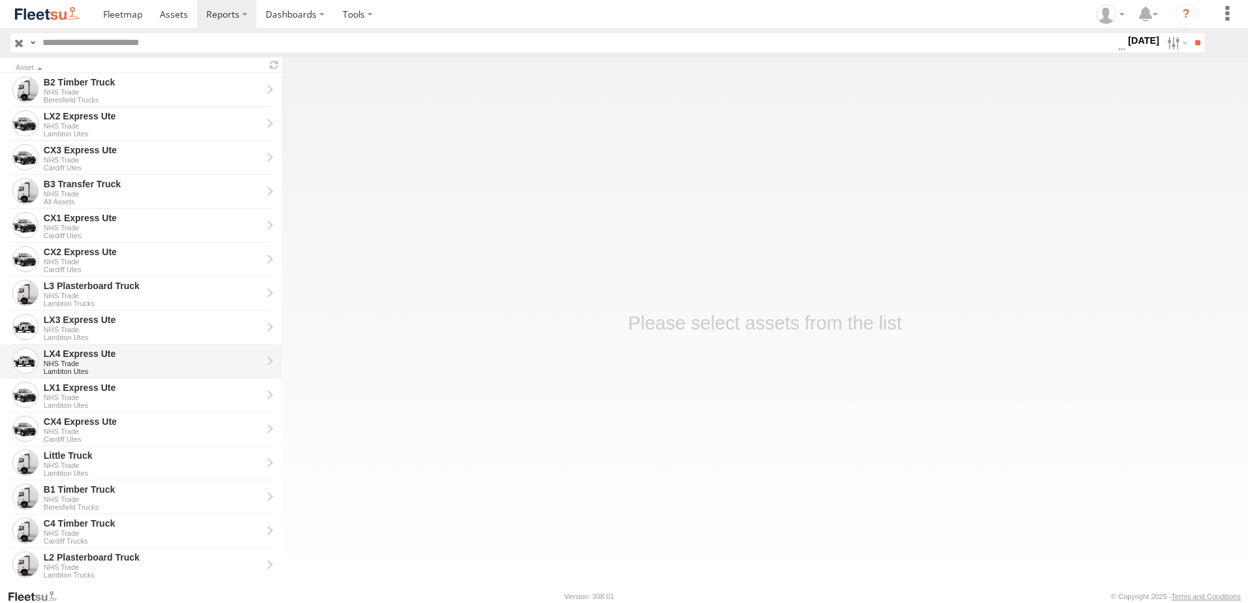
click at [66, 355] on div "LX4 Express Ute" at bounding box center [153, 354] width 218 height 12
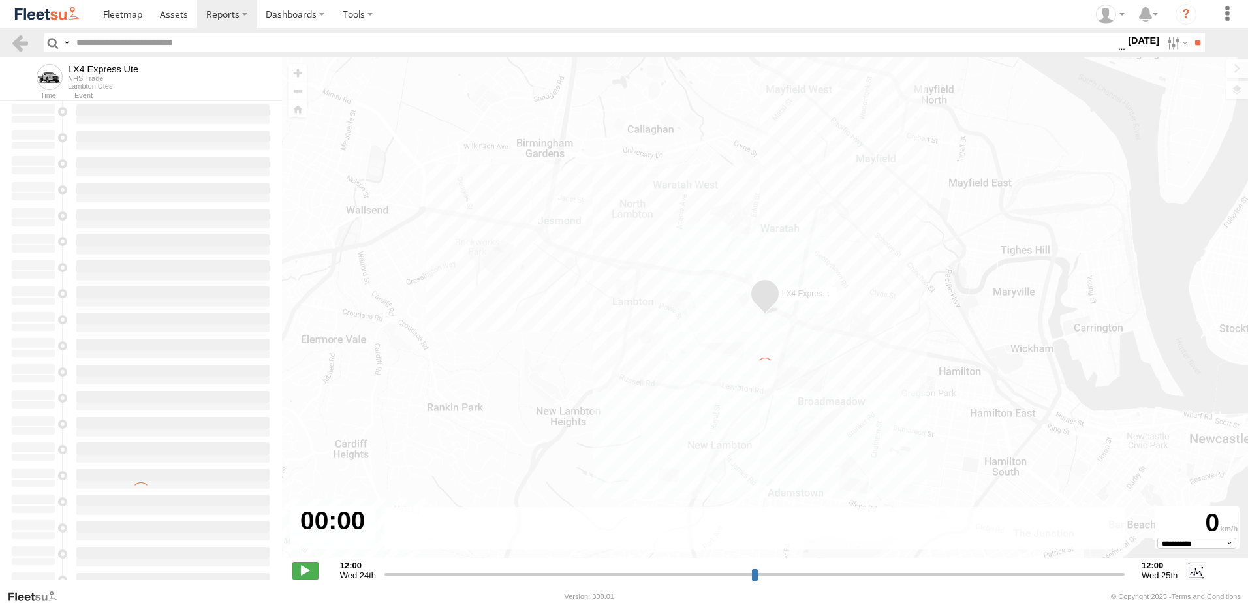
type input "**********"
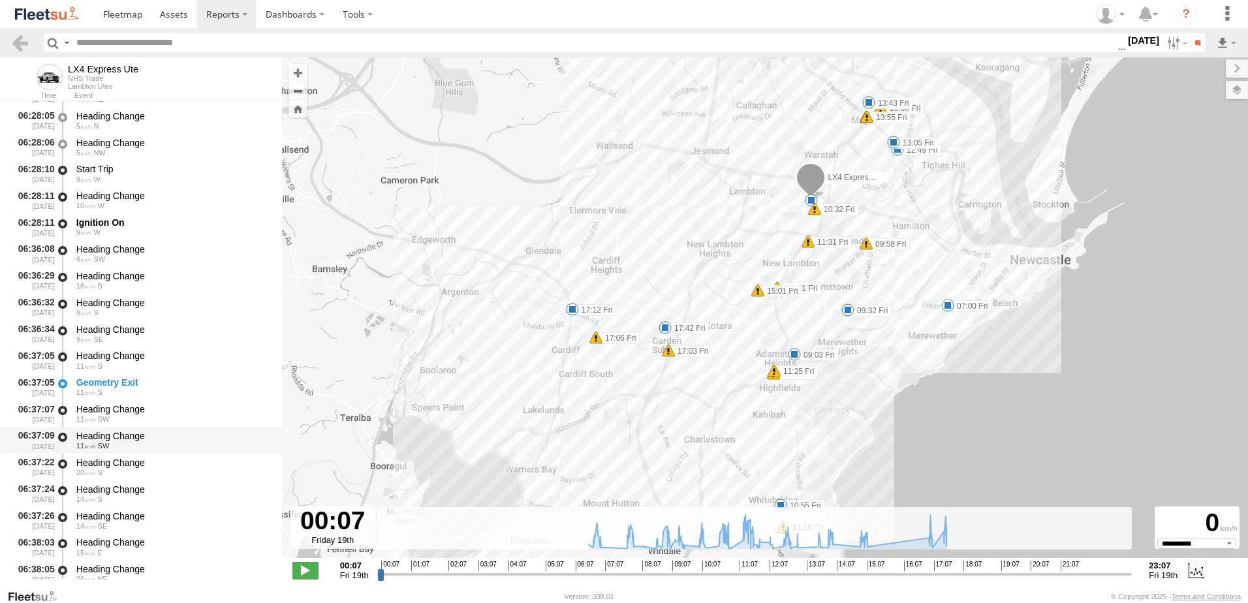
scroll to position [392, 0]
click at [112, 437] on div "Heading Change" at bounding box center [172, 439] width 193 height 12
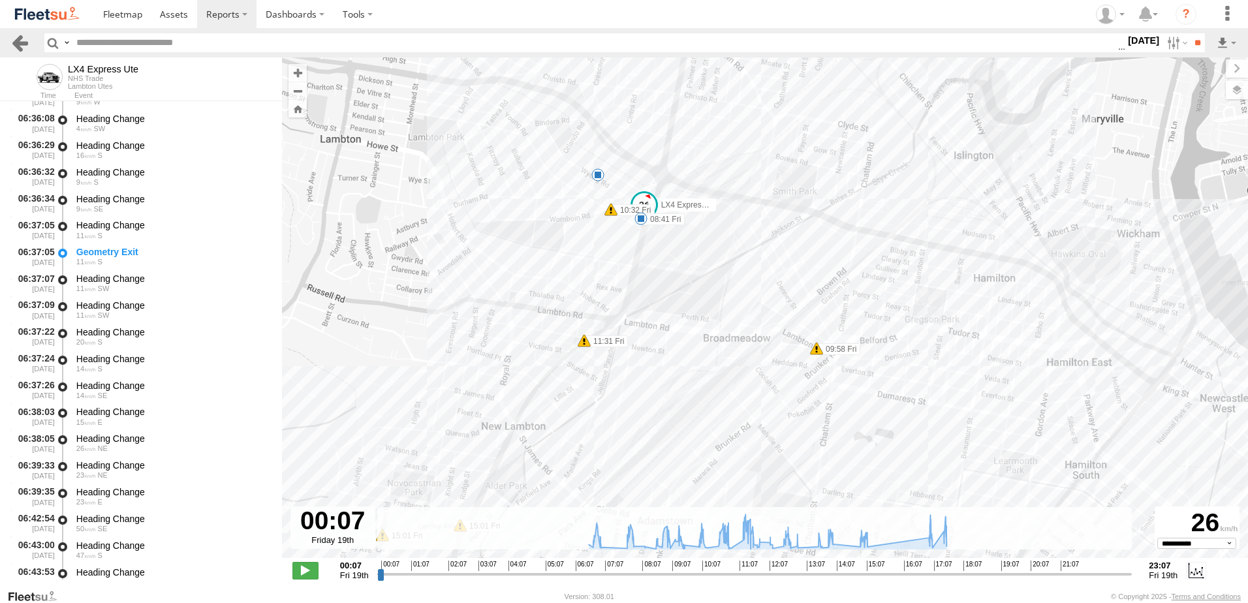
click at [19, 43] on link at bounding box center [19, 42] width 19 height 19
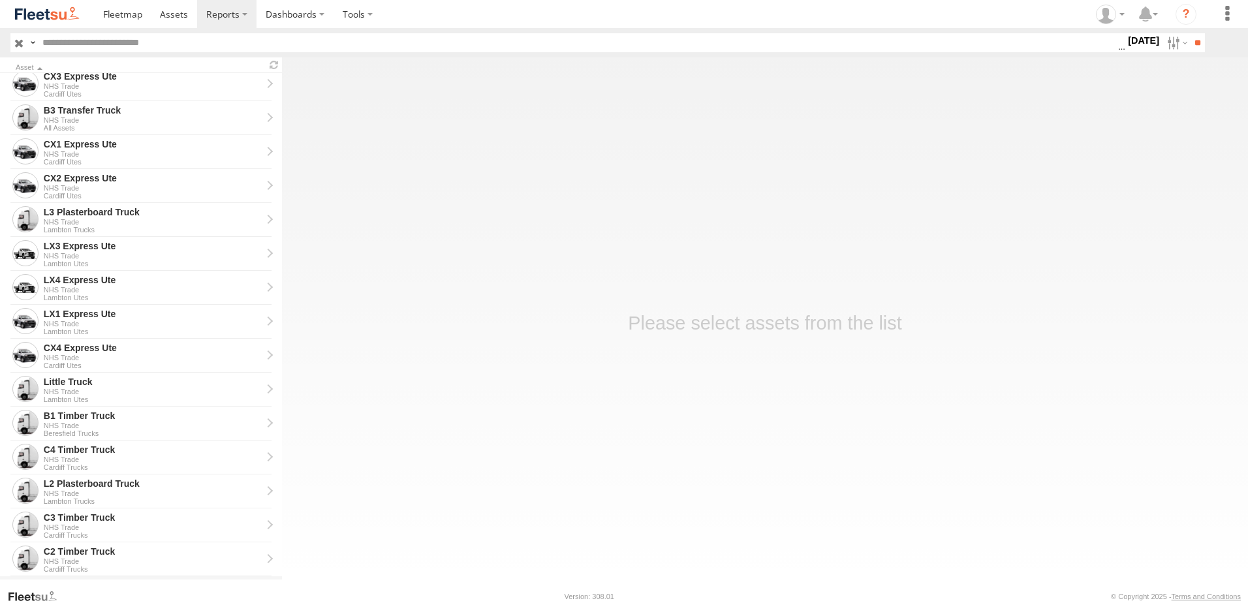
scroll to position [261, 0]
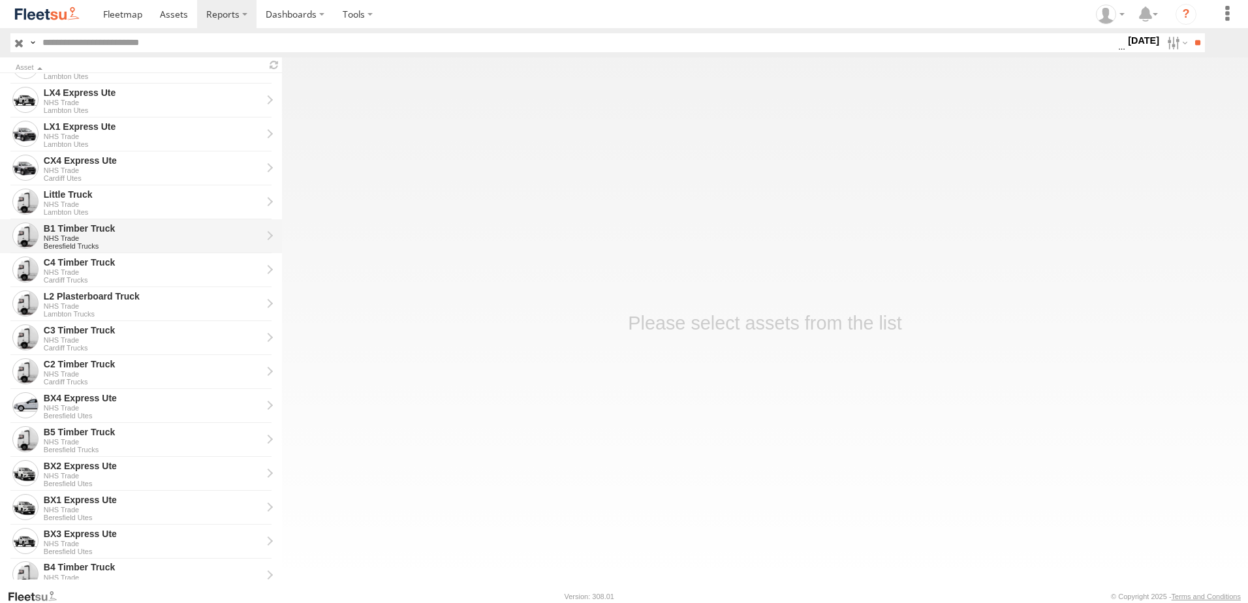
click at [69, 226] on div "B1 Timber Truck" at bounding box center [153, 229] width 218 height 12
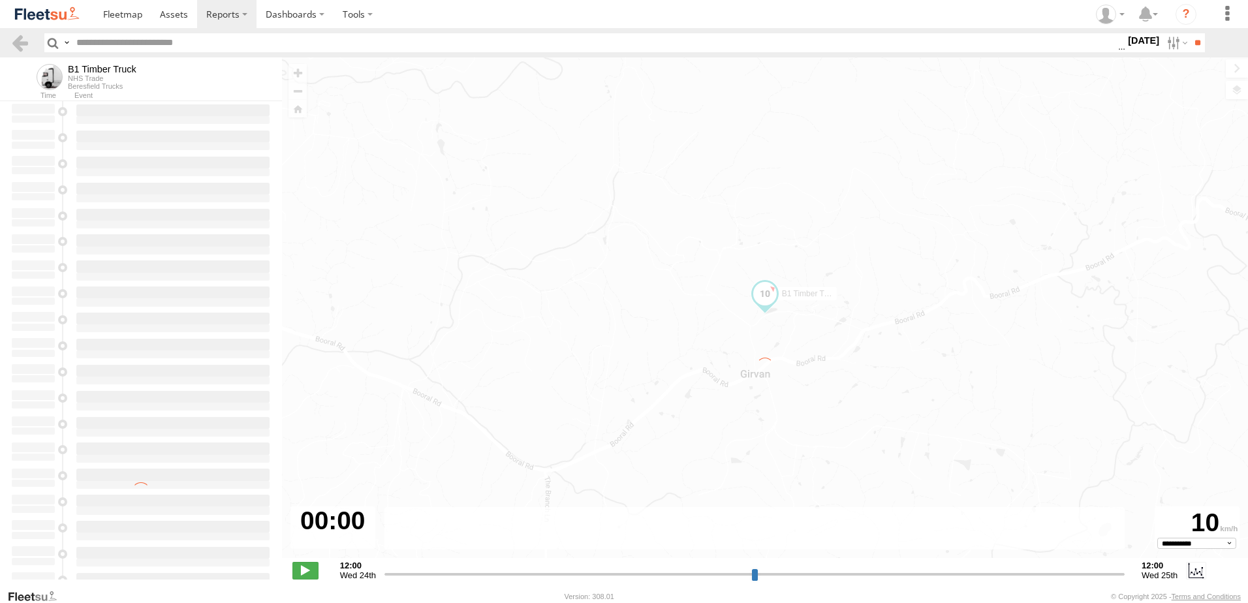
type input "**********"
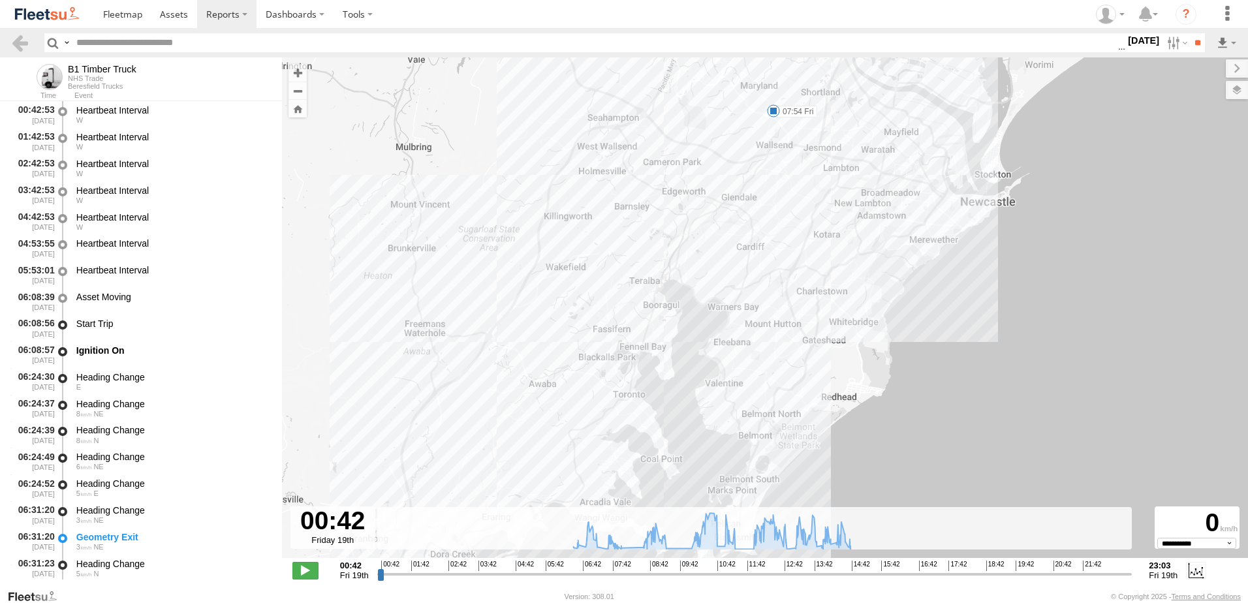
drag, startPoint x: 765, startPoint y: 337, endPoint x: 766, endPoint y: 321, distance: 16.3
click at [766, 323] on div "B1 Timber Truck 06:37 Fri 07:54 Fri 10:48 Fri 14:51 Fri 16:06 Fri" at bounding box center [765, 314] width 966 height 514
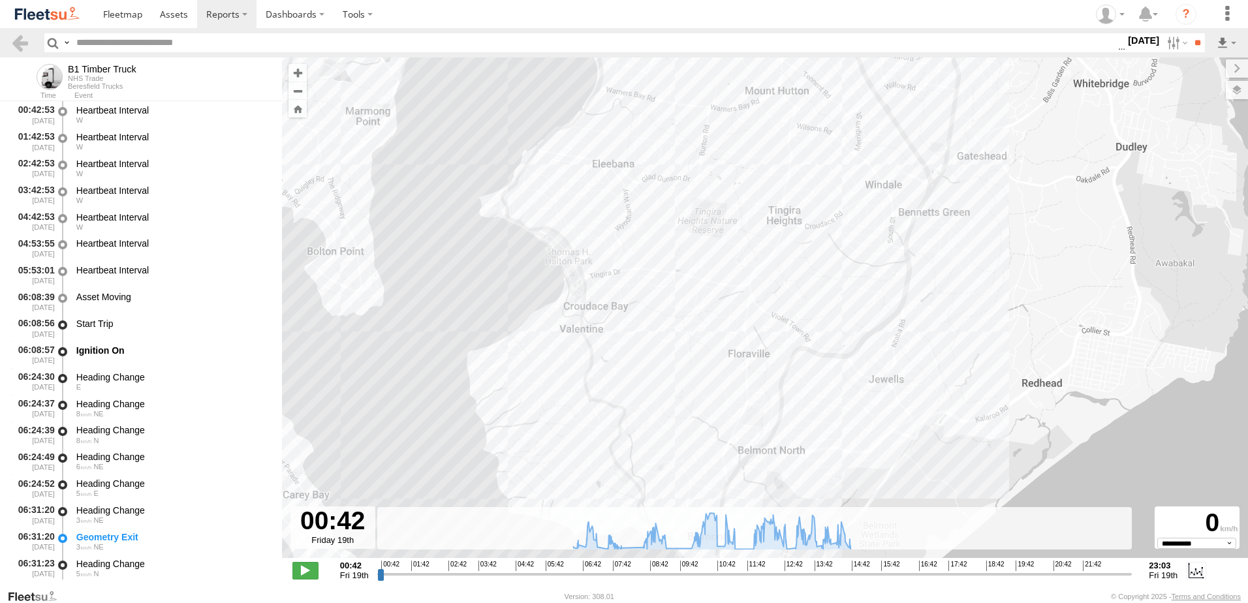
drag, startPoint x: 854, startPoint y: 353, endPoint x: 844, endPoint y: 308, distance: 46.2
click at [844, 308] on div "B1 Timber Truck 06:37 Fri 07:54 Fri 10:48 Fri 14:51 Fri 16:06 Fri" at bounding box center [765, 314] width 966 height 514
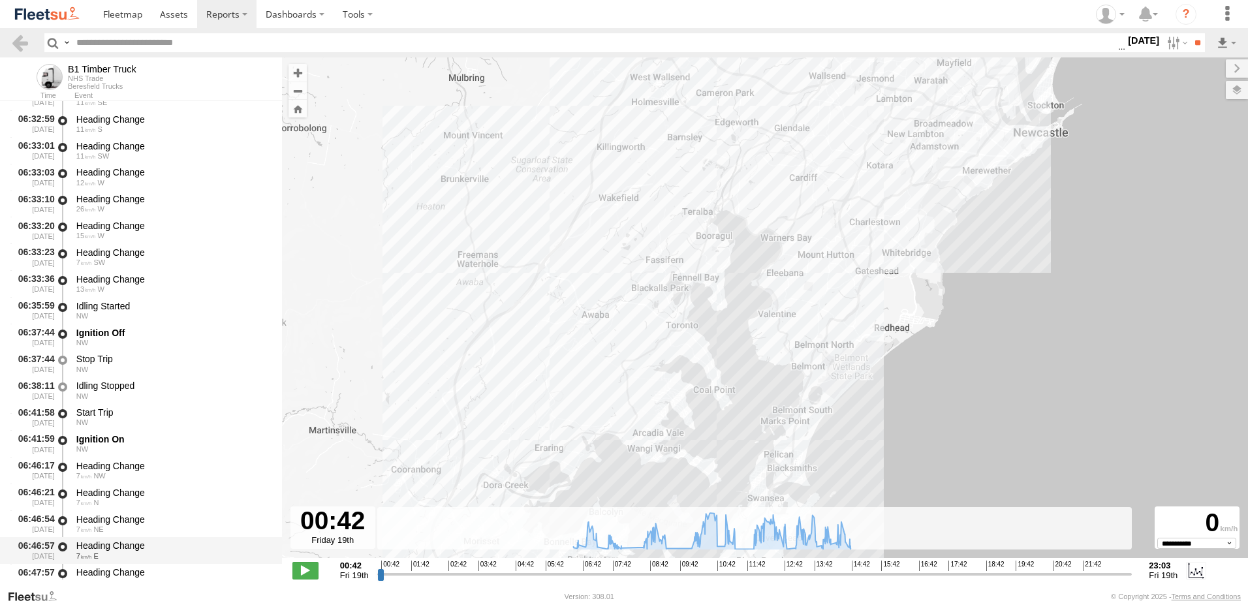
scroll to position [718, 0]
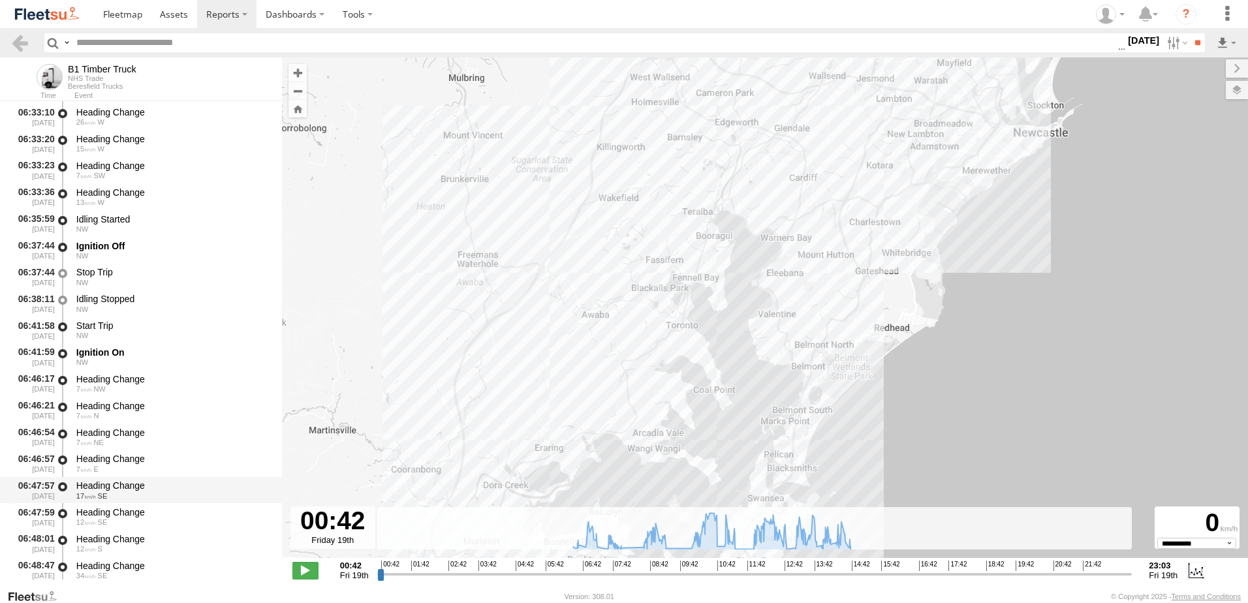
click at [106, 484] on div "Heading Change" at bounding box center [172, 486] width 193 height 12
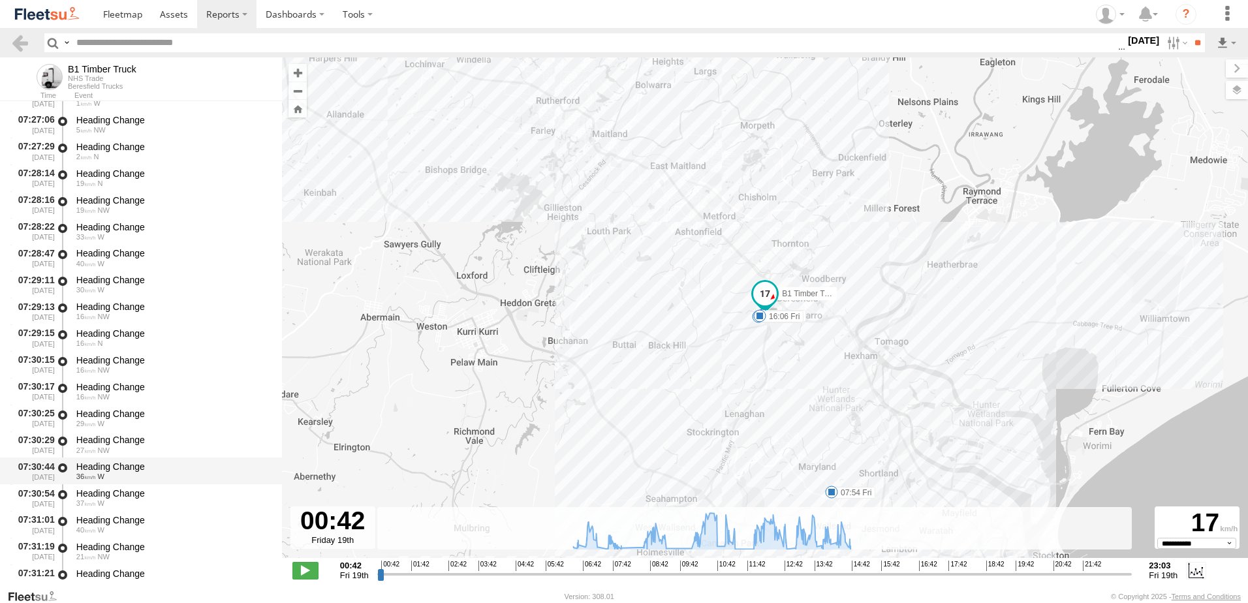
scroll to position [1958, 0]
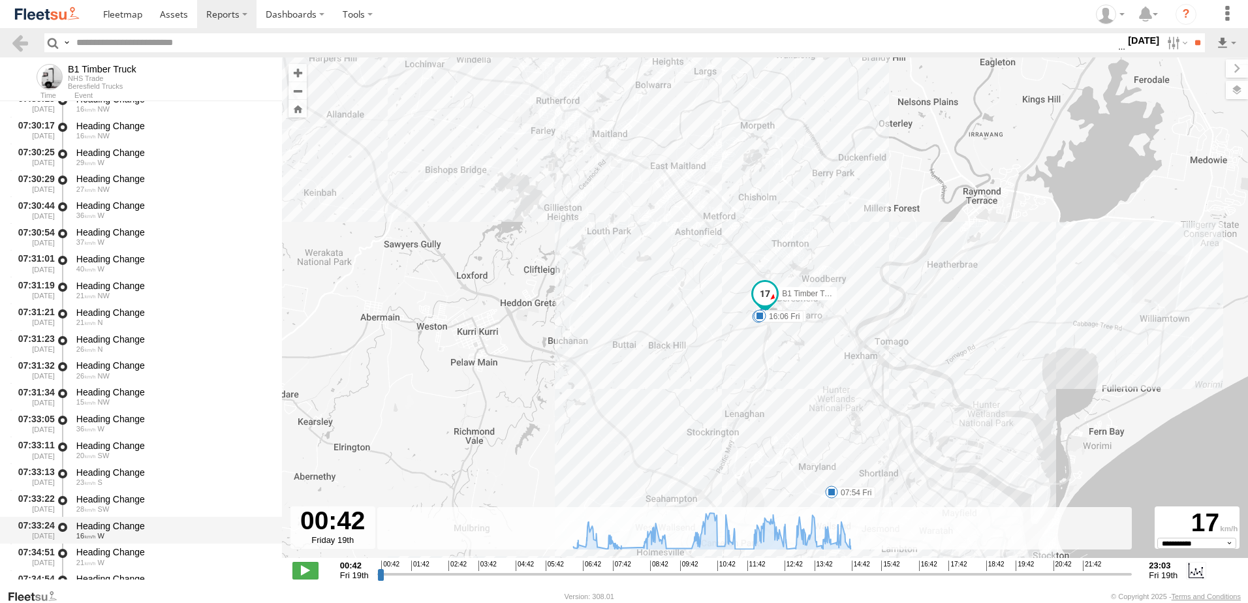
click at [108, 531] on div "Heading Change" at bounding box center [172, 526] width 193 height 12
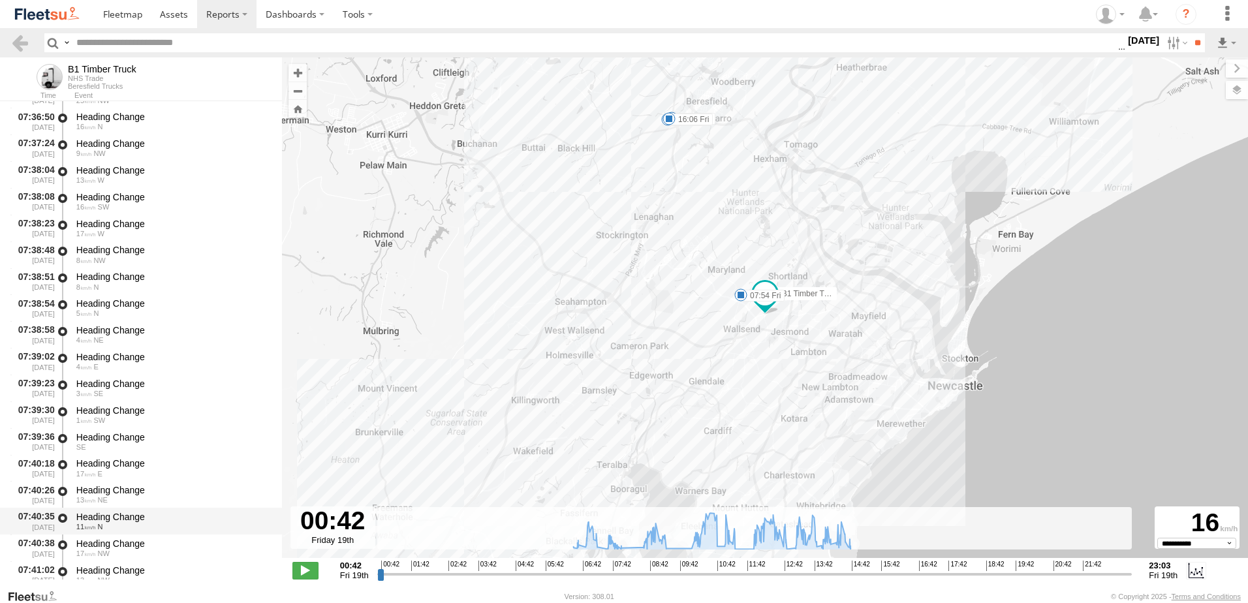
scroll to position [2481, 0]
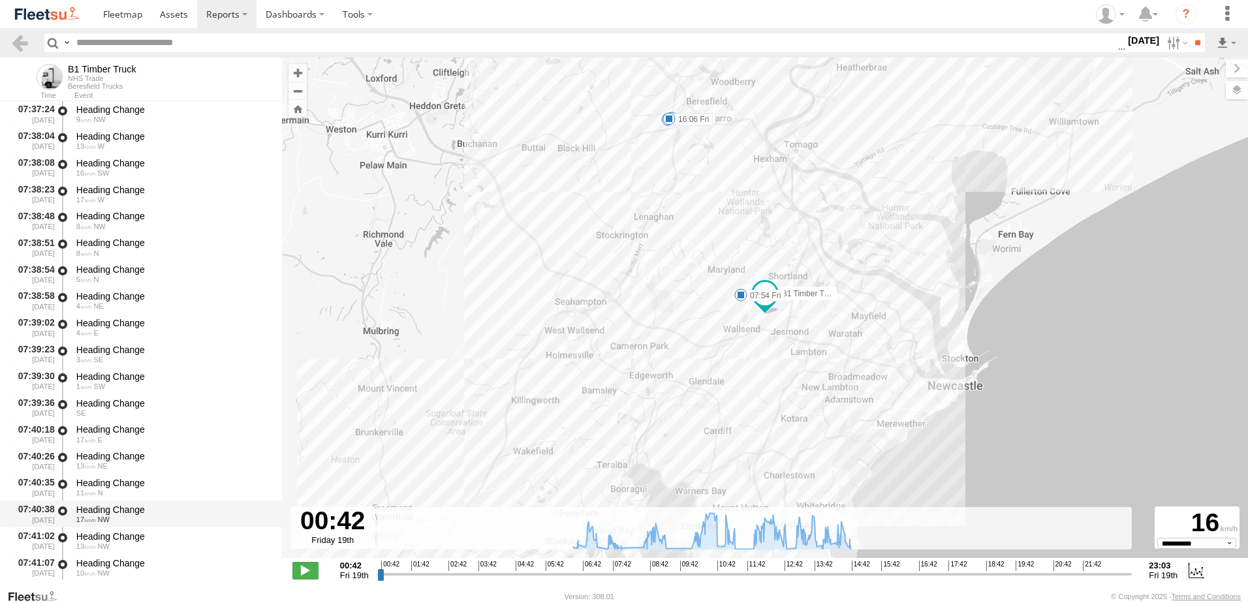
click at [113, 505] on div "Heading Change" at bounding box center [172, 510] width 193 height 12
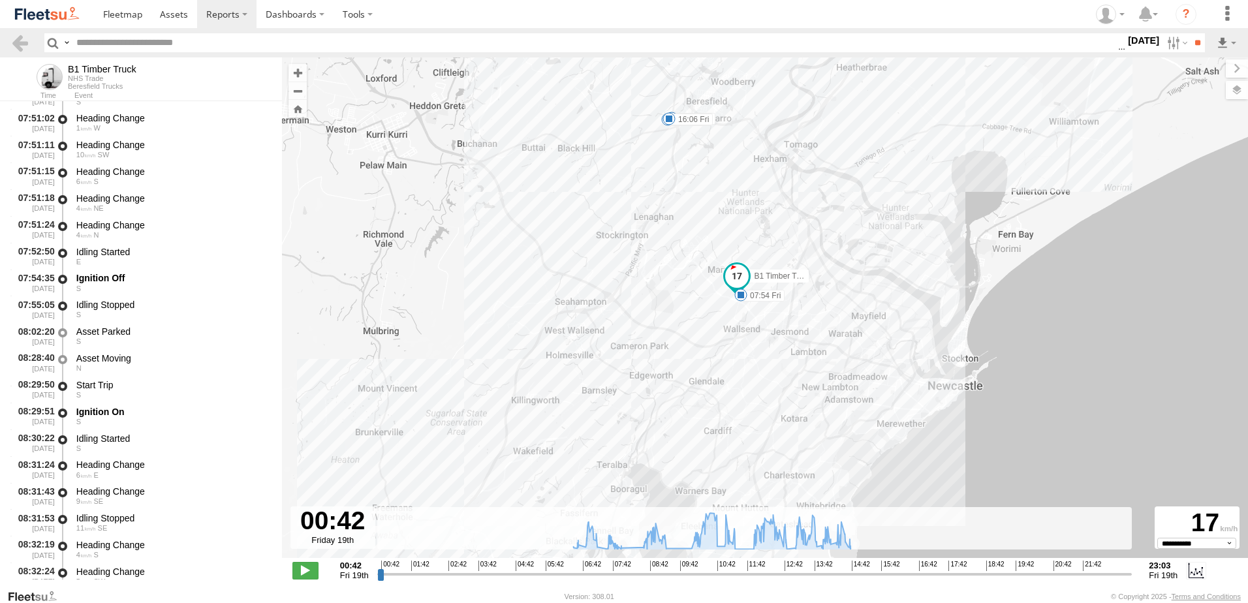
scroll to position [3526, 0]
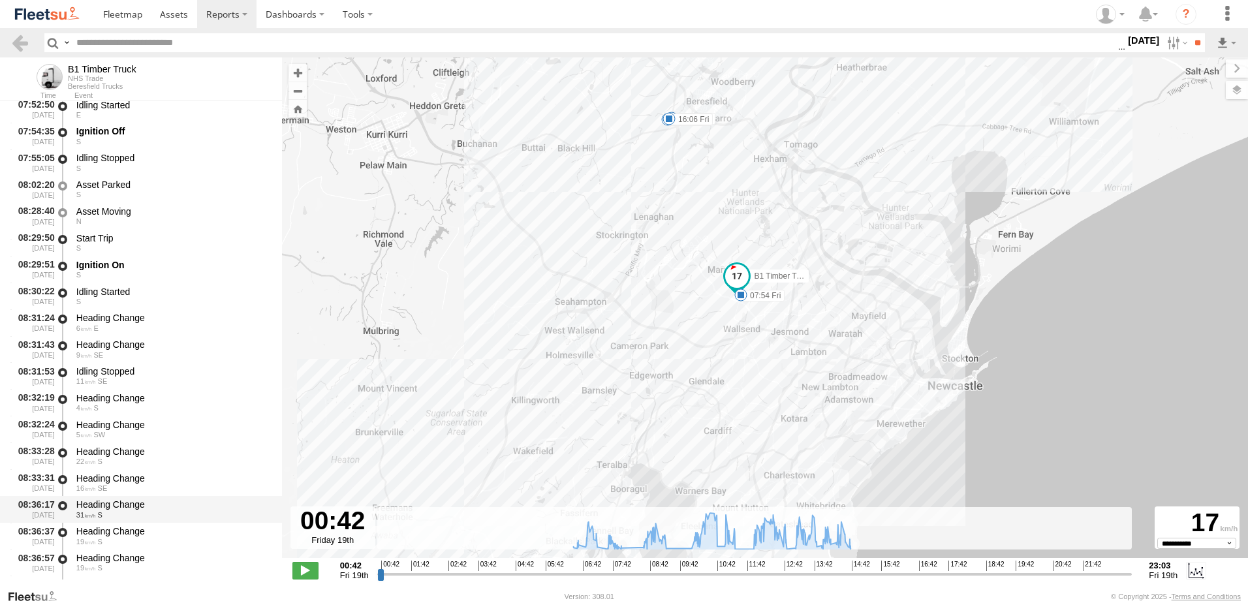
click at [108, 502] on div "Heading Change" at bounding box center [172, 505] width 193 height 12
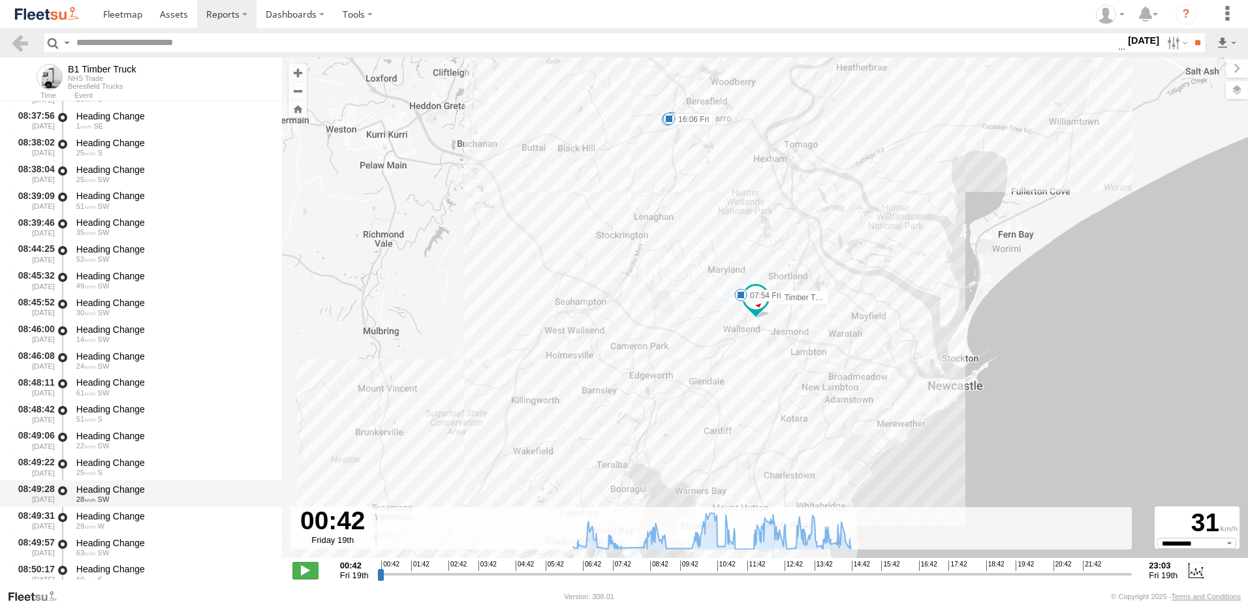
scroll to position [4244, 0]
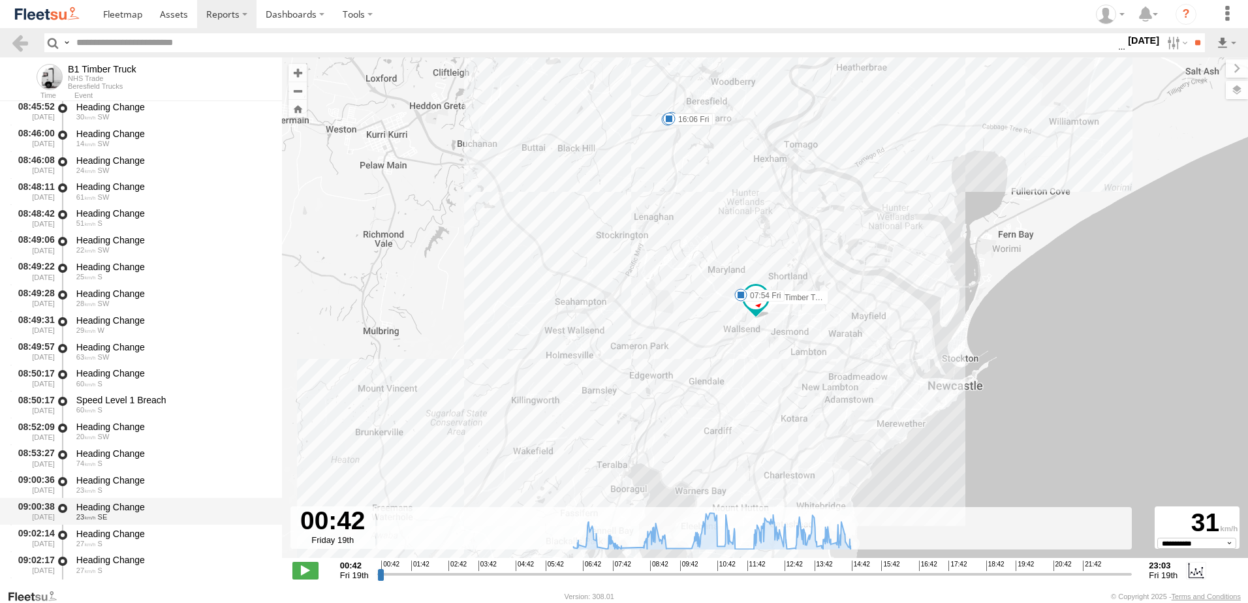
click at [106, 502] on div "Heading Change" at bounding box center [172, 507] width 193 height 12
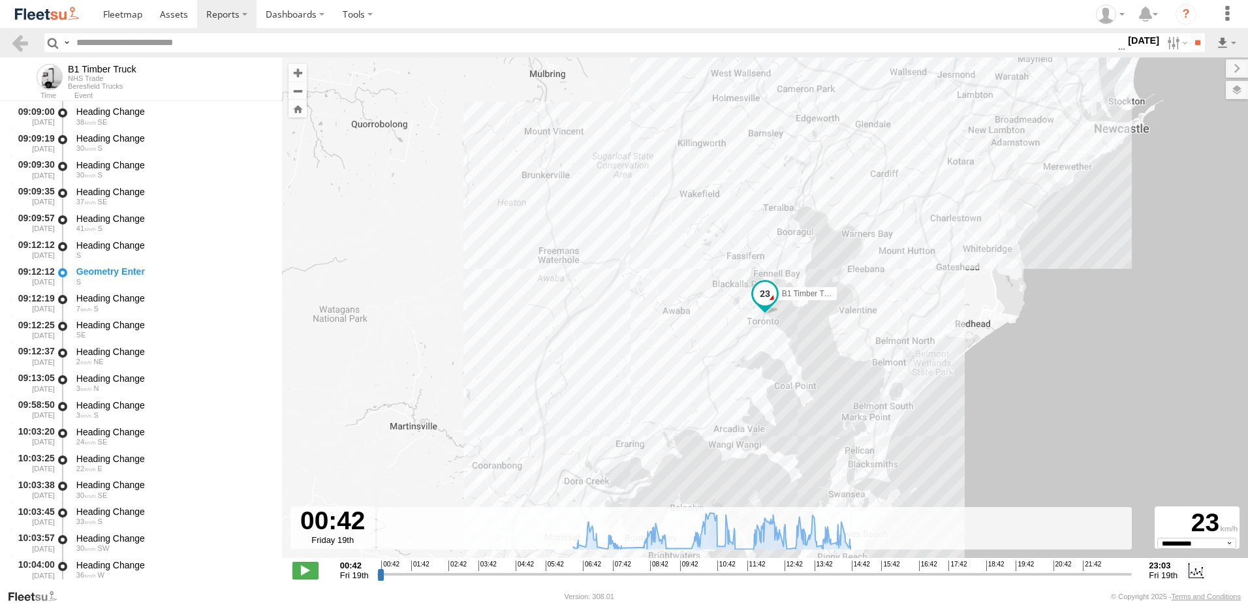
scroll to position [5288, 0]
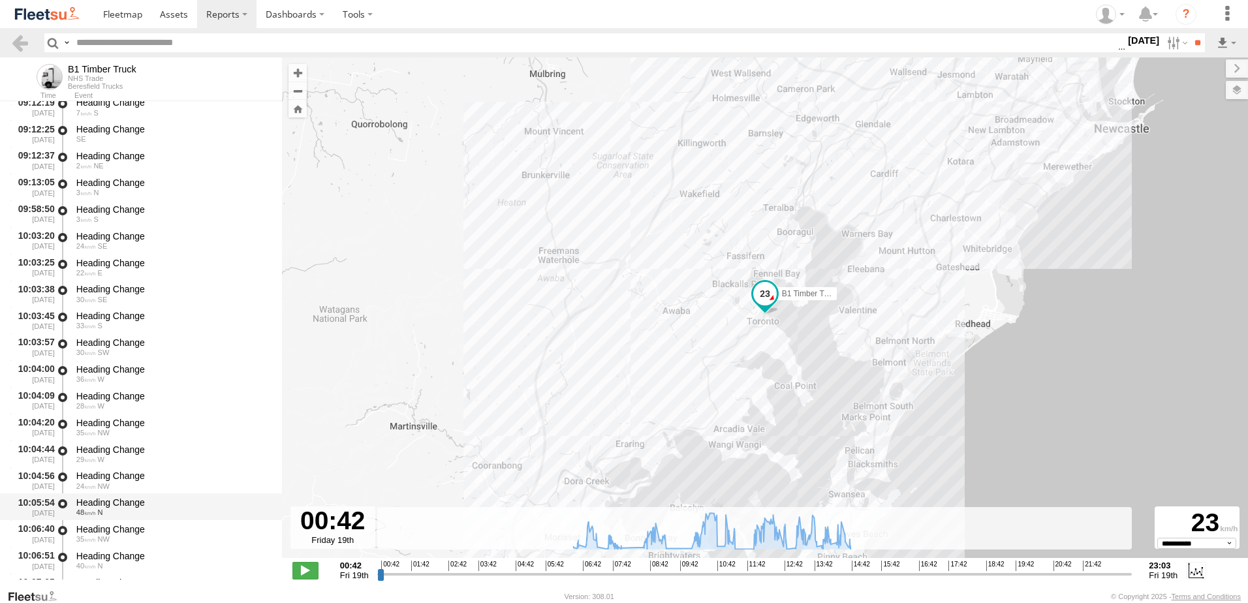
click at [116, 499] on div "Heading Change" at bounding box center [172, 503] width 193 height 12
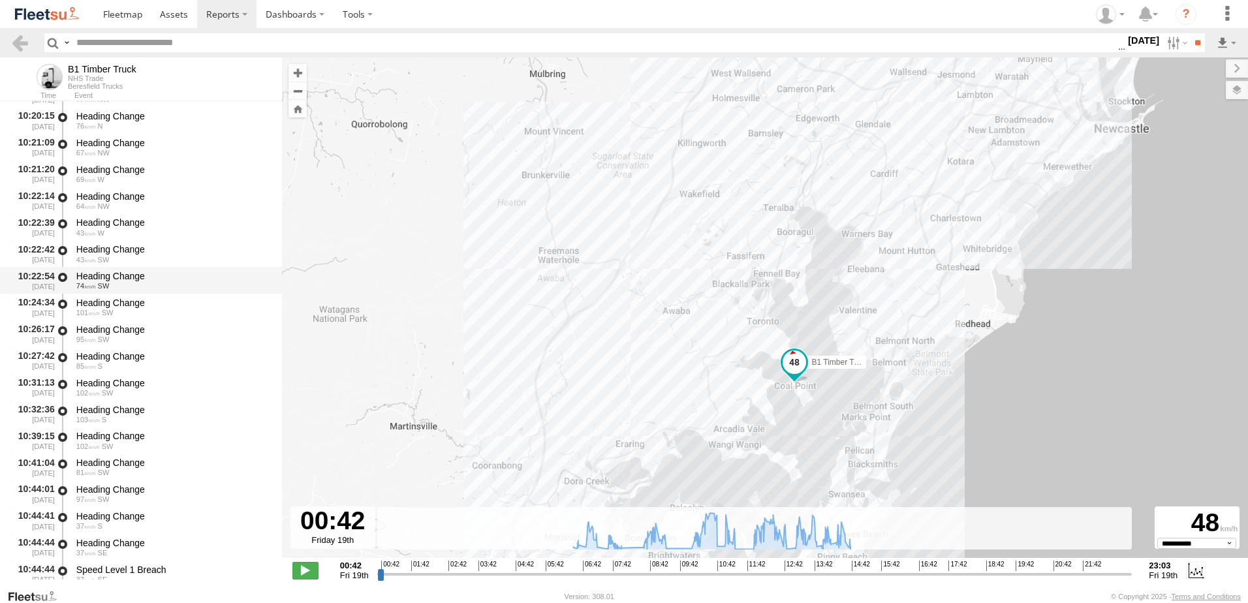
scroll to position [6528, 0]
click at [116, 484] on div "Heading Change" at bounding box center [172, 489] width 193 height 12
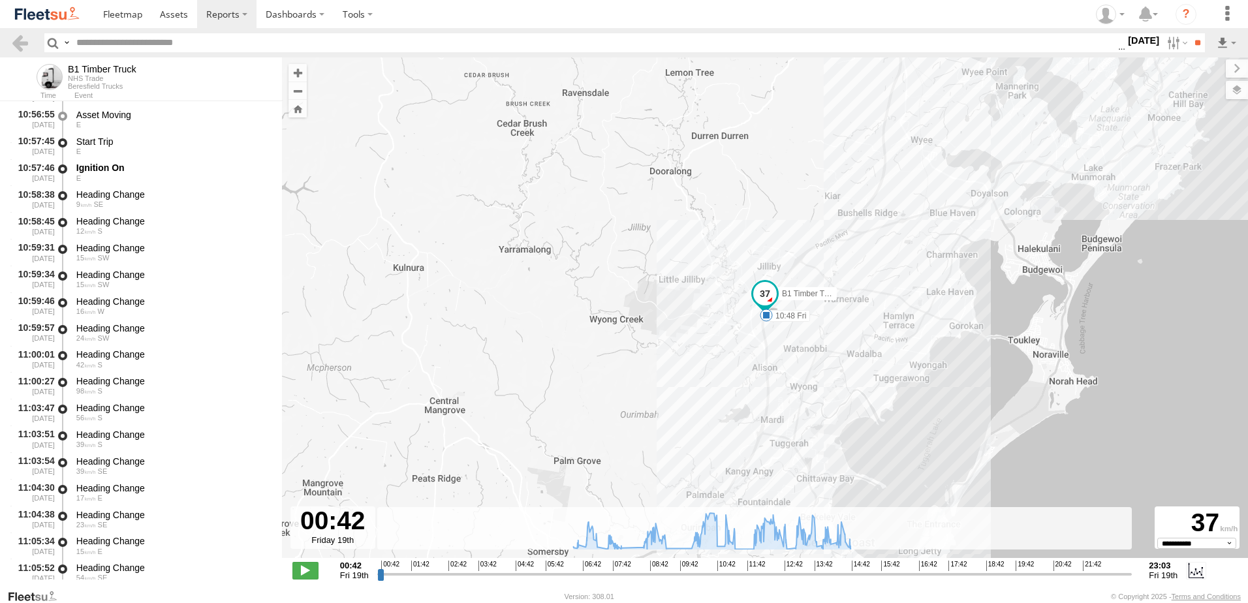
scroll to position [7442, 0]
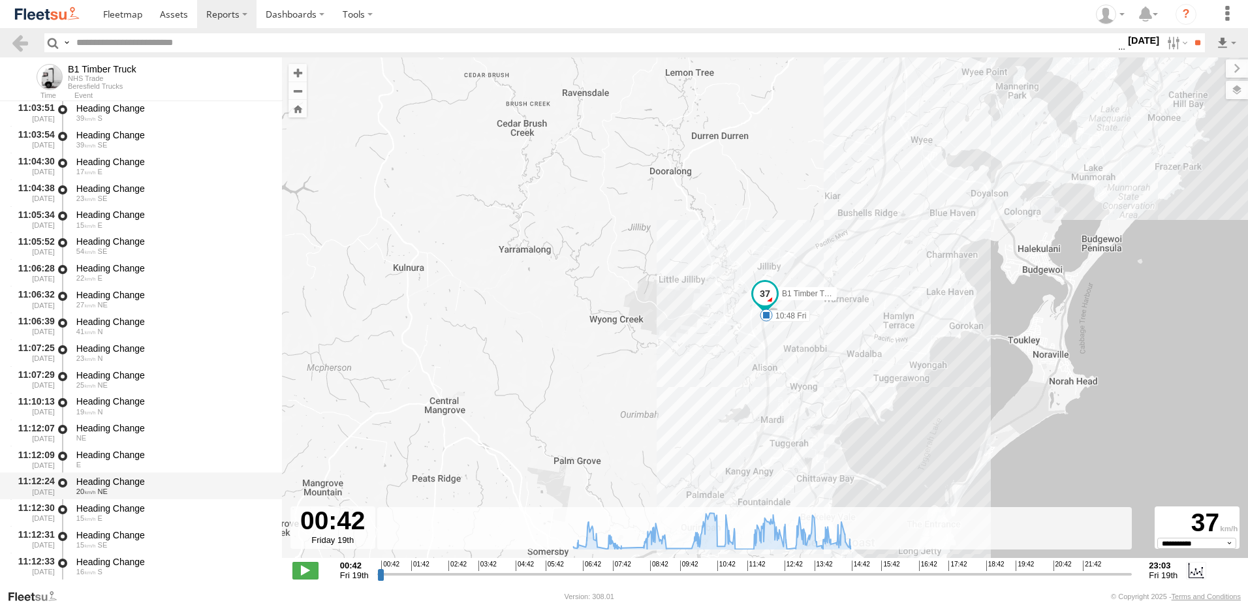
click at [118, 482] on div "Heading Change" at bounding box center [172, 482] width 193 height 12
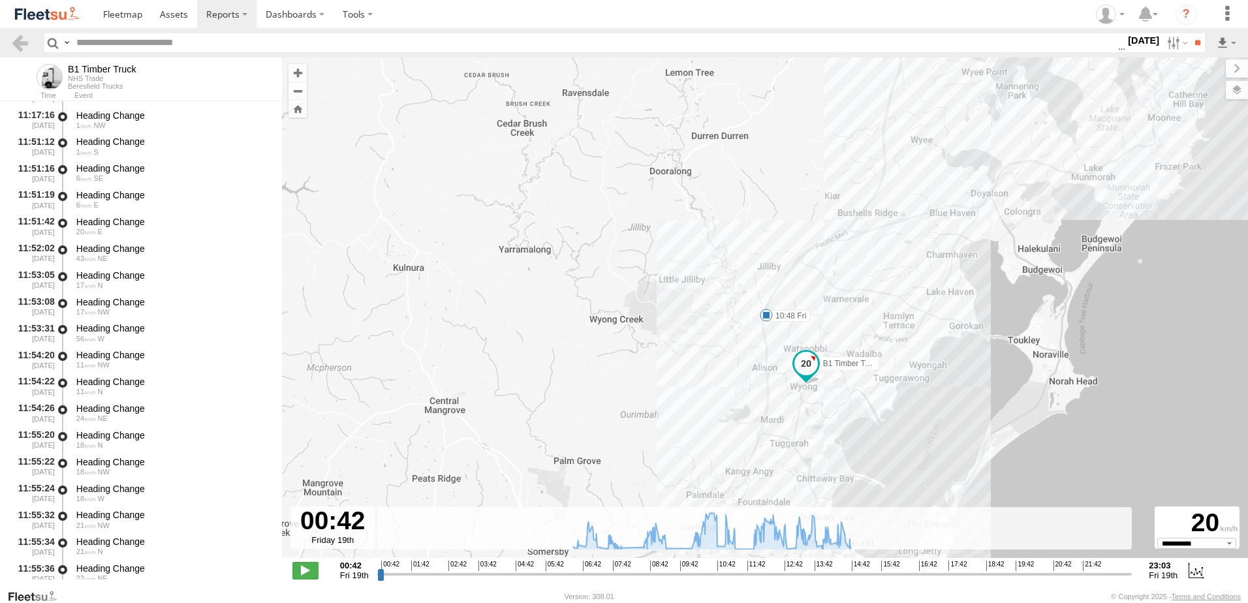
scroll to position [8291, 0]
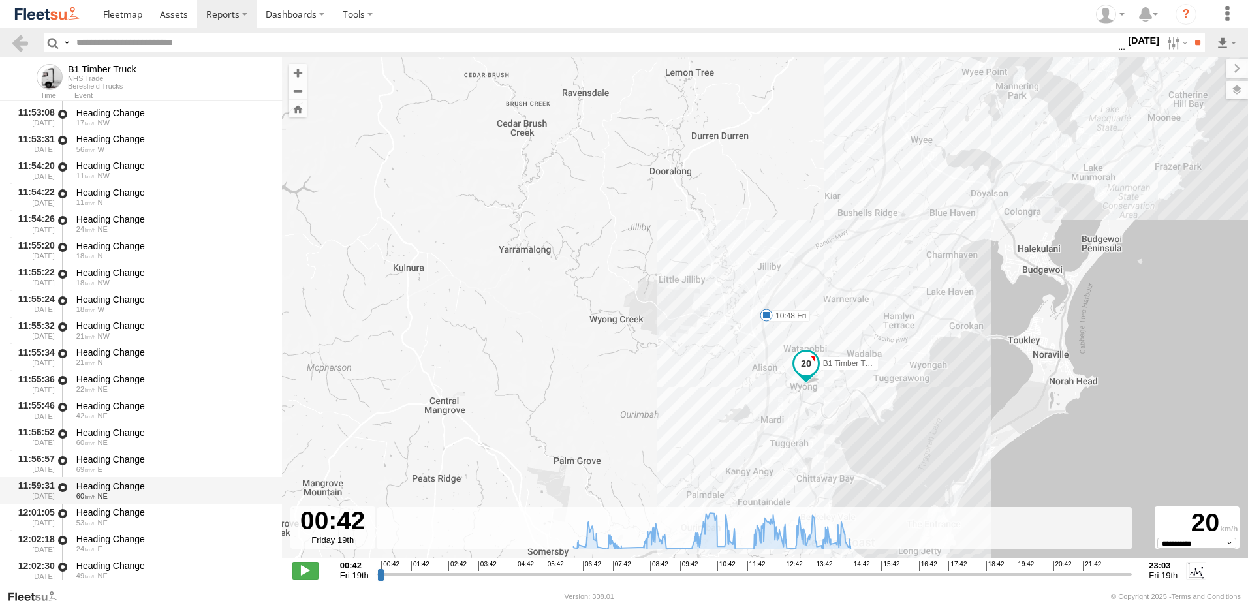
click at [123, 480] on div "Heading Change" at bounding box center [172, 486] width 193 height 12
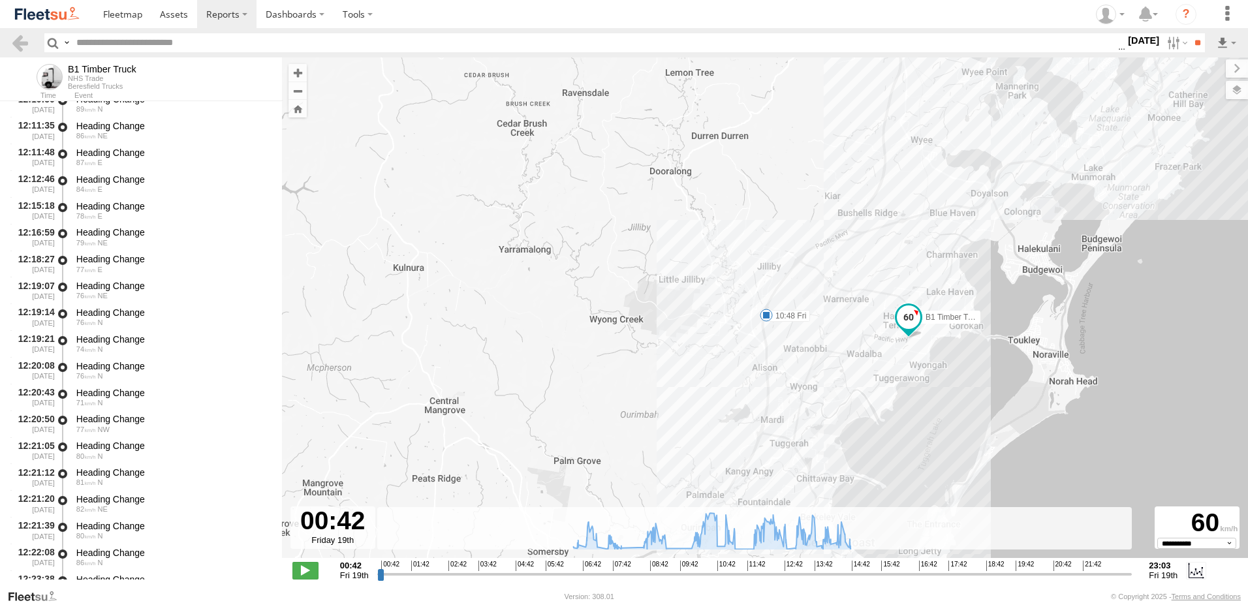
scroll to position [9206, 0]
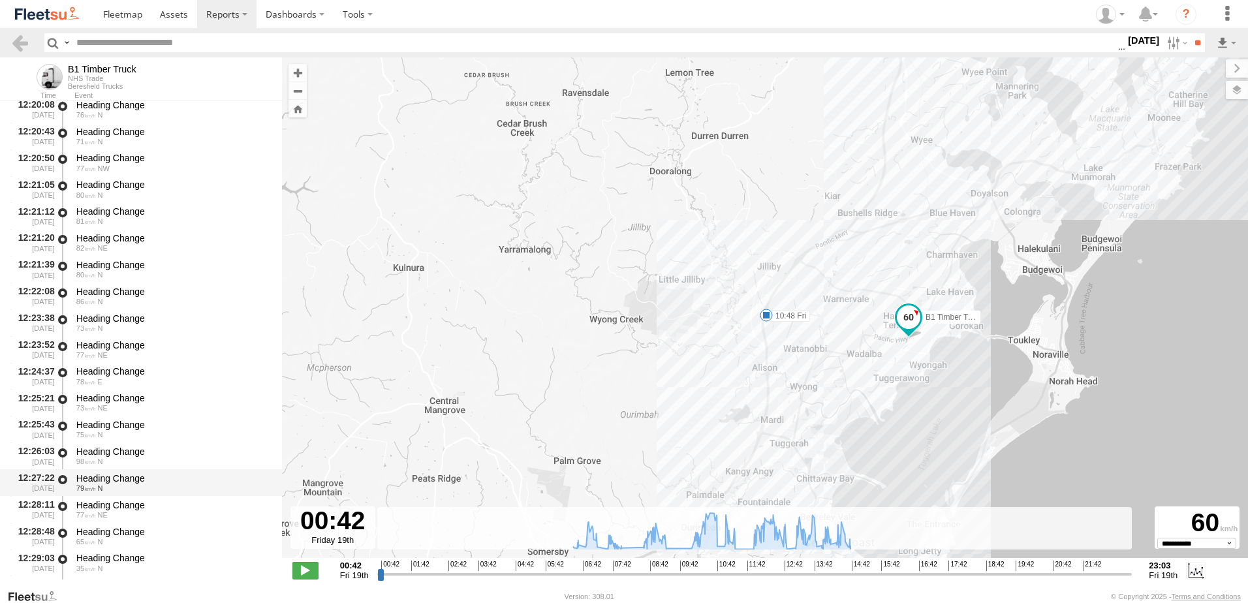
click at [121, 478] on div "Heading Change" at bounding box center [172, 479] width 193 height 12
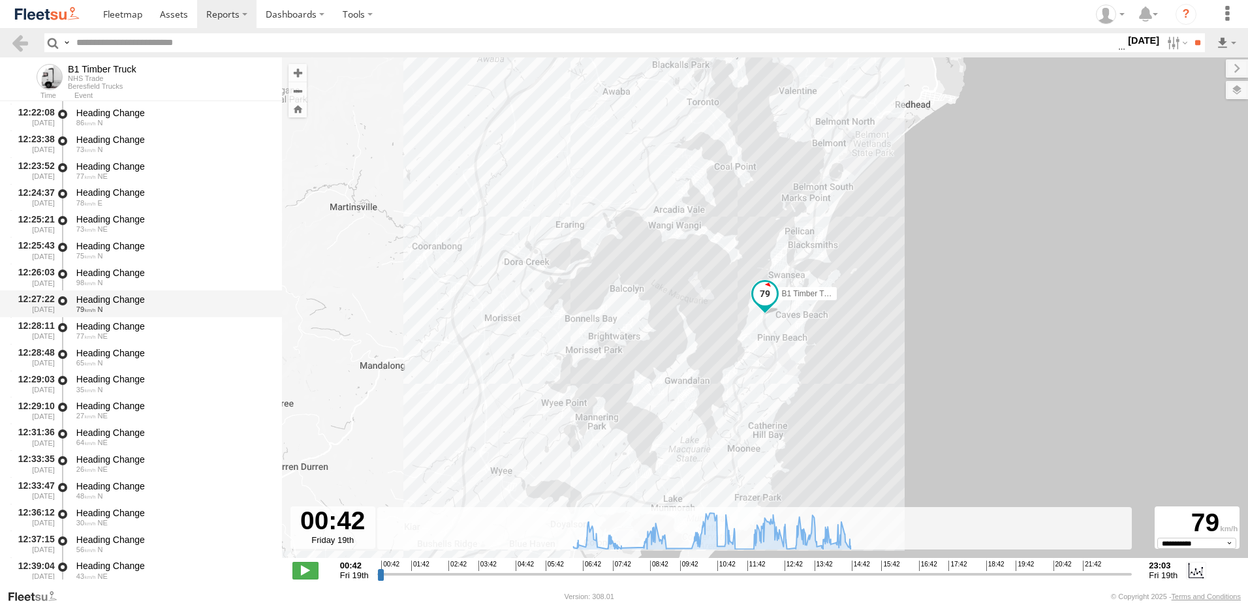
scroll to position [9401, 0]
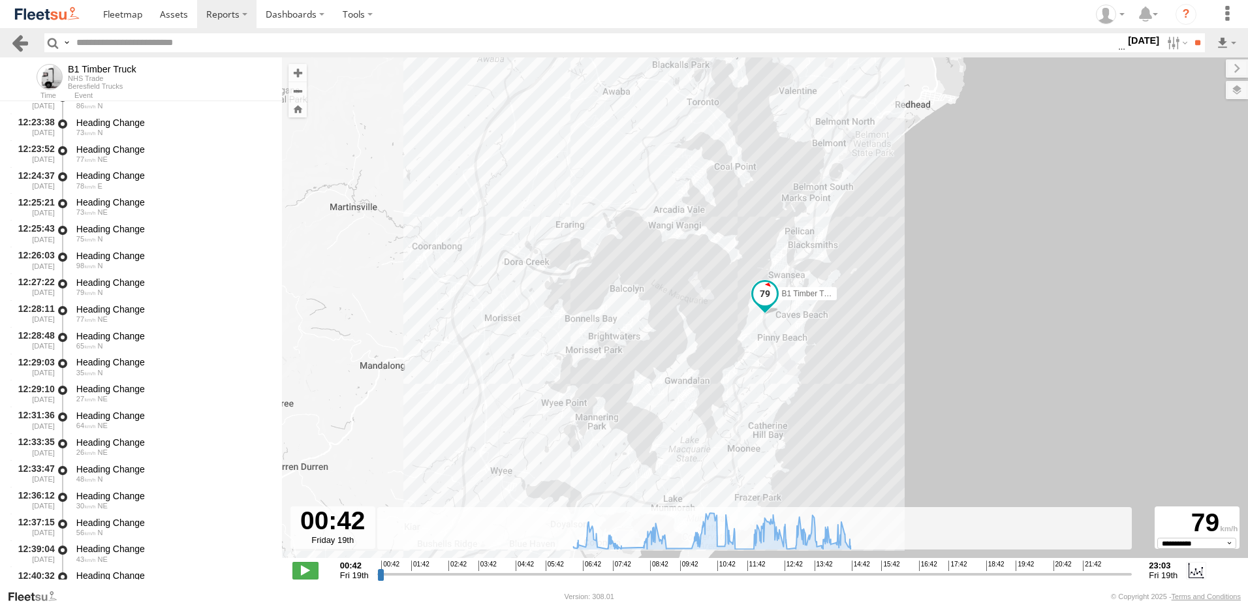
click at [27, 45] on link at bounding box center [19, 42] width 19 height 19
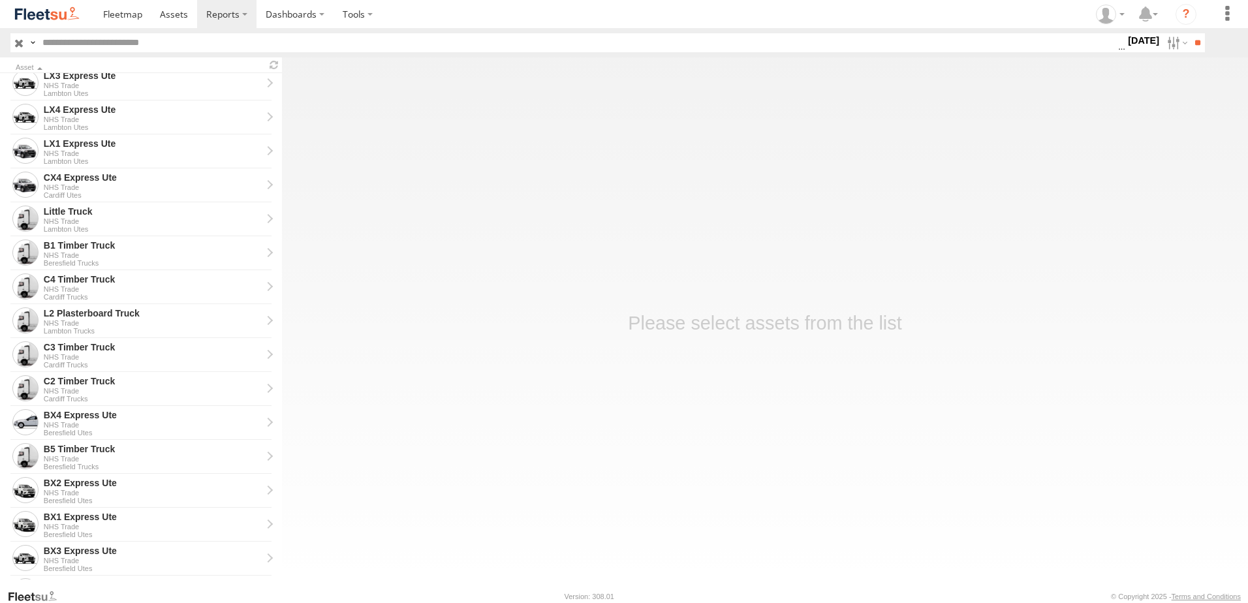
scroll to position [294, 0]
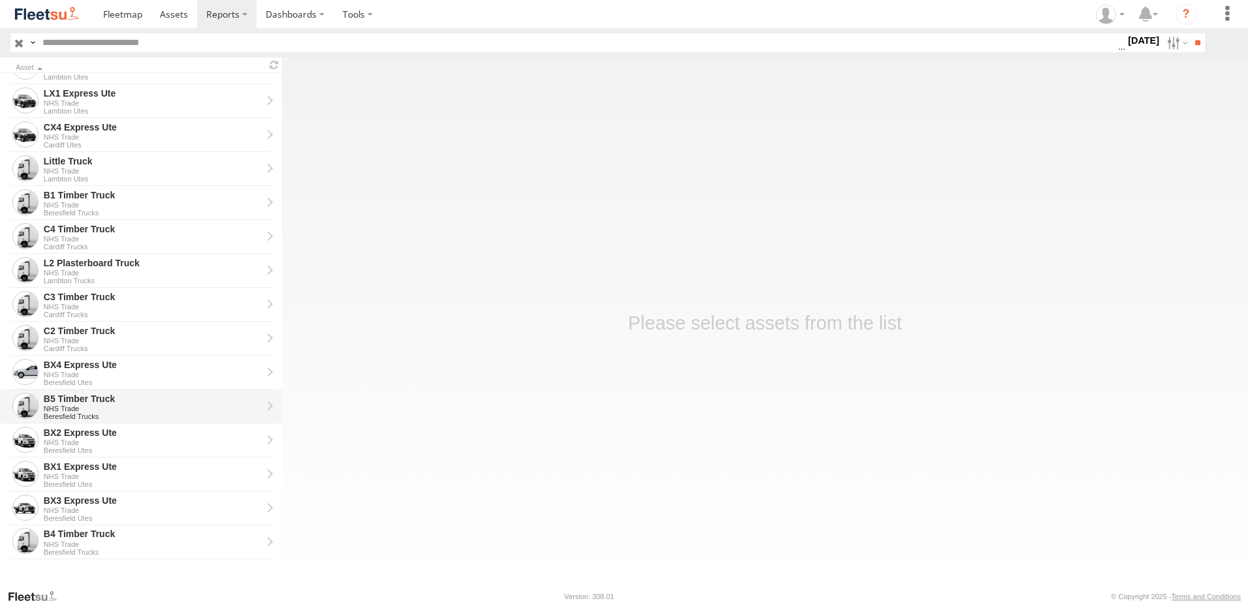
click at [63, 396] on div "B5 Timber Truck" at bounding box center [153, 399] width 218 height 12
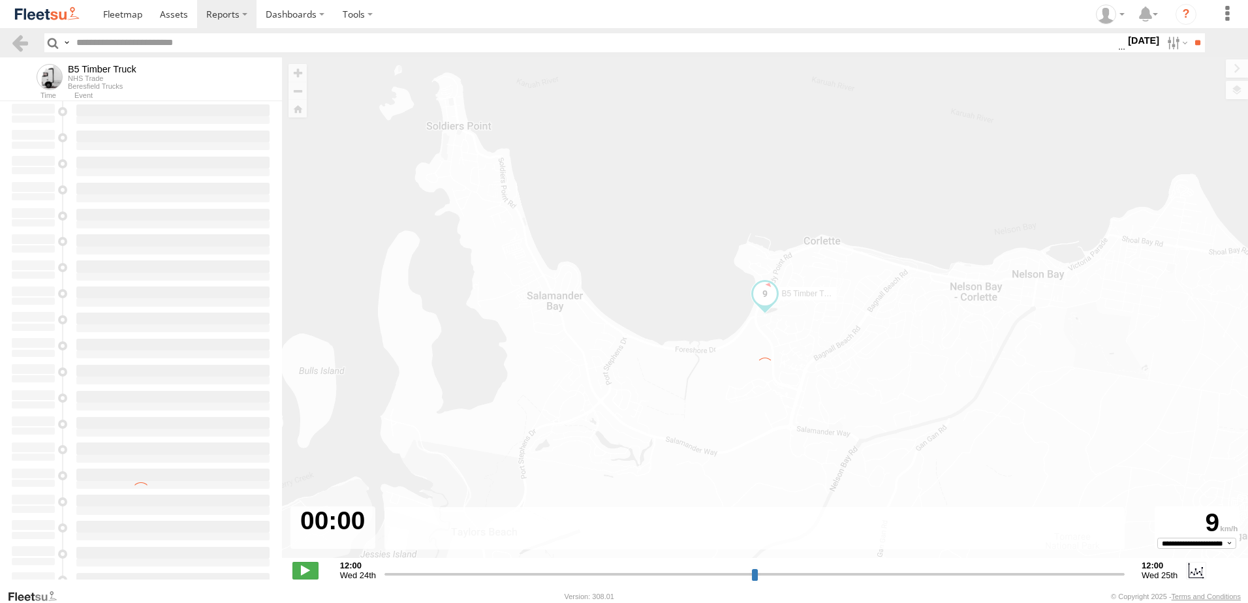
type input "**********"
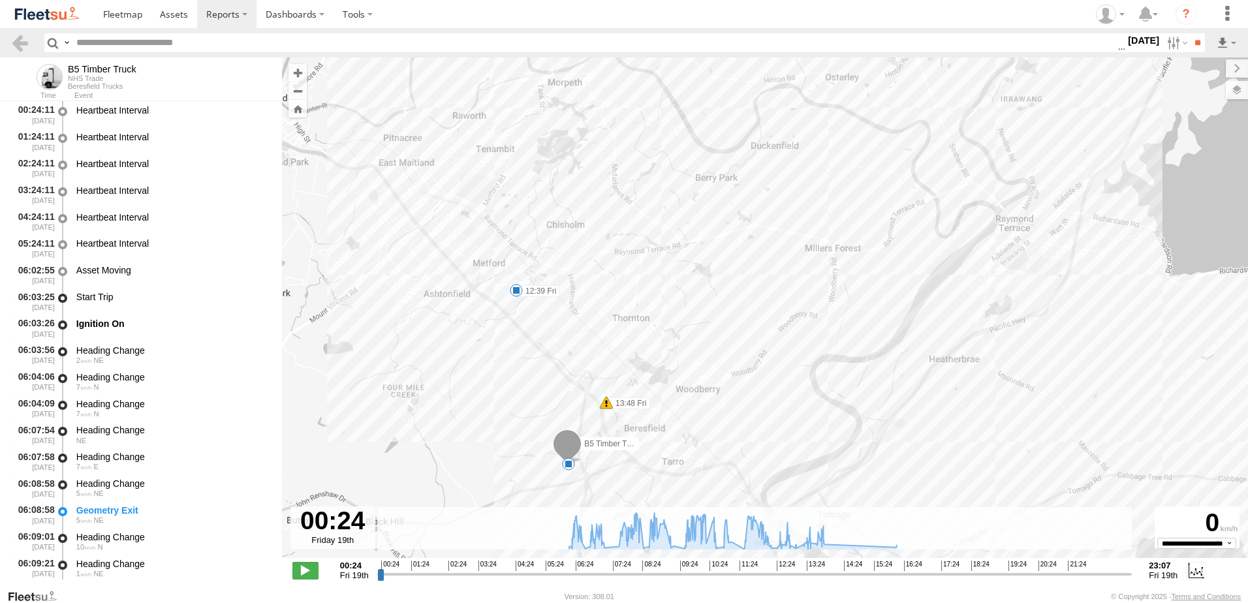
drag, startPoint x: 621, startPoint y: 335, endPoint x: 693, endPoint y: 291, distance: 84.6
click at [693, 291] on div "B5 Timber Truck 08:36 Fri 11:00 Fri 11:05 Fri 12:39 Fri 13:48 Fri 5" at bounding box center [765, 314] width 966 height 514
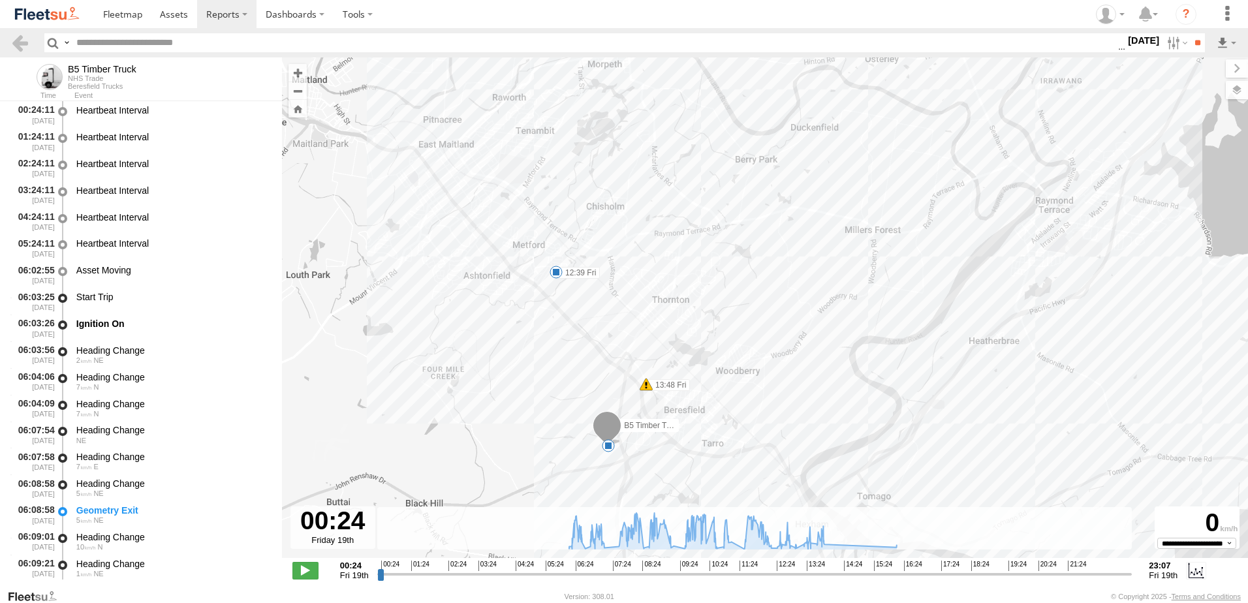
click at [578, 273] on label "12:39 Fri" at bounding box center [578, 273] width 44 height 12
click at [533, 295] on div "B5 Timber Truck 08:36 Fri 11:00 Fri 11:05 Fri 12:39 Fri 13:48 Fri 5 12:39 Fri 1…" at bounding box center [765, 314] width 966 height 514
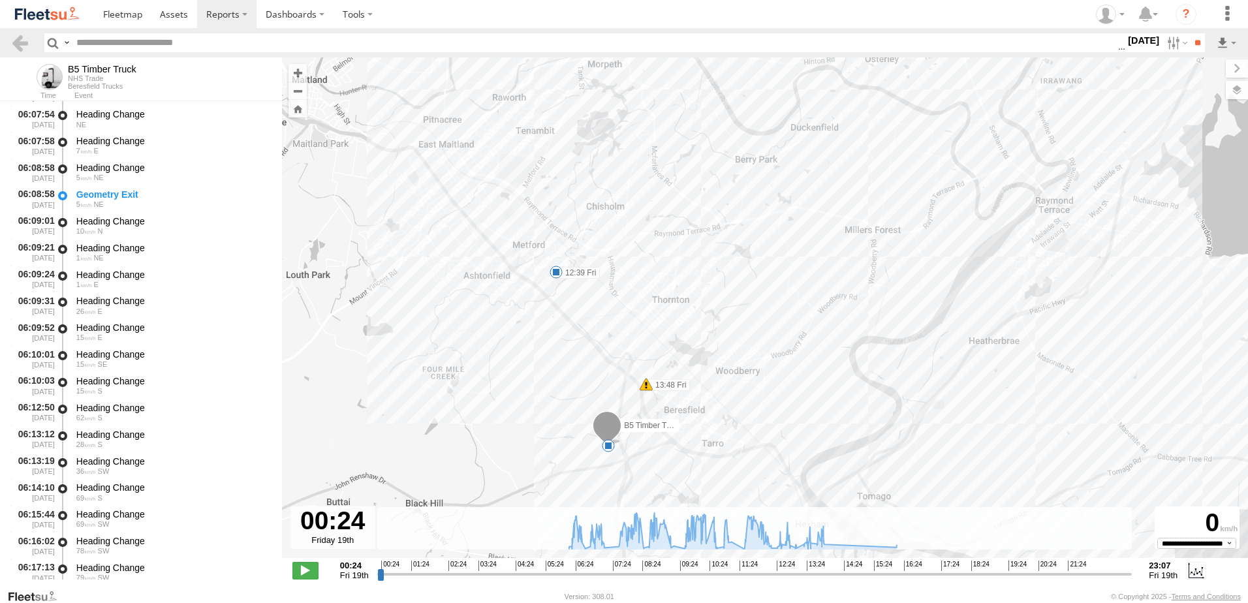
scroll to position [587, 0]
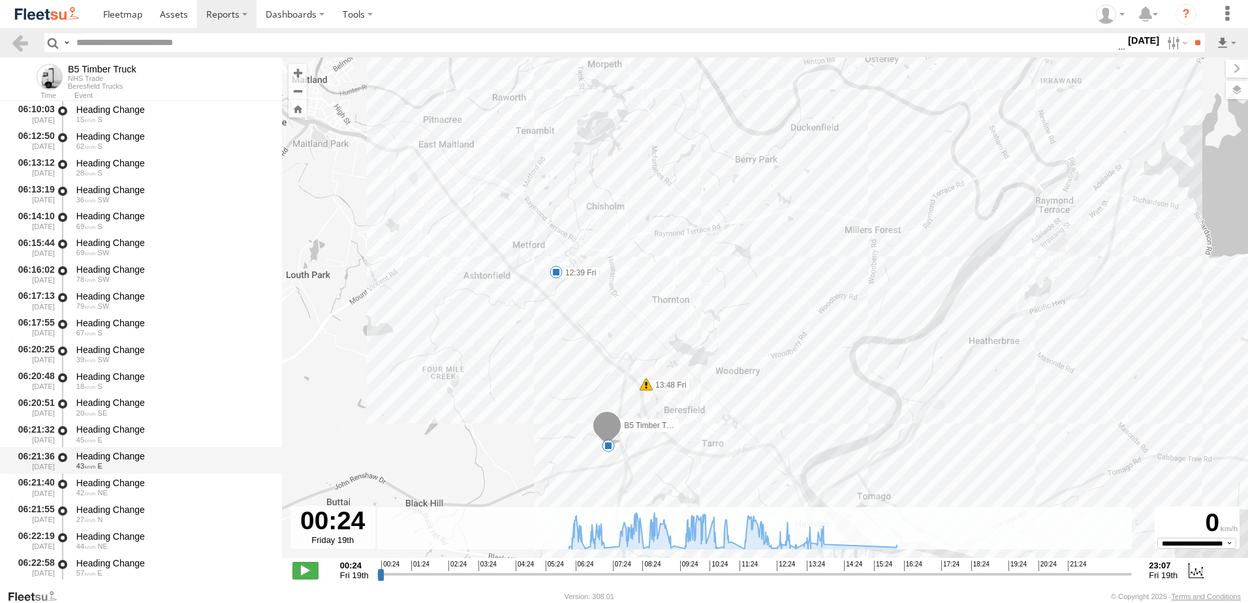
click at [118, 450] on div "Heading Change 43 E" at bounding box center [172, 460] width 197 height 24
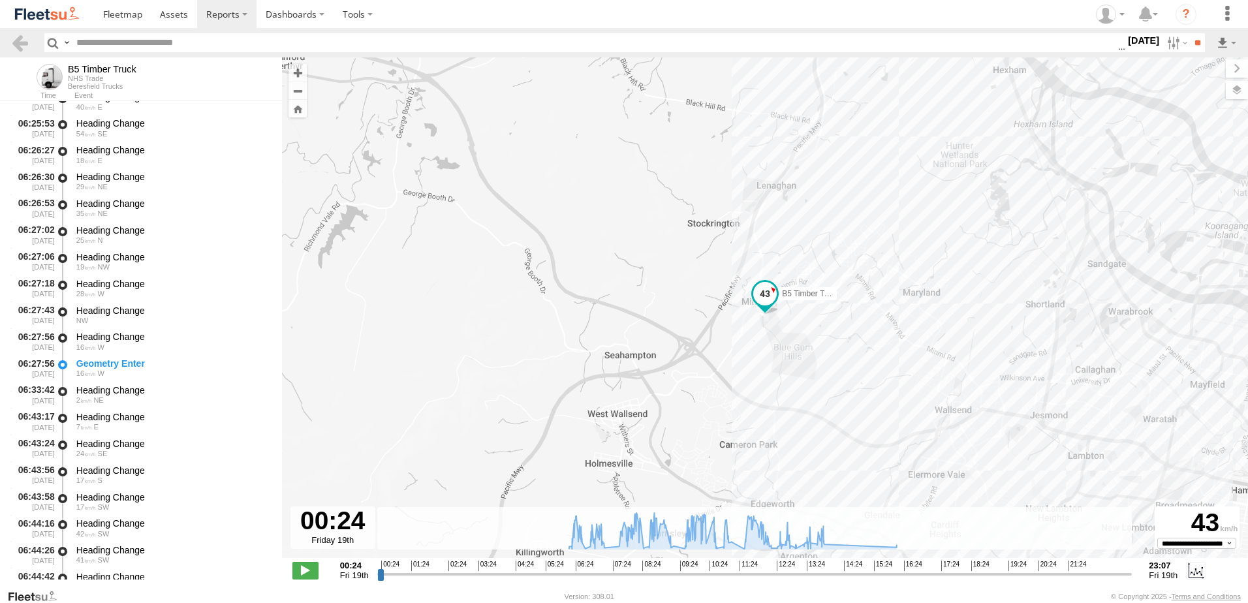
scroll to position [1566, 0]
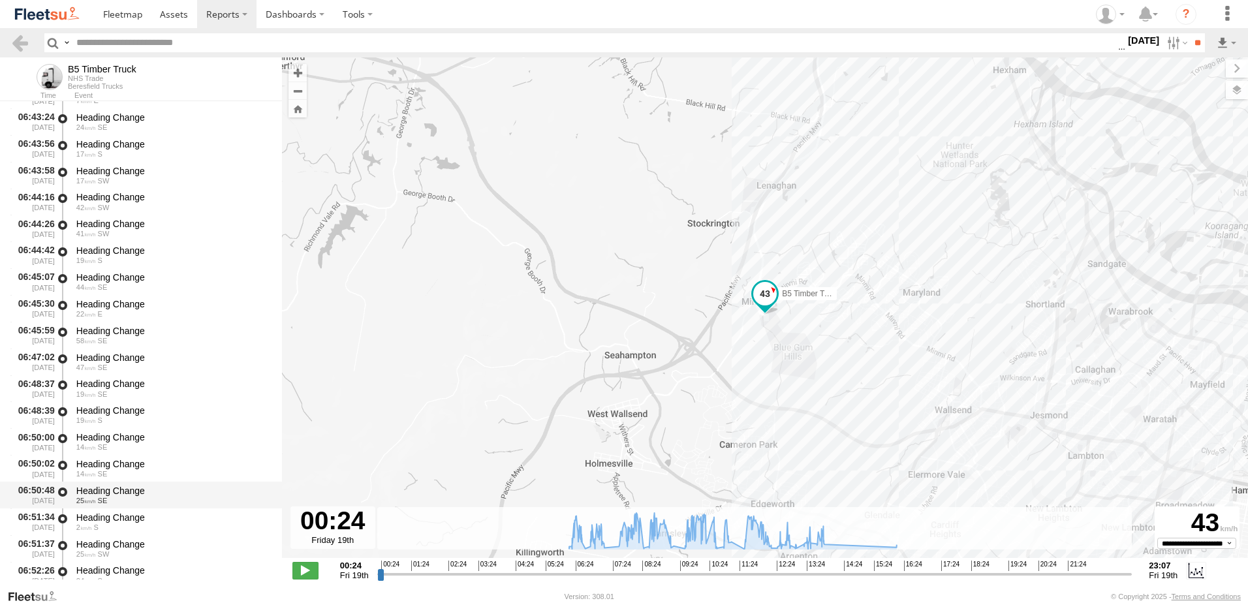
click at [116, 493] on div "Heading Change" at bounding box center [172, 491] width 193 height 12
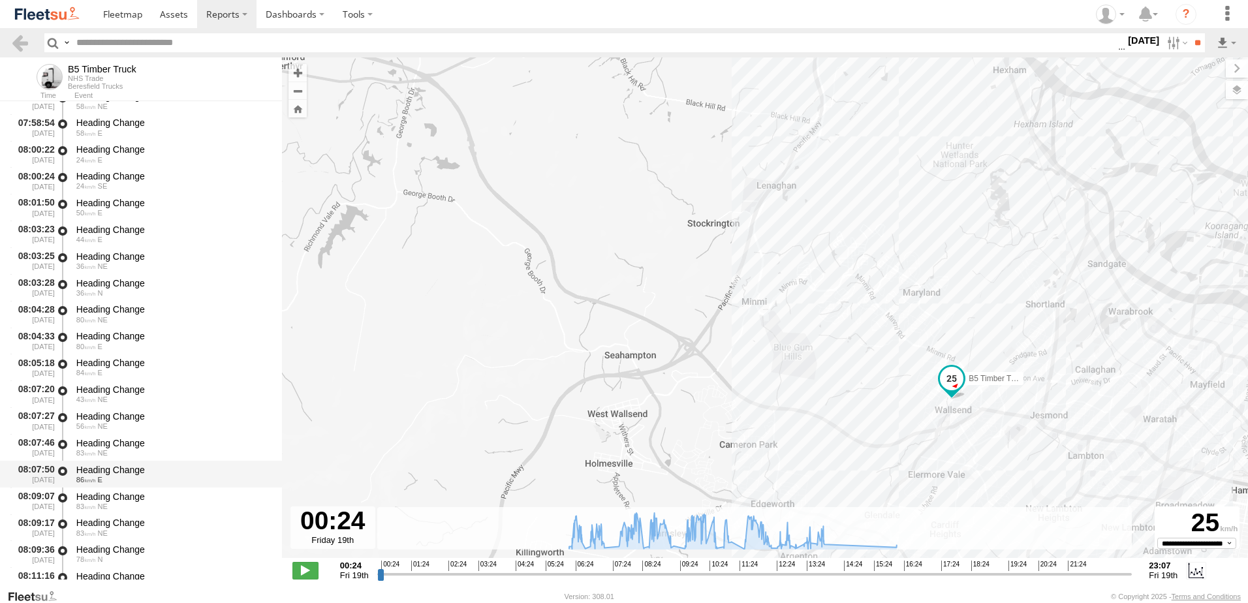
click at [123, 484] on div "Heading Change 86 E" at bounding box center [172, 474] width 197 height 24
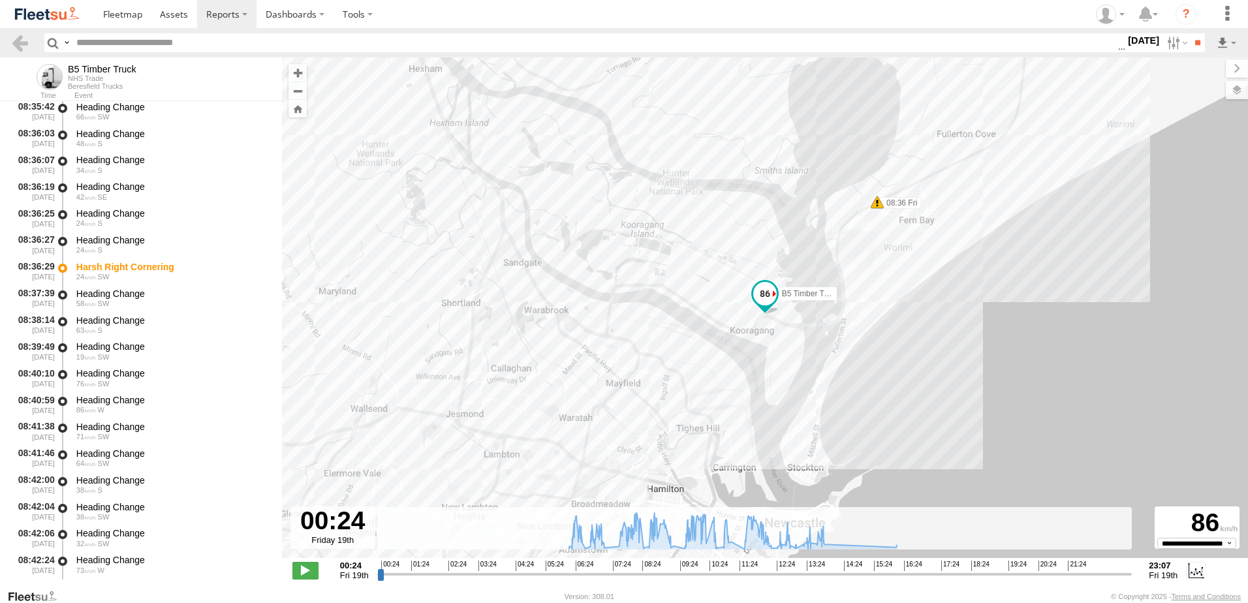
scroll to position [5288, 0]
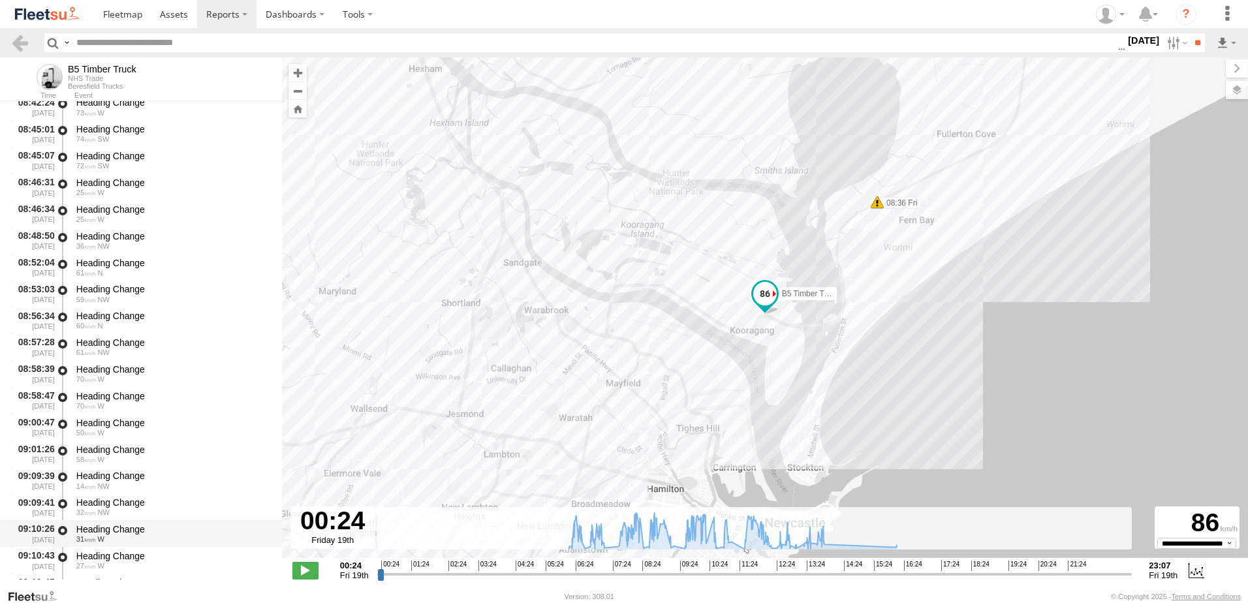
click at [116, 525] on div "Heading Change" at bounding box center [172, 529] width 193 height 12
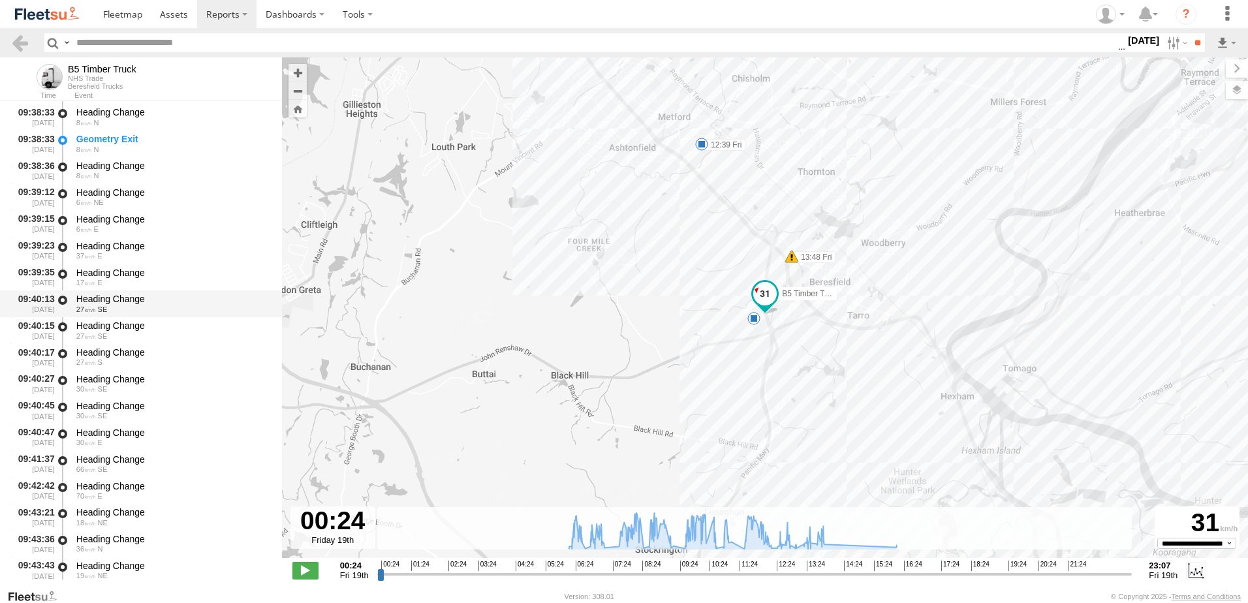
scroll to position [6724, 0]
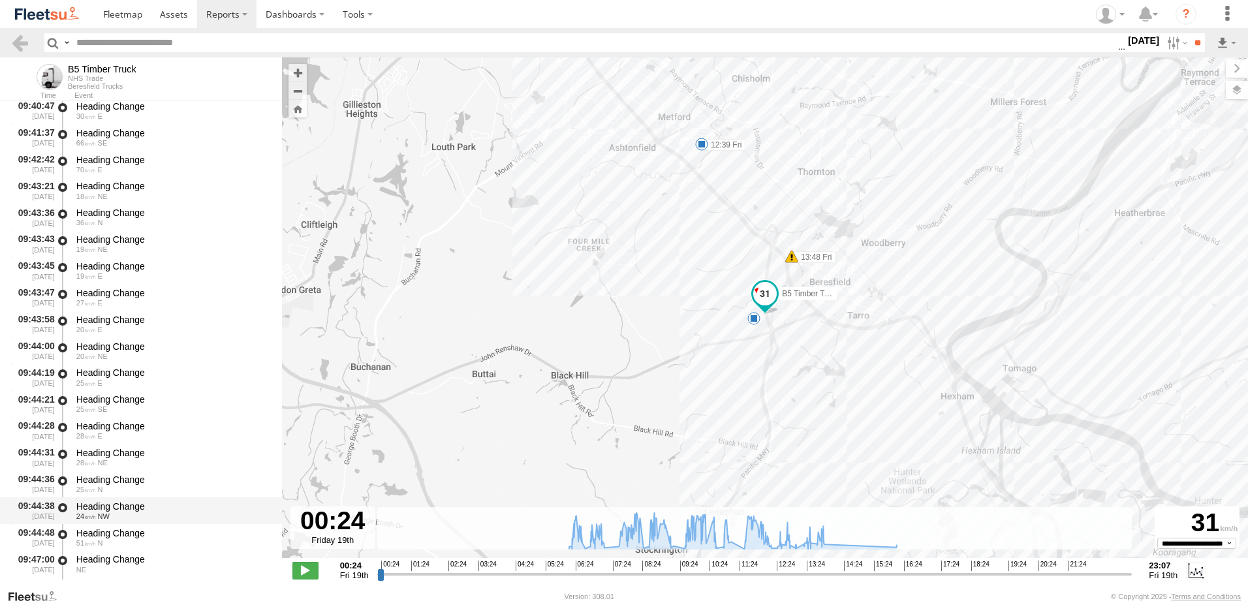
click at [123, 501] on div "Heading Change" at bounding box center [172, 507] width 193 height 12
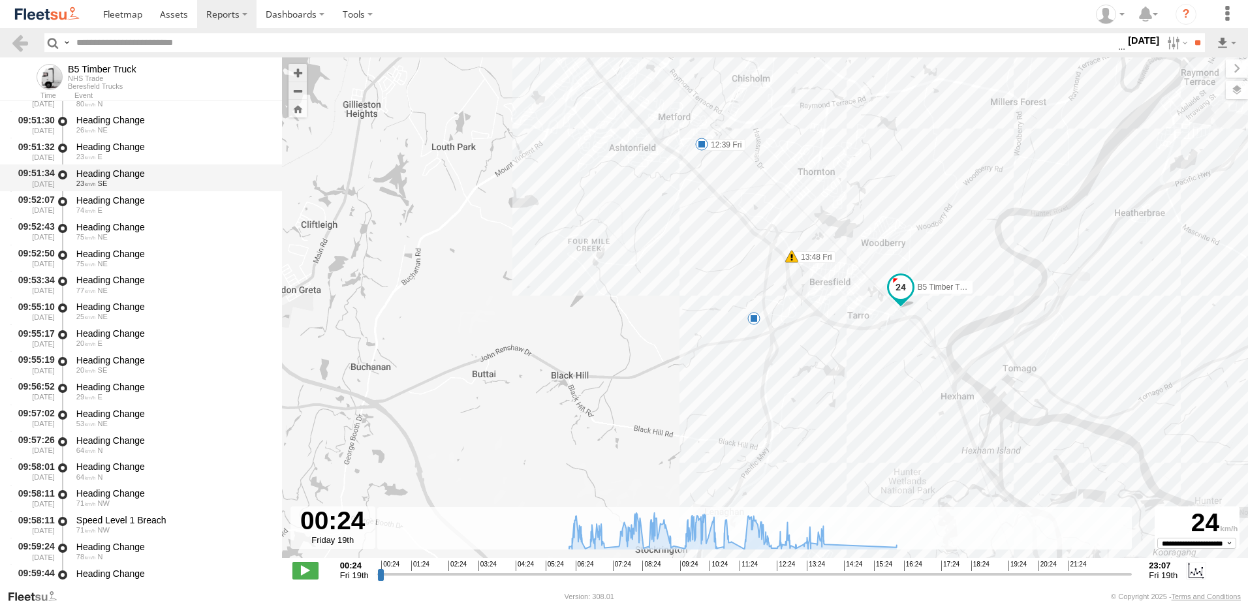
scroll to position [7573, 0]
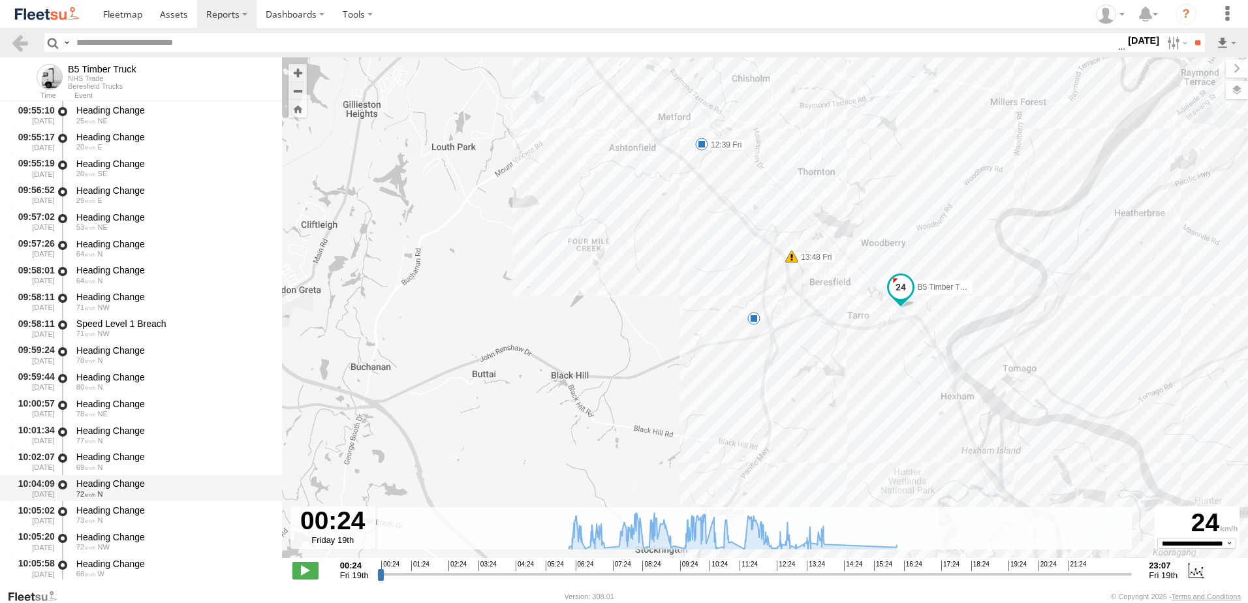
click at [133, 477] on div "Heading Change 72 N" at bounding box center [172, 488] width 197 height 24
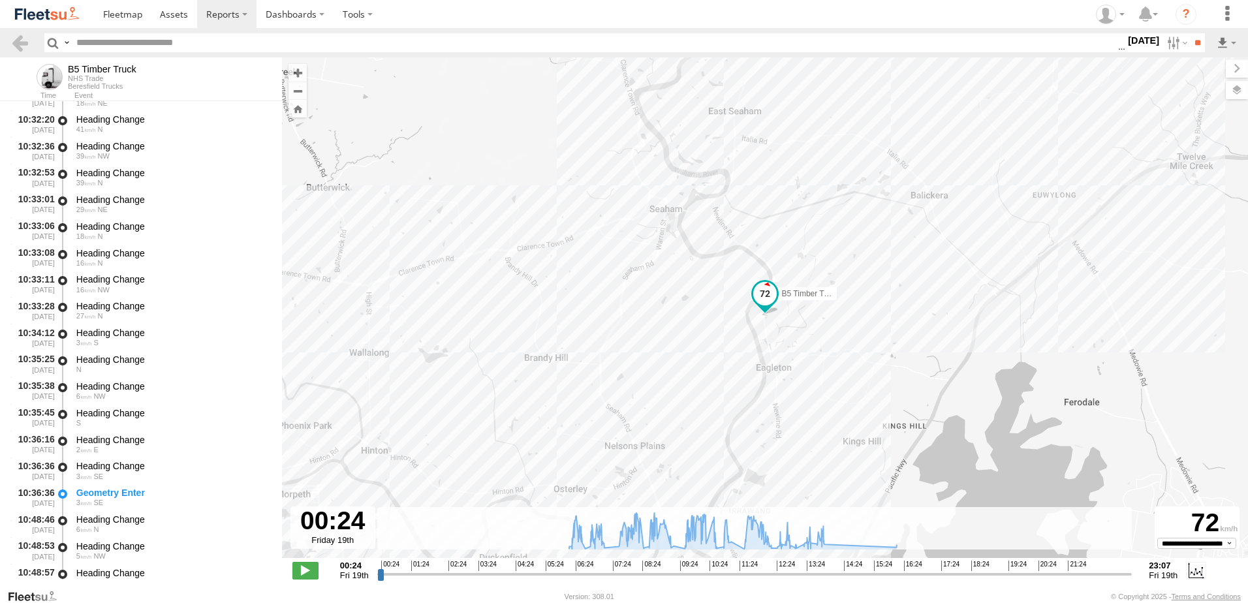
scroll to position [8945, 0]
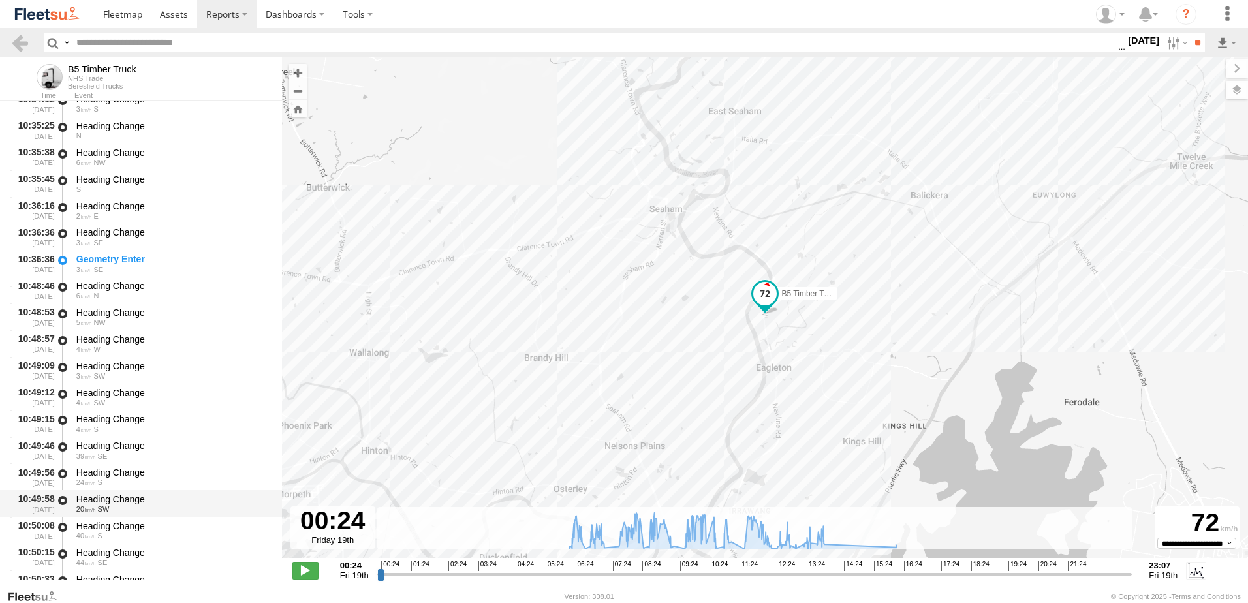
click at [123, 493] on div "Heading Change" at bounding box center [172, 499] width 193 height 12
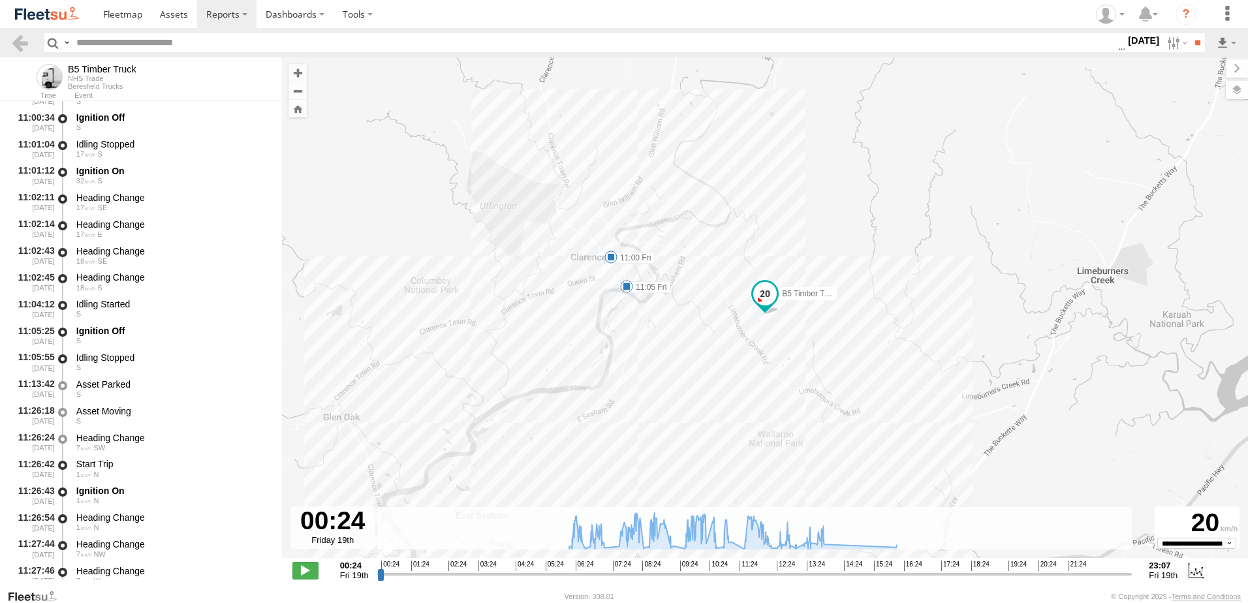
scroll to position [10054, 0]
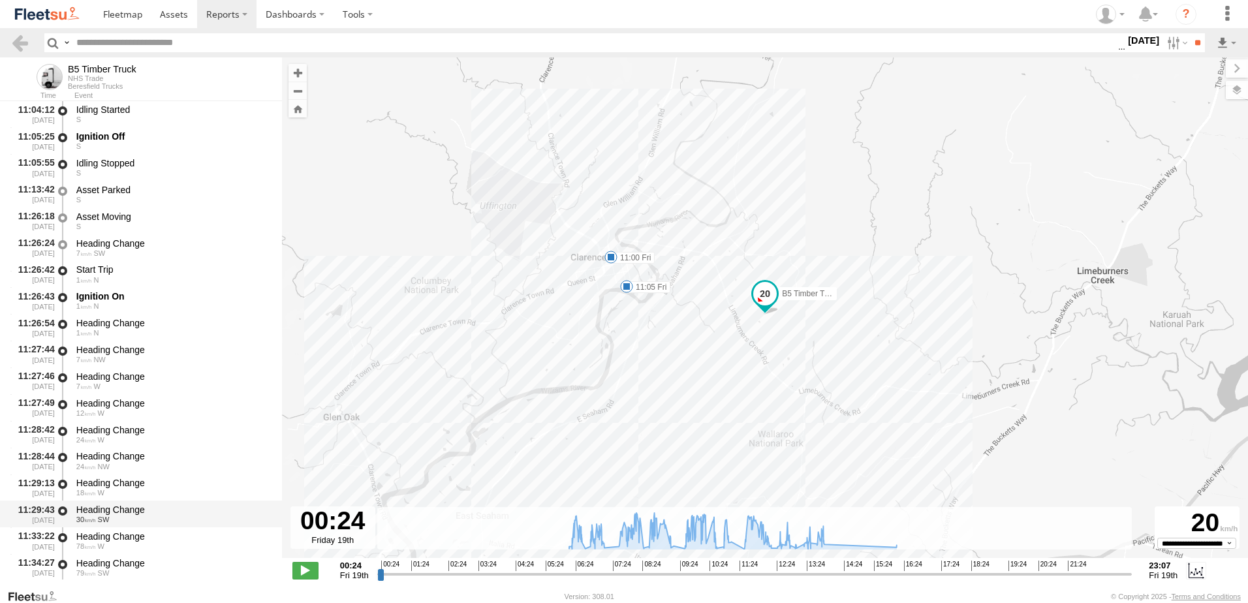
click at [116, 505] on div "Heading Change" at bounding box center [172, 510] width 193 height 12
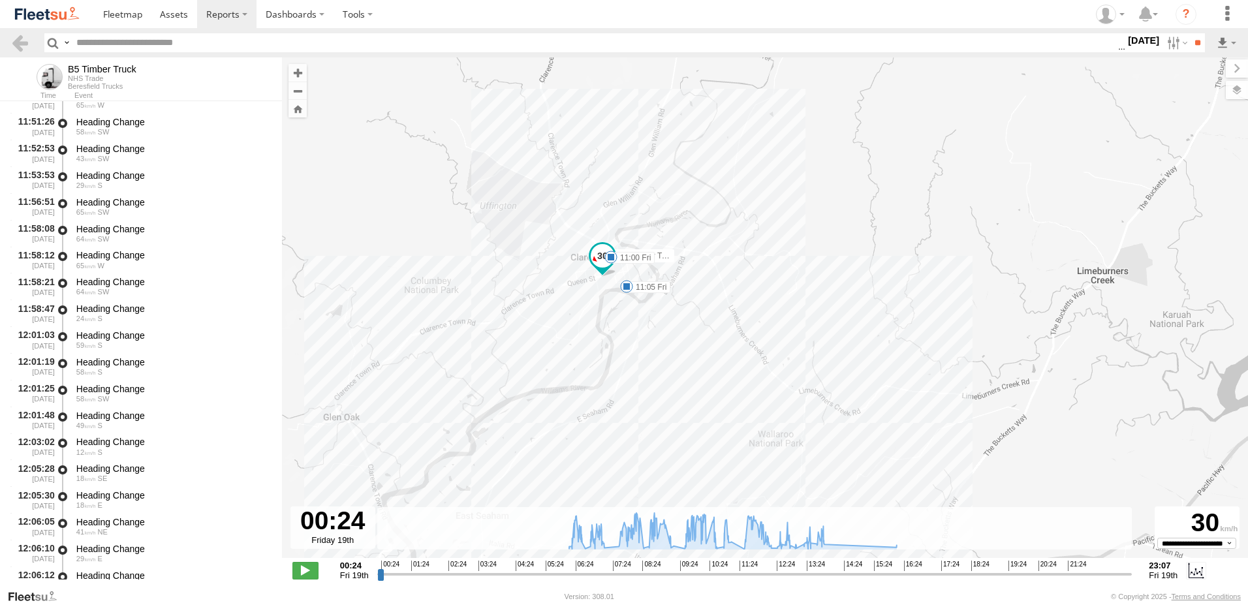
scroll to position [11033, 0]
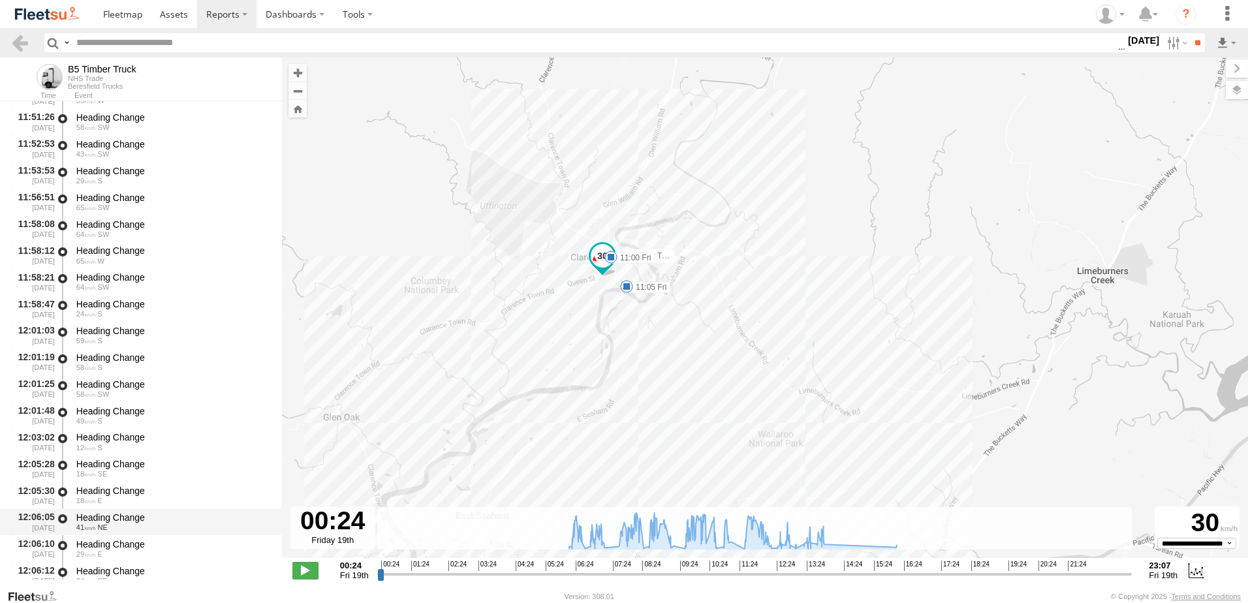
click at [118, 514] on div "Heading Change" at bounding box center [172, 518] width 193 height 12
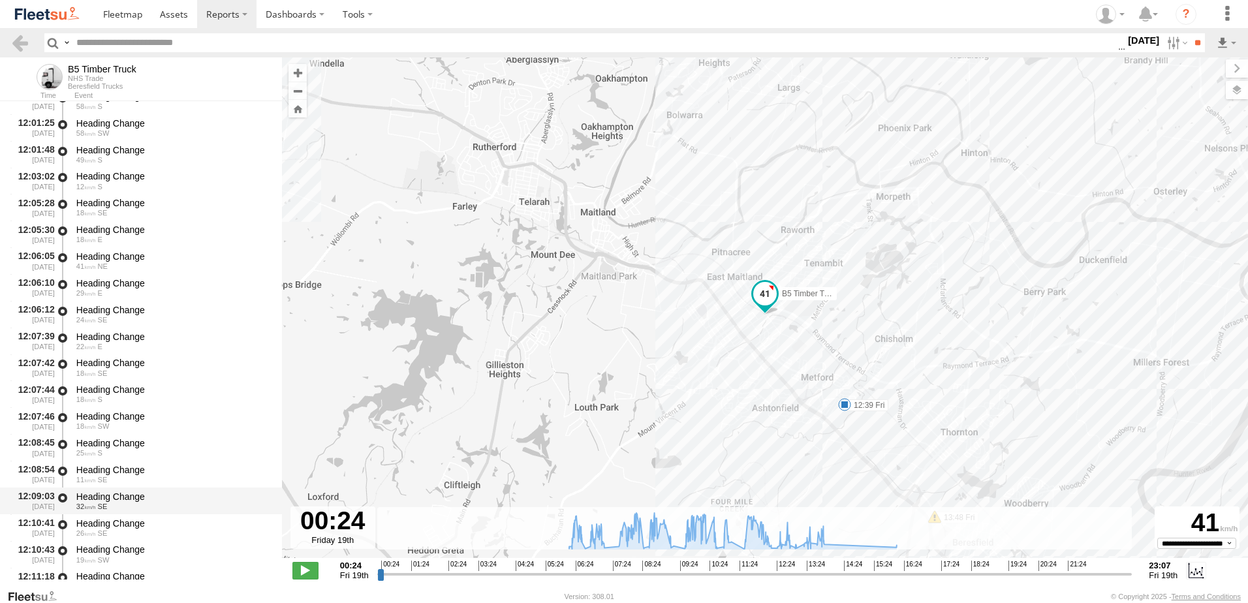
scroll to position [11556, 0]
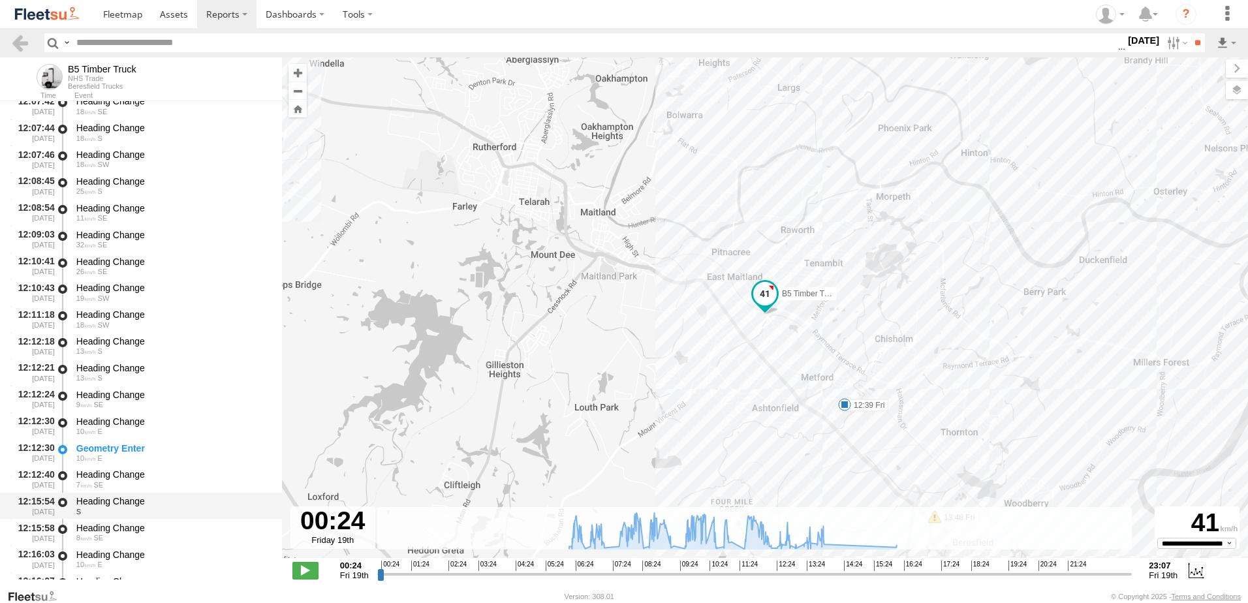
click at [123, 500] on div "Heading Change" at bounding box center [172, 501] width 193 height 12
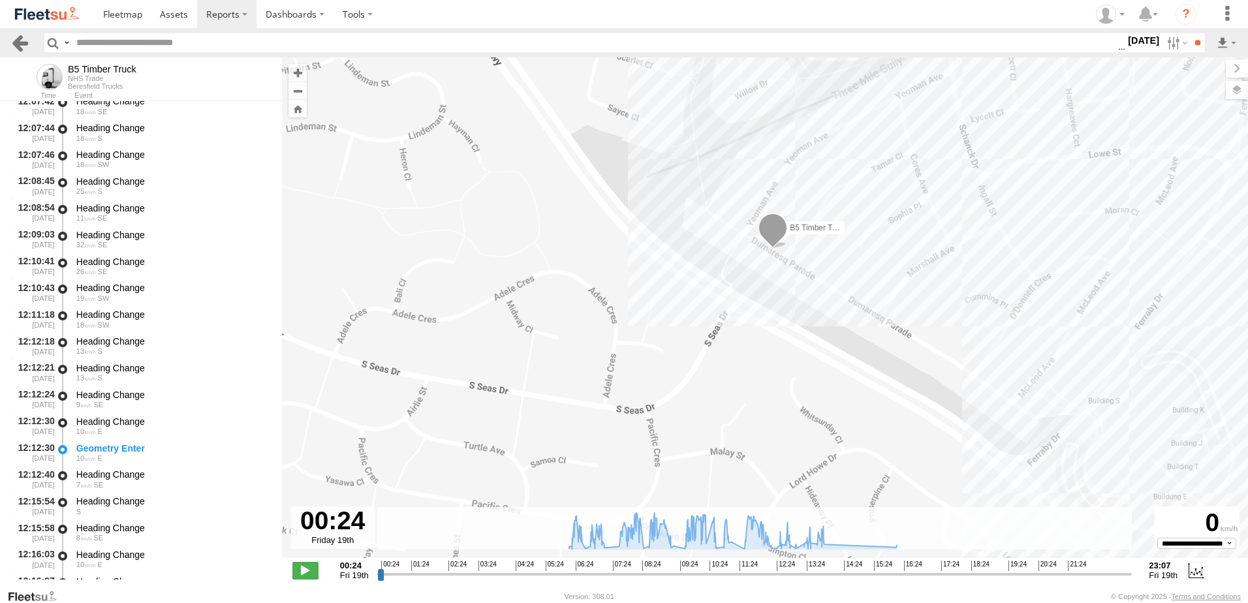
click at [23, 39] on link at bounding box center [19, 42] width 19 height 19
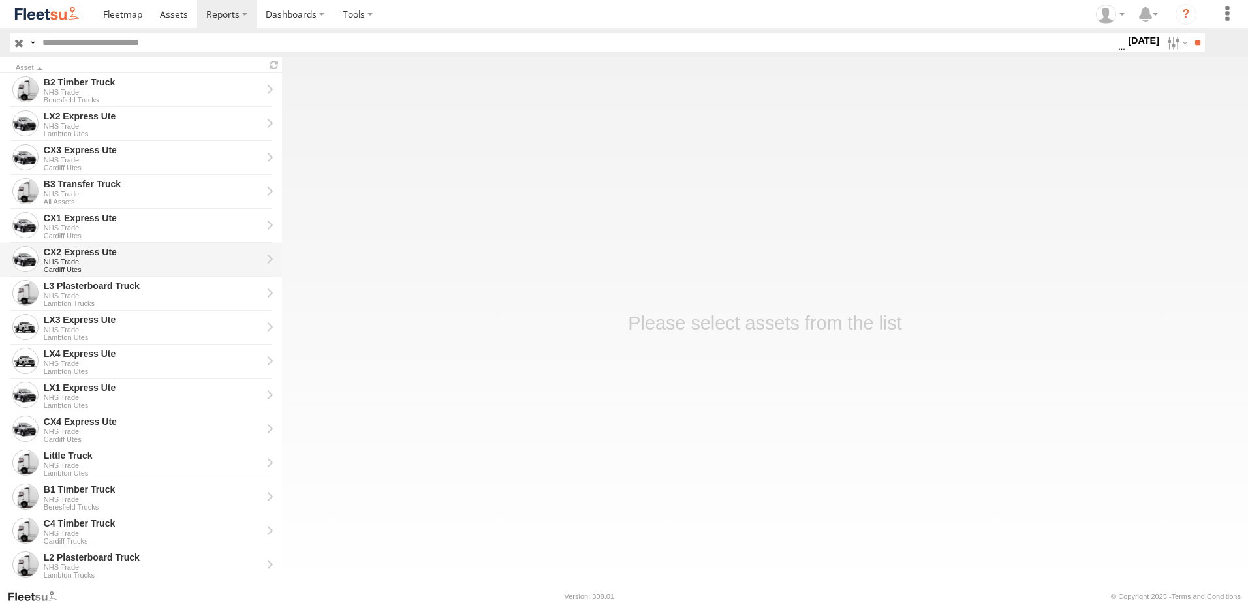
click at [63, 255] on div "CX2 Express Ute" at bounding box center [153, 252] width 218 height 12
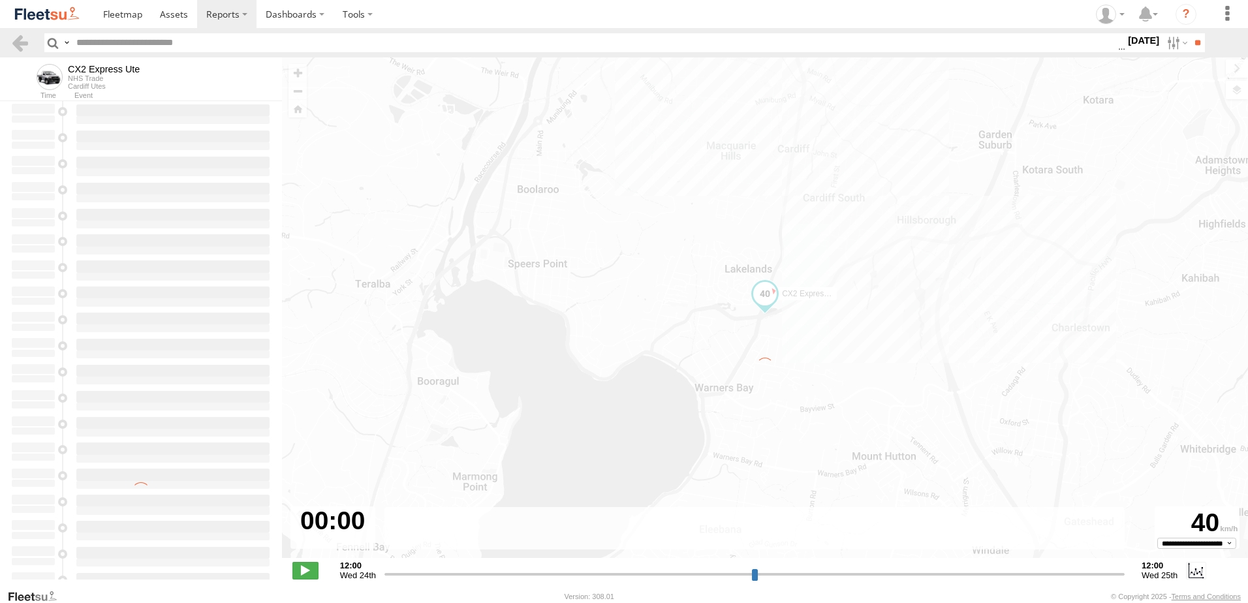
type input "**********"
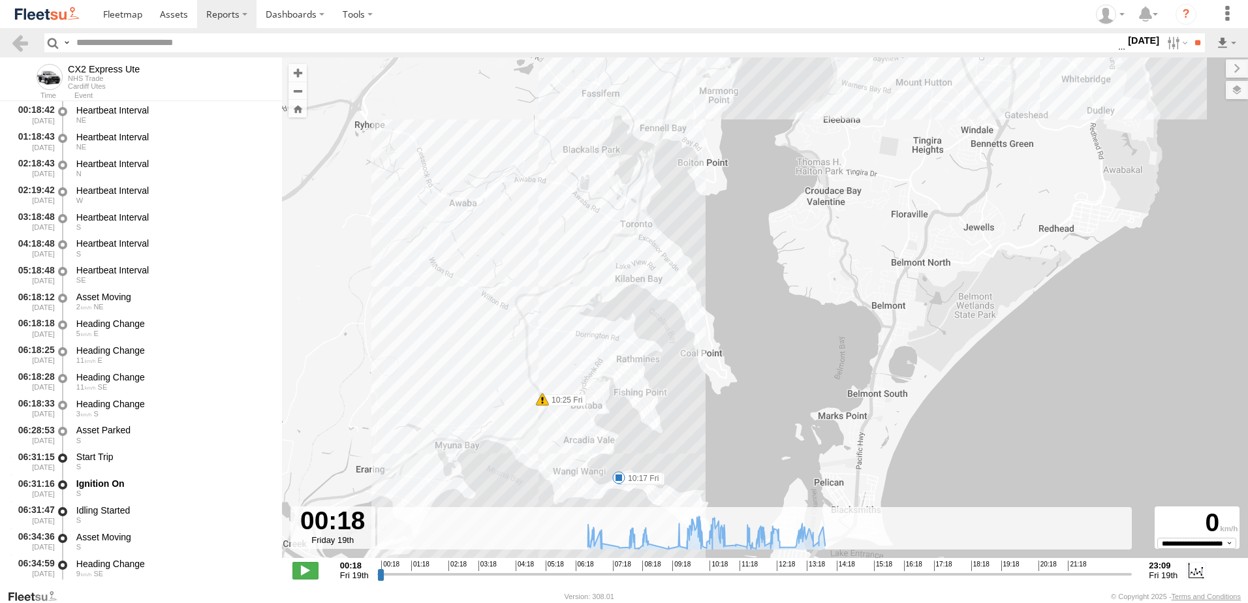
drag, startPoint x: 647, startPoint y: 326, endPoint x: 663, endPoint y: 129, distance: 197.8
click at [663, 129] on div "CX2 Express Ute 06:35 Fri 06:58 Fri 08:07 Fri 08:12 Fri 08:25 Fri 09:28 Fri 10:…" at bounding box center [765, 314] width 966 height 514
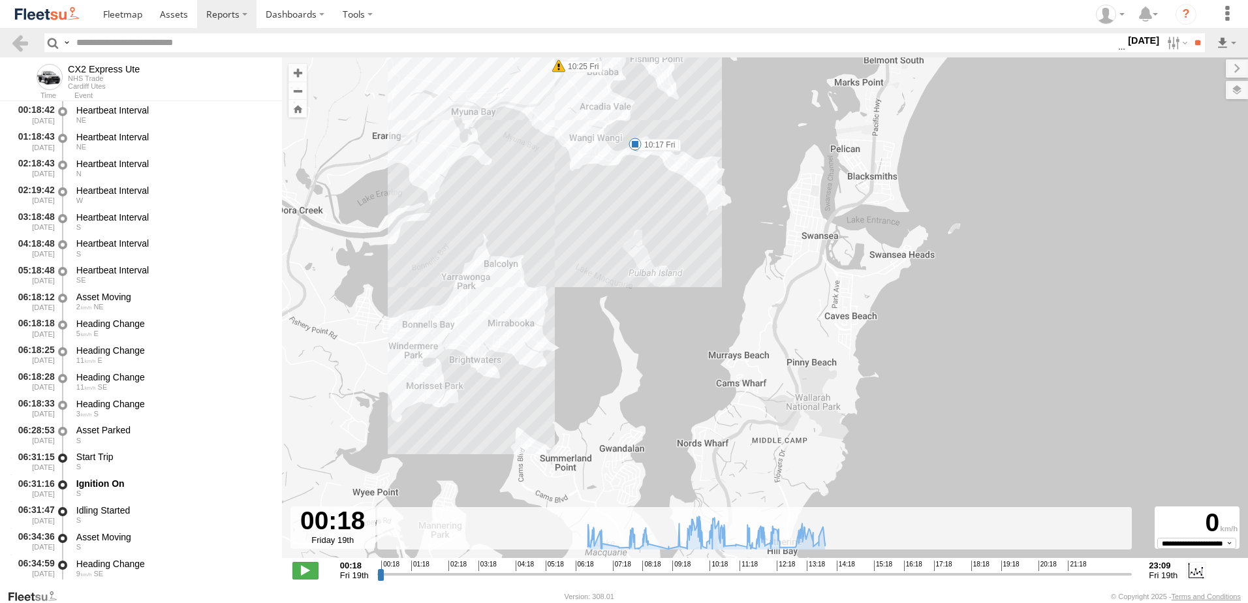
click at [655, 145] on label "10:17 Fri" at bounding box center [657, 145] width 44 height 12
click at [25, 44] on link at bounding box center [19, 42] width 19 height 19
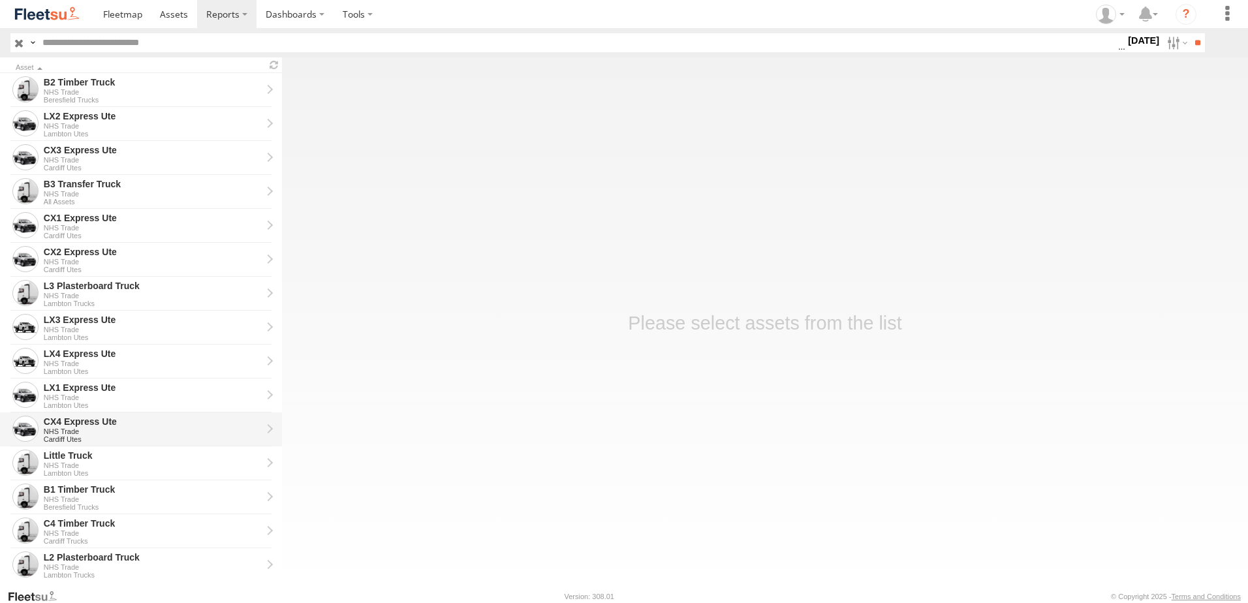
click at [67, 426] on div "CX4 Express Ute" at bounding box center [153, 422] width 218 height 12
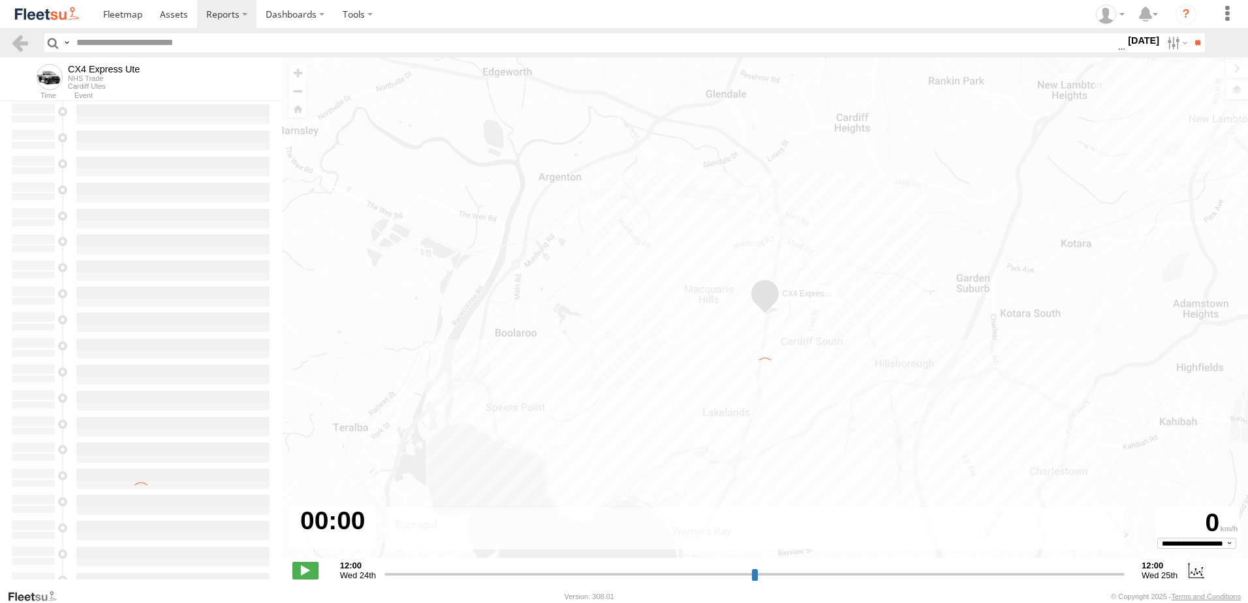
type input "**********"
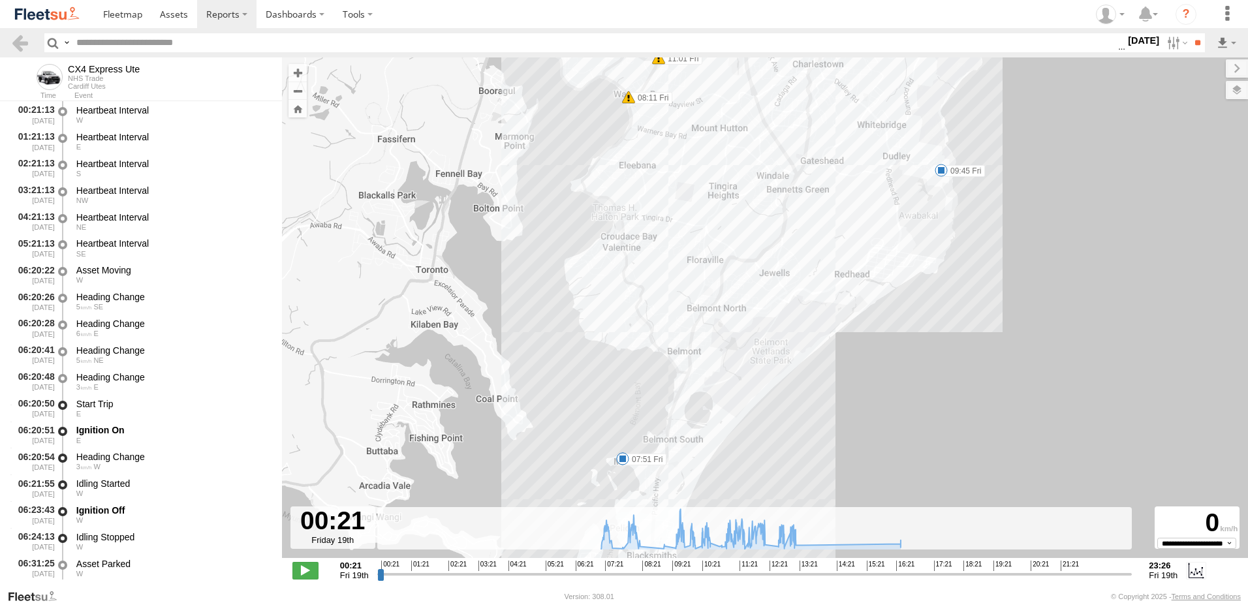
drag, startPoint x: 745, startPoint y: 376, endPoint x: 745, endPoint y: 247, distance: 129.2
click at [745, 247] on div "CX4 Express Ute 07:30 Fri 07:51 Fri 08:11 Fri 09:45 Fri 10:05 Fri 11:01 Fri 11:…" at bounding box center [765, 314] width 966 height 514
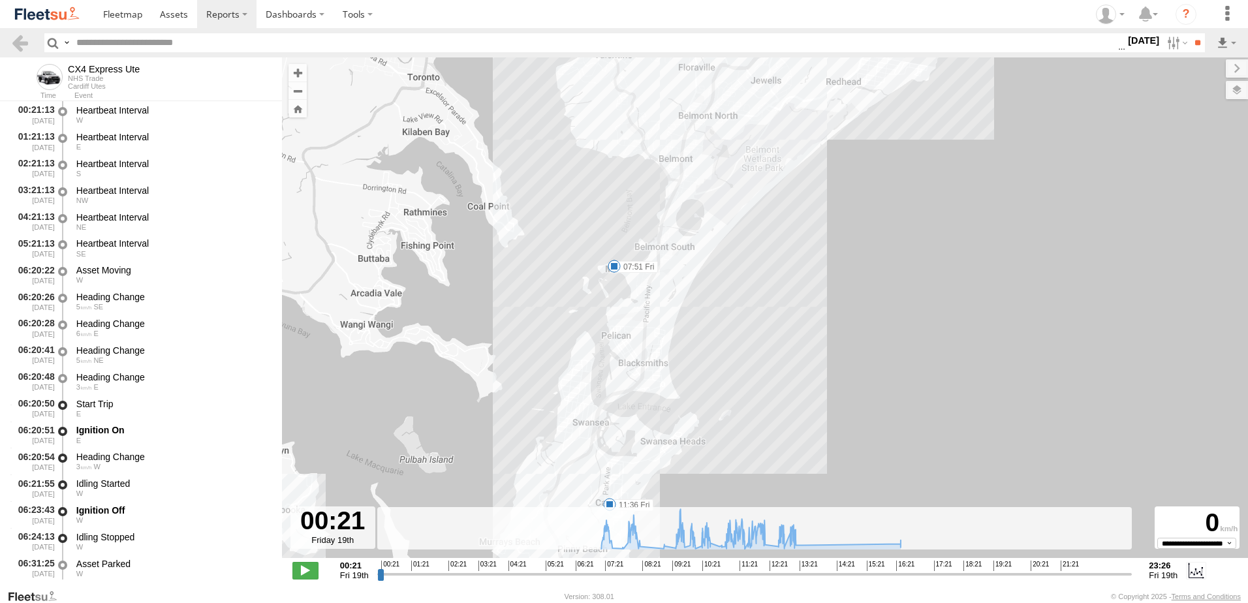
click at [638, 265] on label "07:51 Fri" at bounding box center [636, 267] width 44 height 12
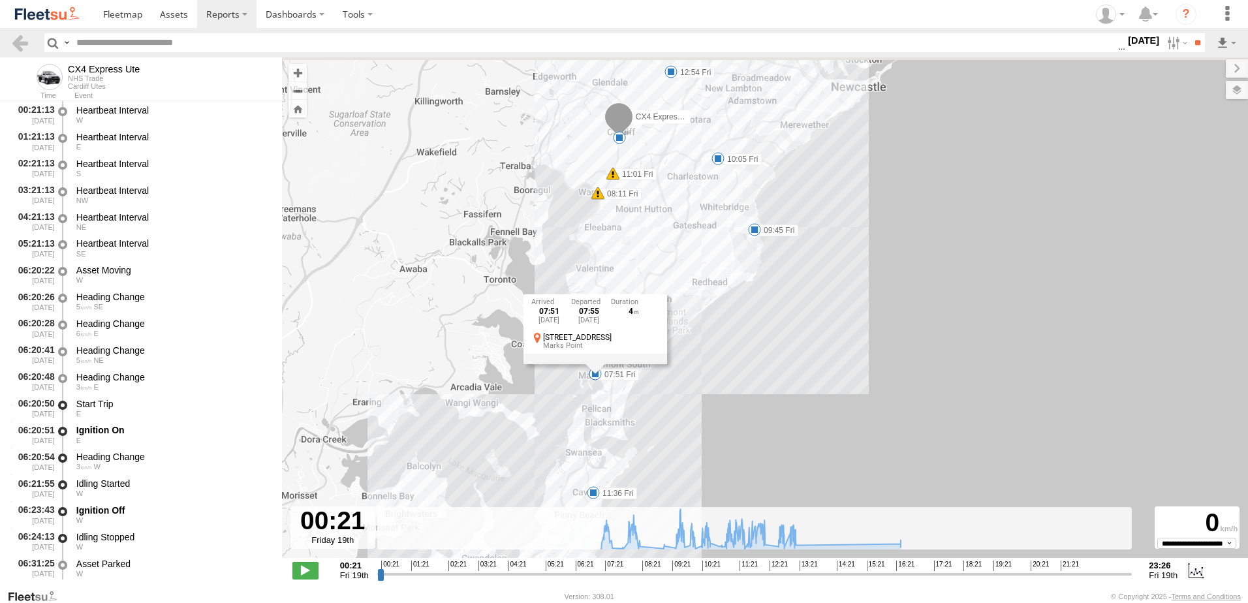
drag, startPoint x: 564, startPoint y: 365, endPoint x: 552, endPoint y: 474, distance: 109.0
click at [552, 474] on div "CX4 Express Ute 07:30 Fri 07:51 Fri 08:11 Fri 09:45 Fri 10:05 Fri 11:01 Fri 11:…" at bounding box center [765, 314] width 966 height 514
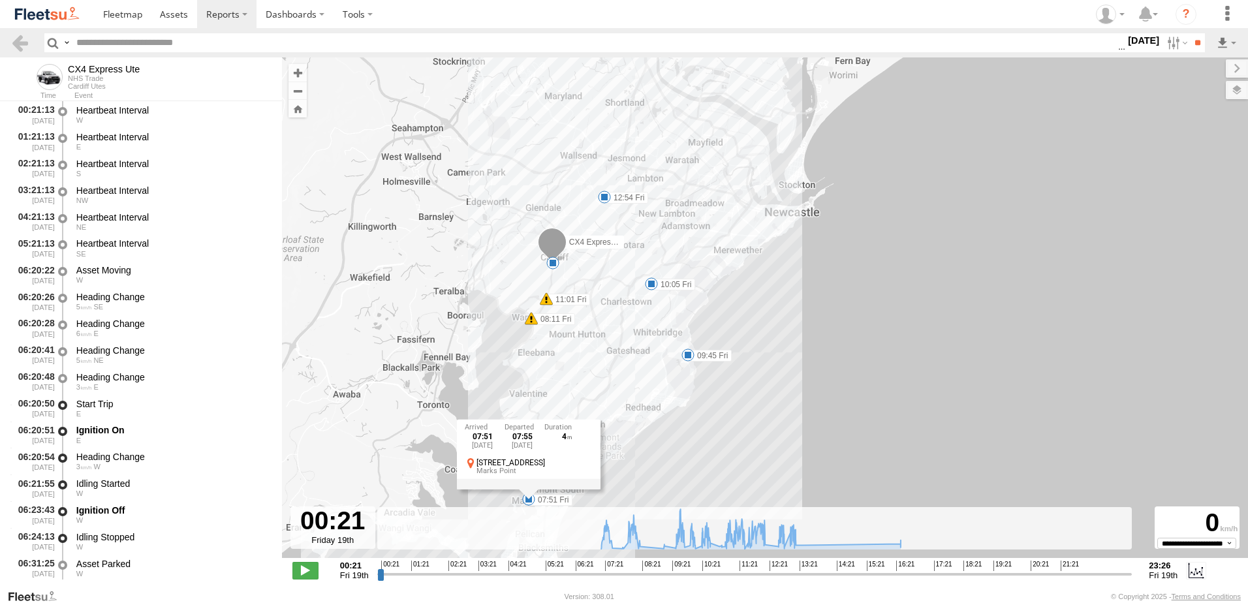
drag, startPoint x: 640, startPoint y: 217, endPoint x: 580, endPoint y: 322, distance: 121.3
click at [580, 322] on div "CX4 Express Ute 07:30 Fri 07:51 Fri 08:11 Fri 09:45 Fri 10:05 Fri 11:01 Fri 11:…" at bounding box center [765, 314] width 966 height 514
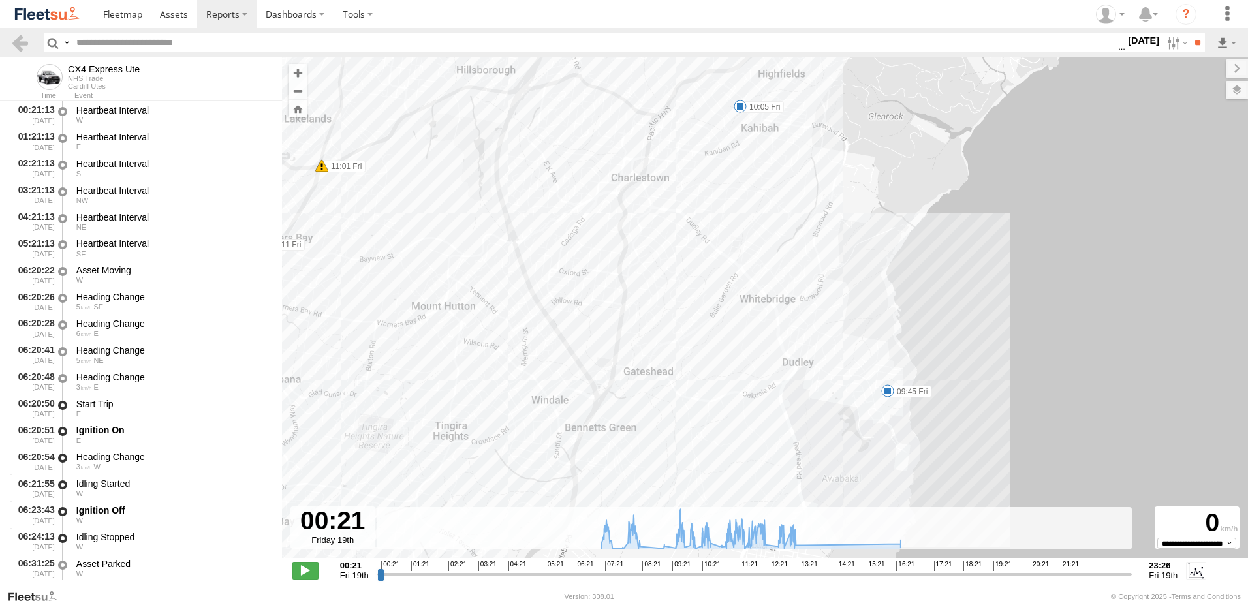
click at [899, 390] on label "09:45 Fri" at bounding box center [910, 392] width 44 height 12
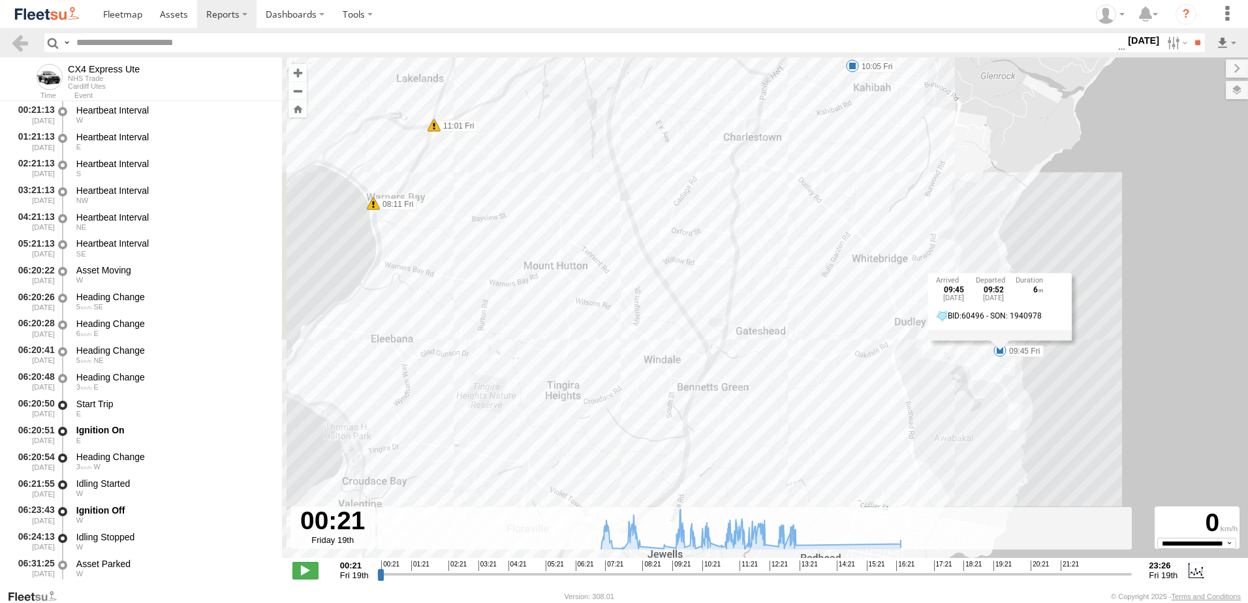
drag, startPoint x: 694, startPoint y: 401, endPoint x: 830, endPoint y: 324, distance: 156.1
click at [829, 327] on div "CX4 Express Ute 07:30 Fri 07:51 Fri 08:11 Fri 09:45 Fri 10:05 Fri 11:01 Fri 11:…" at bounding box center [765, 314] width 966 height 514
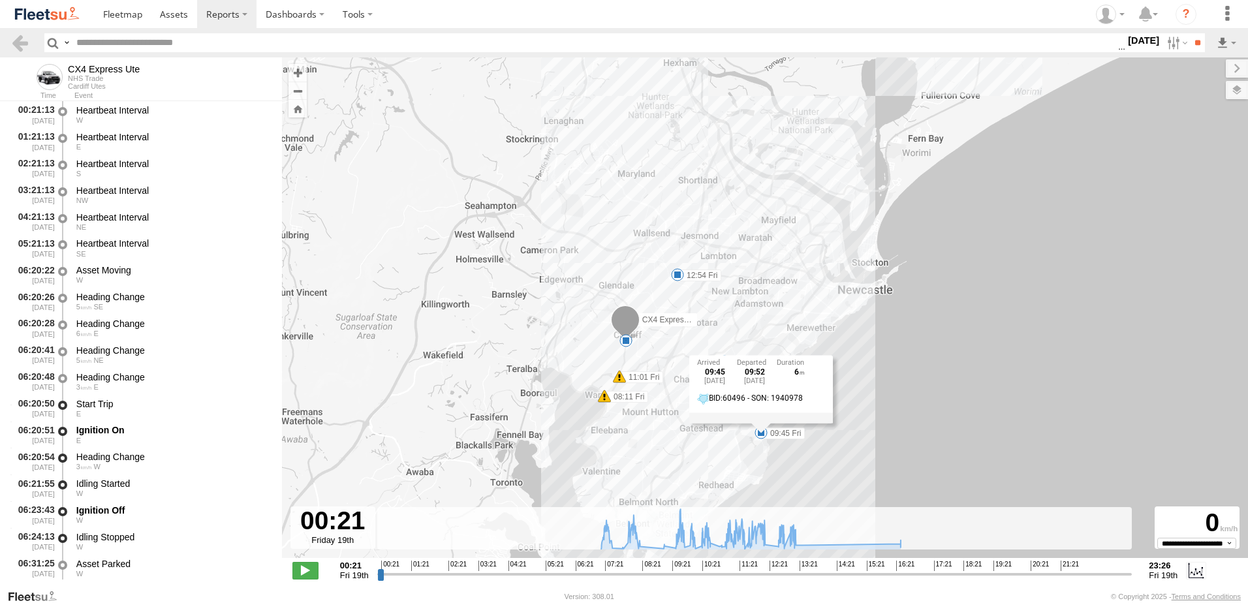
drag, startPoint x: 631, startPoint y: 387, endPoint x: 626, endPoint y: 410, distance: 23.4
click at [626, 410] on div "CX4 Express Ute 07:30 Fri 07:51 Fri 08:11 Fri 09:45 Fri 10:05 Fri 11:01 Fri 11:…" at bounding box center [765, 314] width 966 height 514
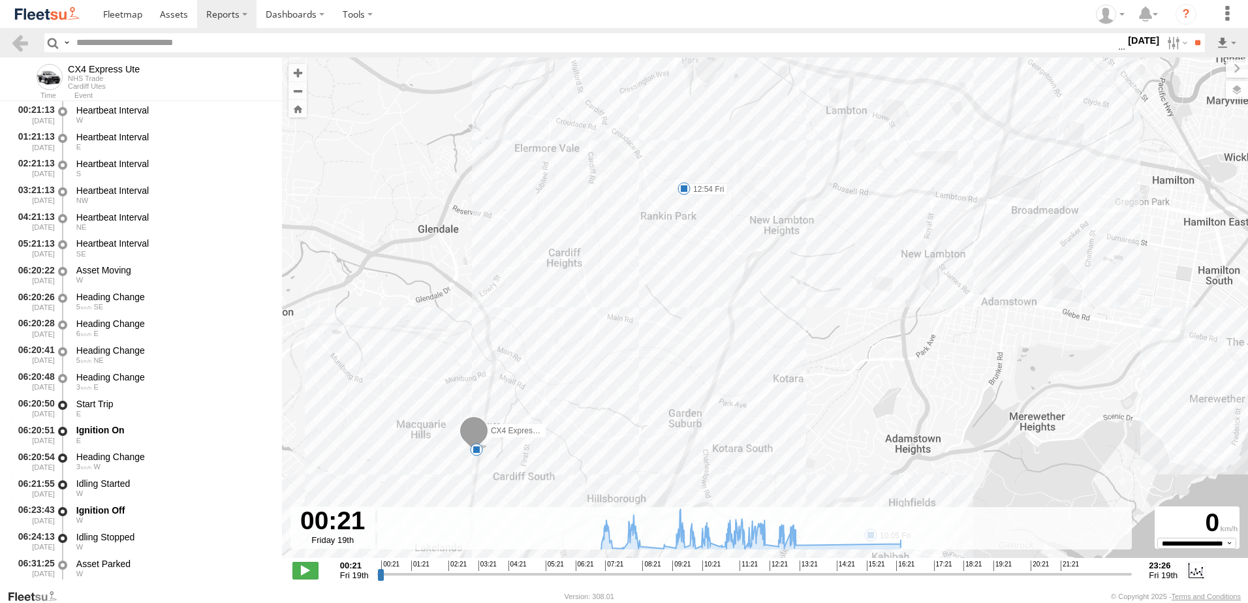
click at [703, 186] on label "12:54 Fri" at bounding box center [706, 189] width 44 height 12
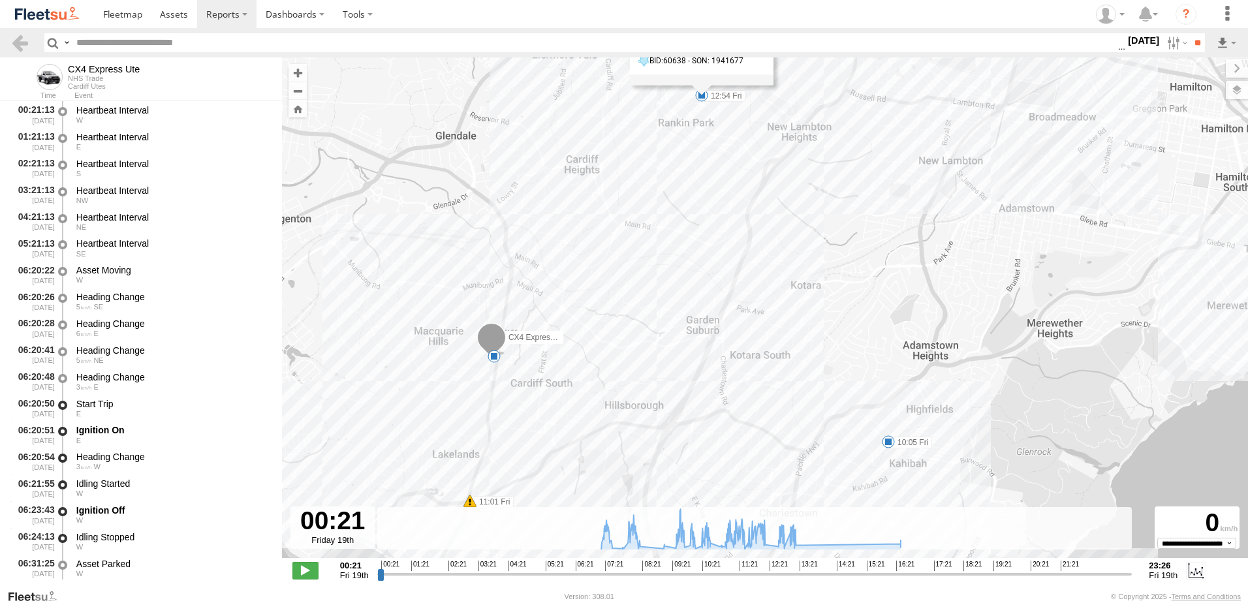
drag, startPoint x: 642, startPoint y: 309, endPoint x: 659, endPoint y: 212, distance: 98.7
click at [659, 212] on div "CX4 Express Ute 07:30 Fri 07:51 Fri 08:11 Fri 09:45 Fri 10:05 Fri 11:01 Fri 11:…" at bounding box center [765, 314] width 966 height 514
click at [915, 439] on label "10:05 Fri" at bounding box center [911, 439] width 44 height 12
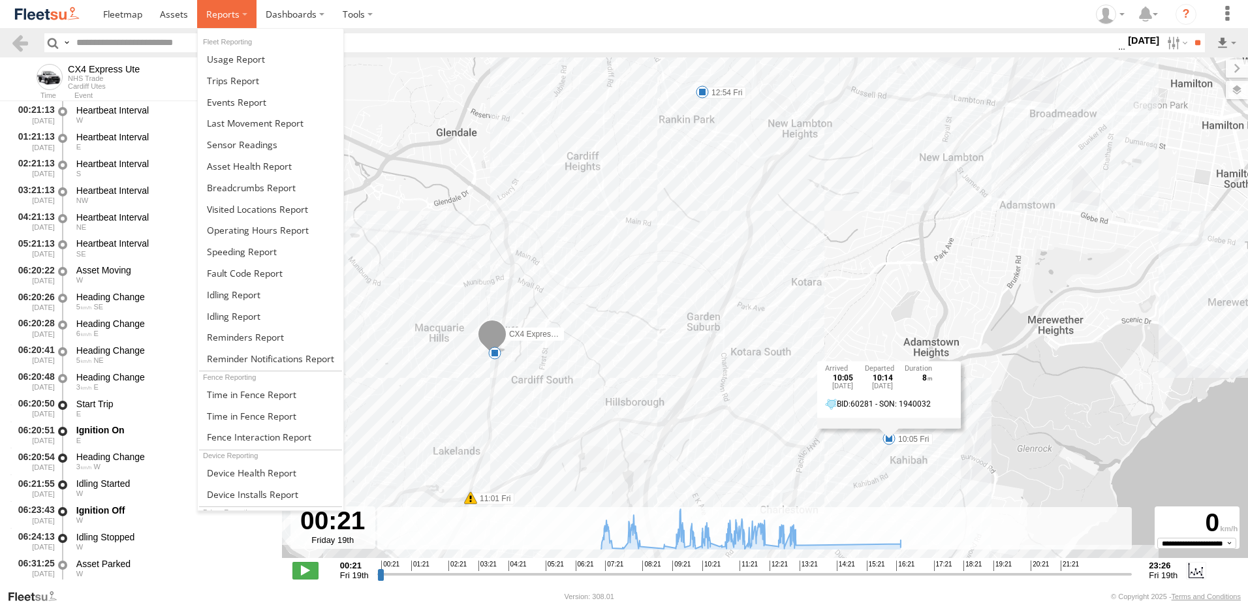
drag, startPoint x: 214, startPoint y: 13, endPoint x: 218, endPoint y: 27, distance: 14.9
click at [214, 14] on span at bounding box center [222, 14] width 33 height 12
click at [225, 410] on span at bounding box center [251, 416] width 89 height 12
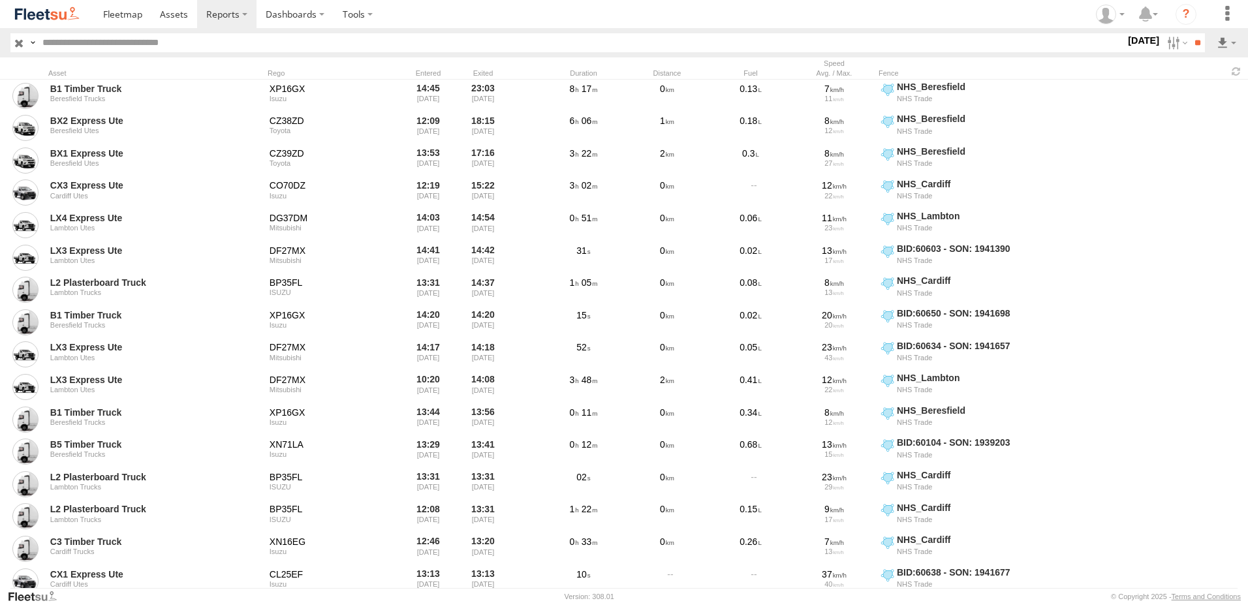
click at [1137, 39] on label "[DATE]" at bounding box center [1143, 40] width 37 height 14
click at [0, 0] on label at bounding box center [0, 0] width 0 height 0
click at [0, 0] on span "NHS_Beresfield" at bounding box center [0, 0] width 0 height 0
click at [0, 0] on span "NHS_Cardiff" at bounding box center [0, 0] width 0 height 0
click at [0, 0] on span "NHS_Lambton" at bounding box center [0, 0] width 0 height 0
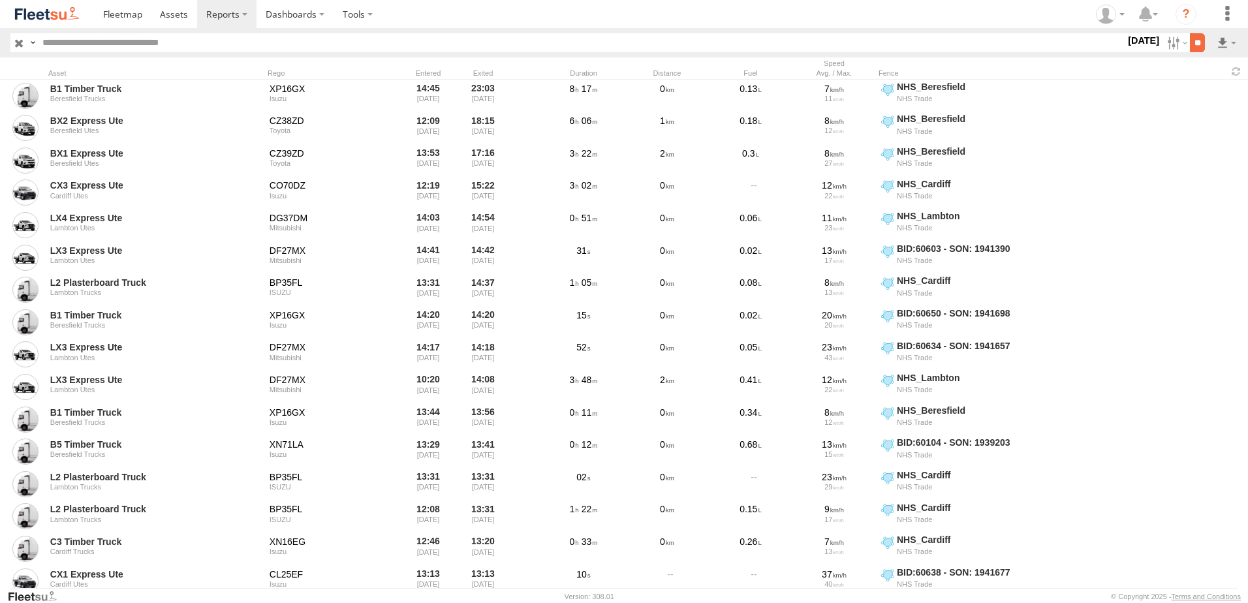
click at [1193, 40] on input "**" at bounding box center [1197, 42] width 15 height 19
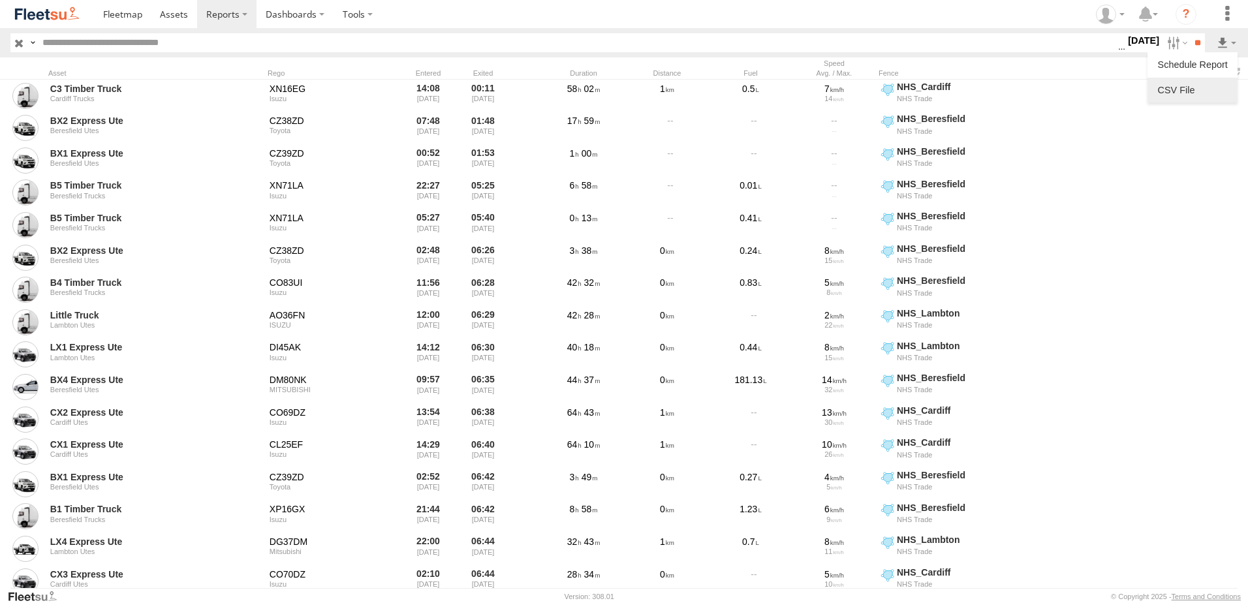
click at [1175, 88] on link at bounding box center [1193, 90] width 80 height 20
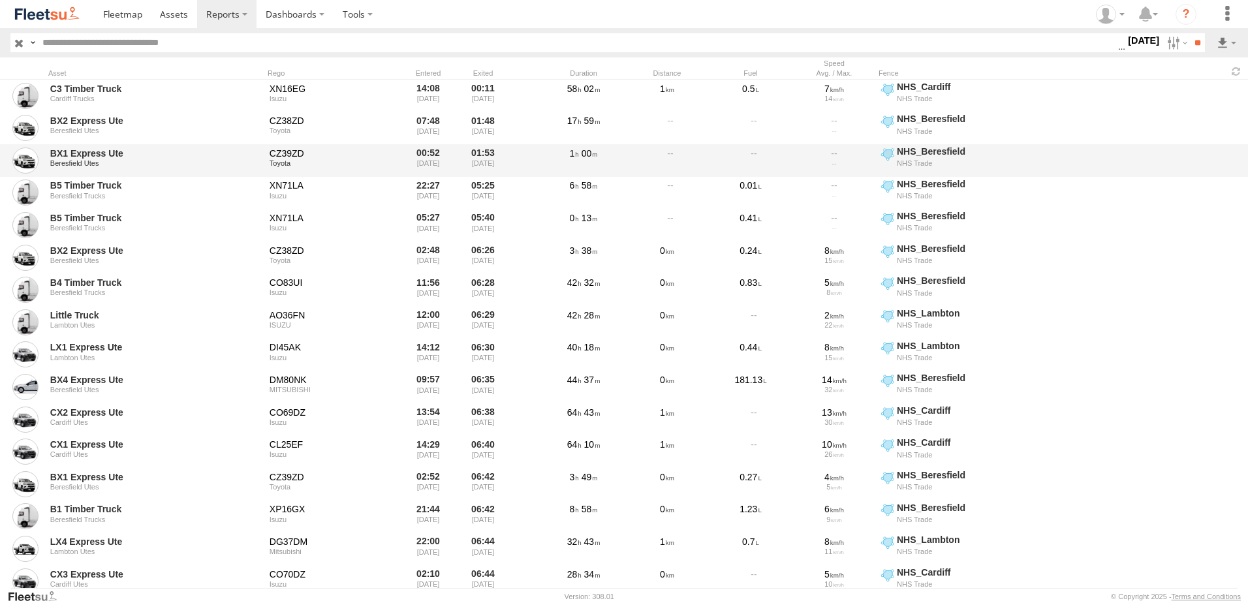
click at [1196, 165] on div "BX1 Express Ute Beresfield Utes CZ39ZD Toyota 00:52 [DATE] 01:53 [DATE] 1 00 NH…" at bounding box center [624, 160] width 1248 height 33
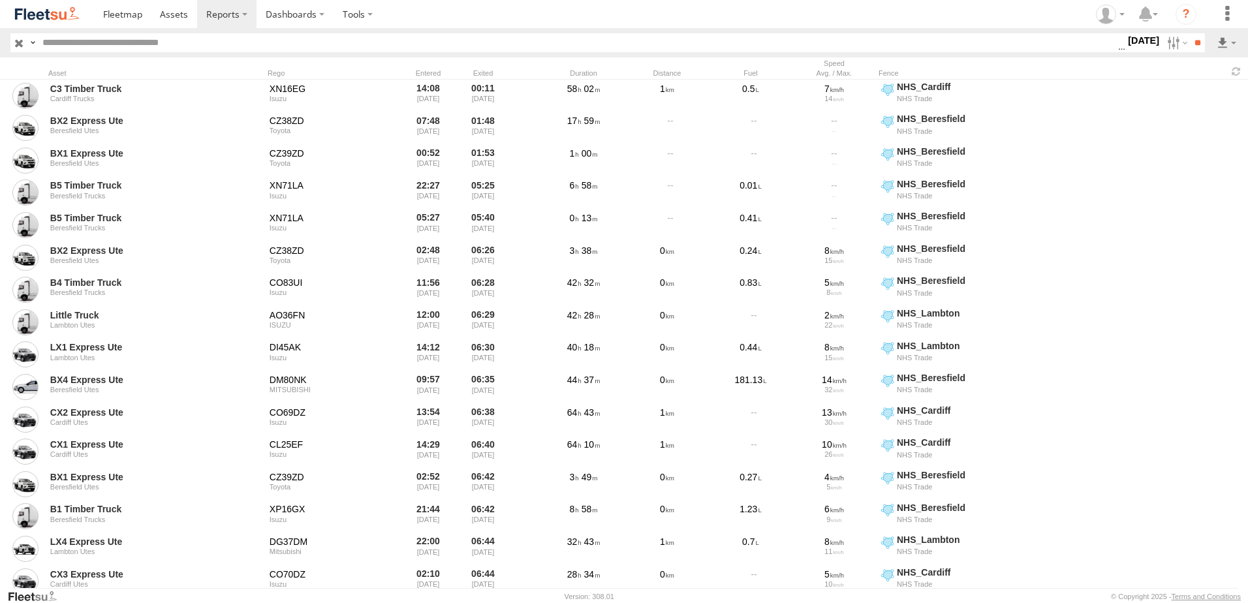
click at [1133, 35] on label "[DATE]" at bounding box center [1143, 40] width 37 height 14
click at [0, 0] on label at bounding box center [0, 0] width 0 height 0
click at [1192, 40] on input "**" at bounding box center [1197, 42] width 15 height 19
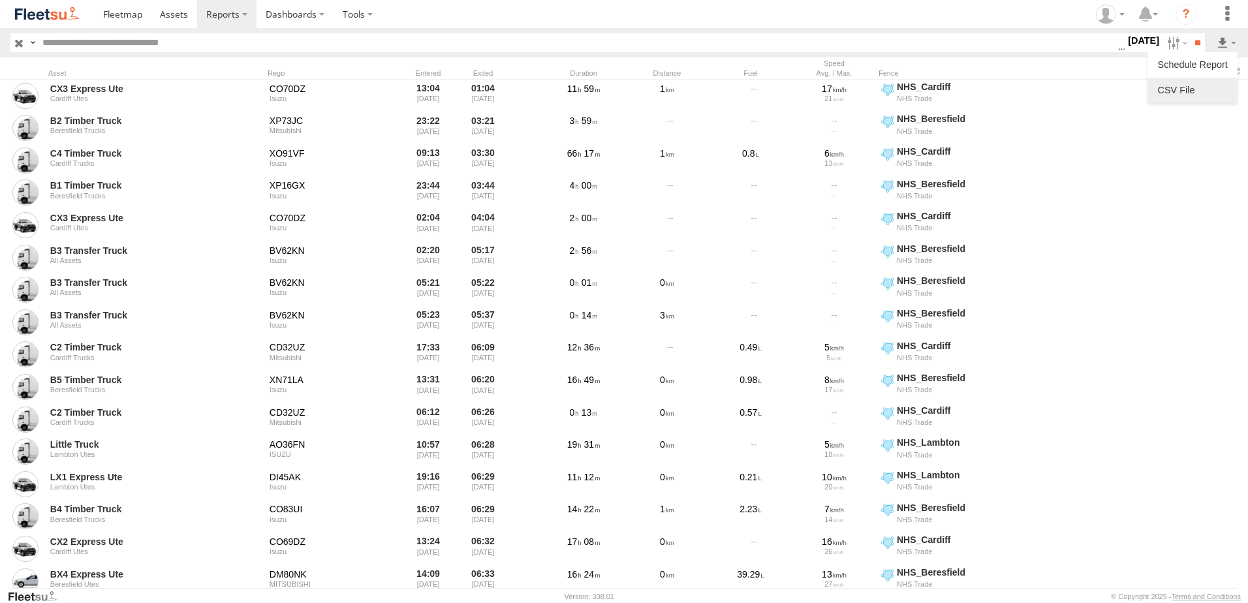
click at [1184, 91] on link at bounding box center [1193, 90] width 80 height 20
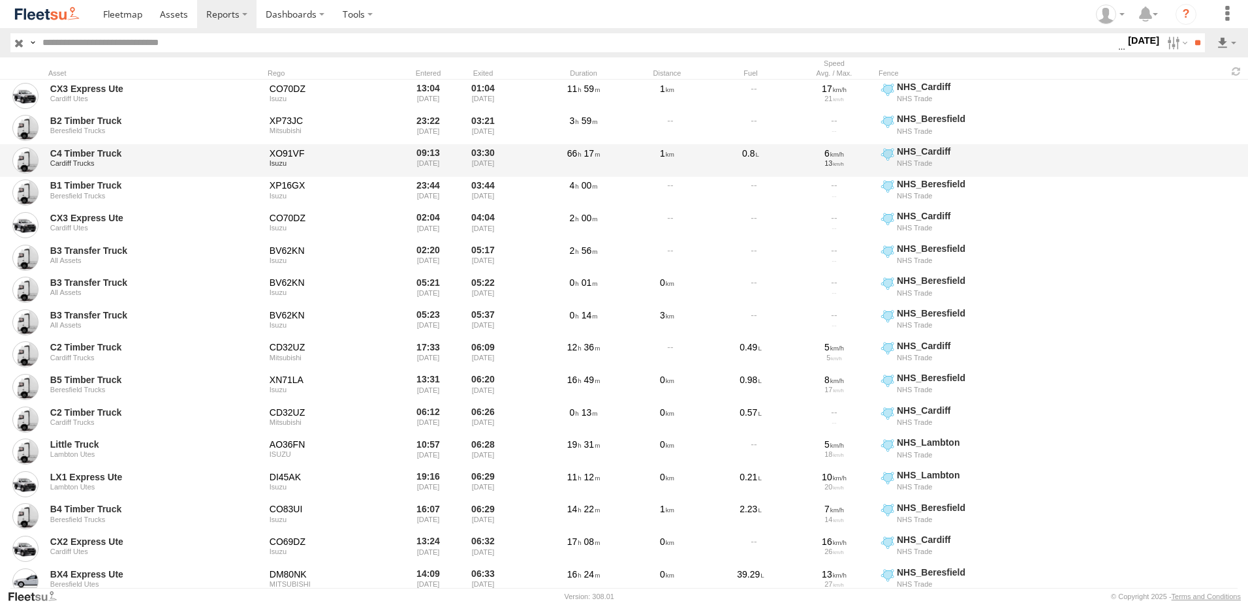
click at [1217, 155] on div "C4 Timber Truck Cardiff Trucks XO91VF Isuzu 09:13 [DATE] 03:30 [DATE] 66 17 1 0…" at bounding box center [624, 160] width 1248 height 33
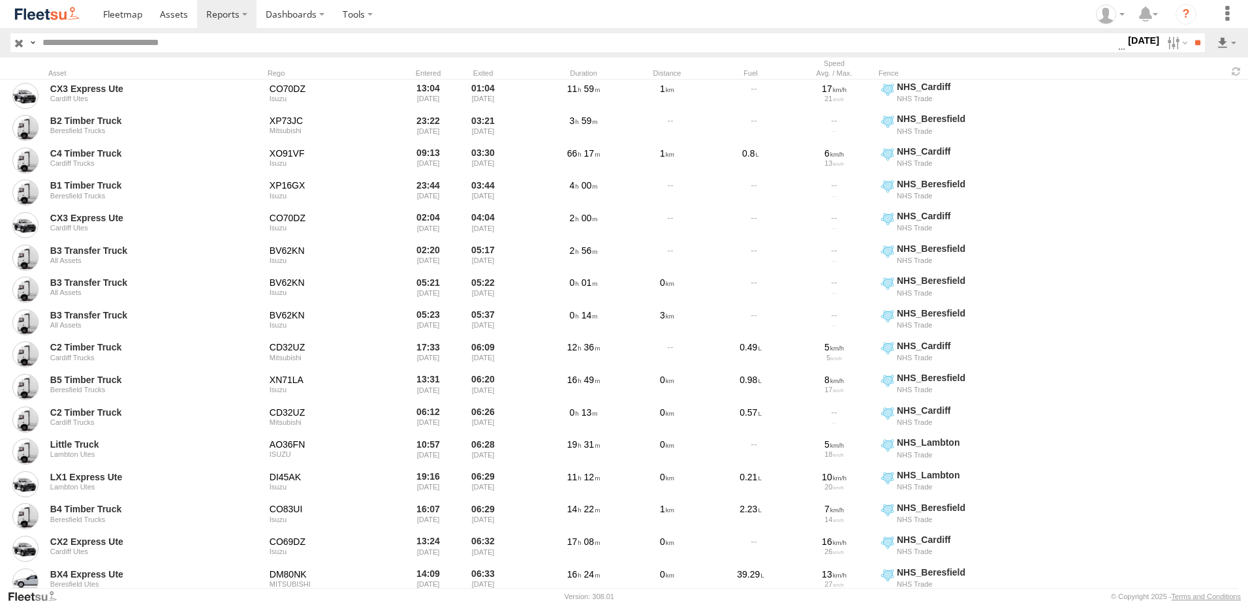
click at [1132, 37] on label "[DATE]" at bounding box center [1143, 40] width 37 height 14
click at [0, 0] on label at bounding box center [0, 0] width 0 height 0
click at [1194, 43] on input "**" at bounding box center [1197, 42] width 15 height 19
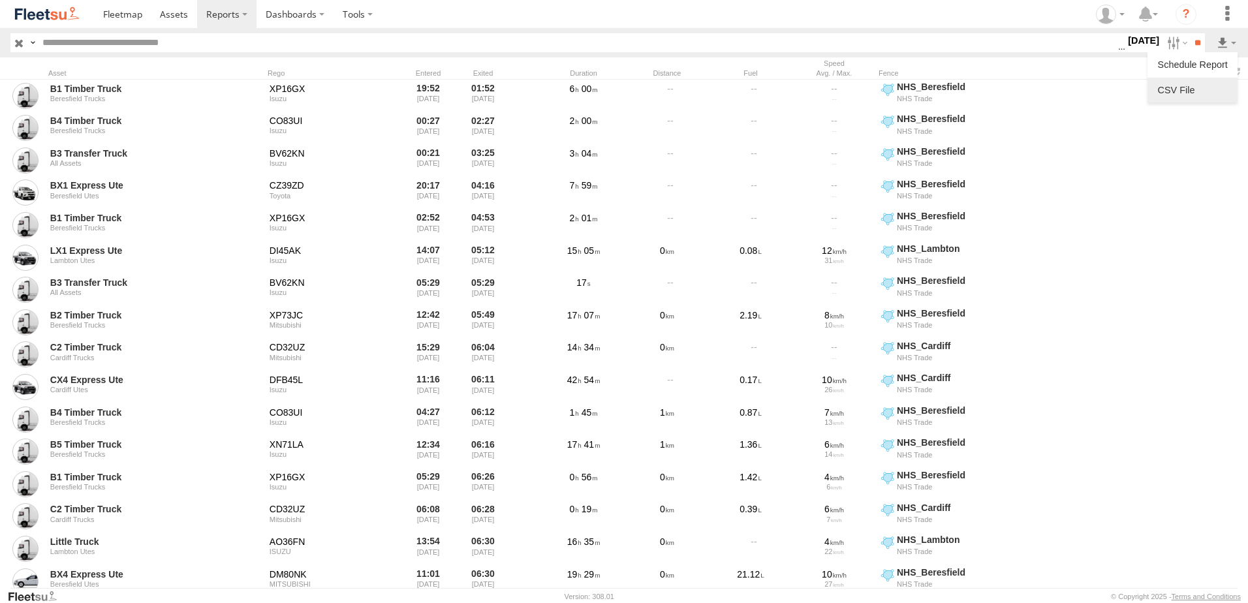
click at [1171, 86] on link at bounding box center [1193, 90] width 80 height 20
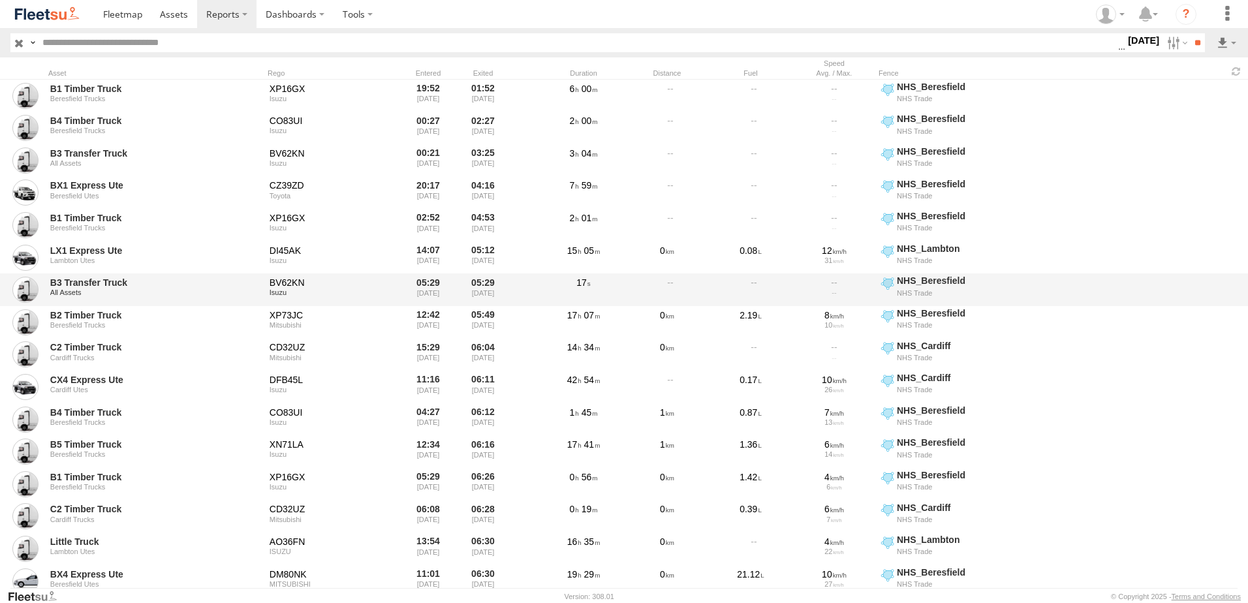
drag, startPoint x: 1135, startPoint y: 433, endPoint x: 1126, endPoint y: 292, distance: 141.2
click at [1135, 425] on div "B4 Timber Truck Beresfield Trucks CO83UI Isuzu 04:27 [DATE] 06:12 [DATE] 1 45 1…" at bounding box center [624, 419] width 1248 height 33
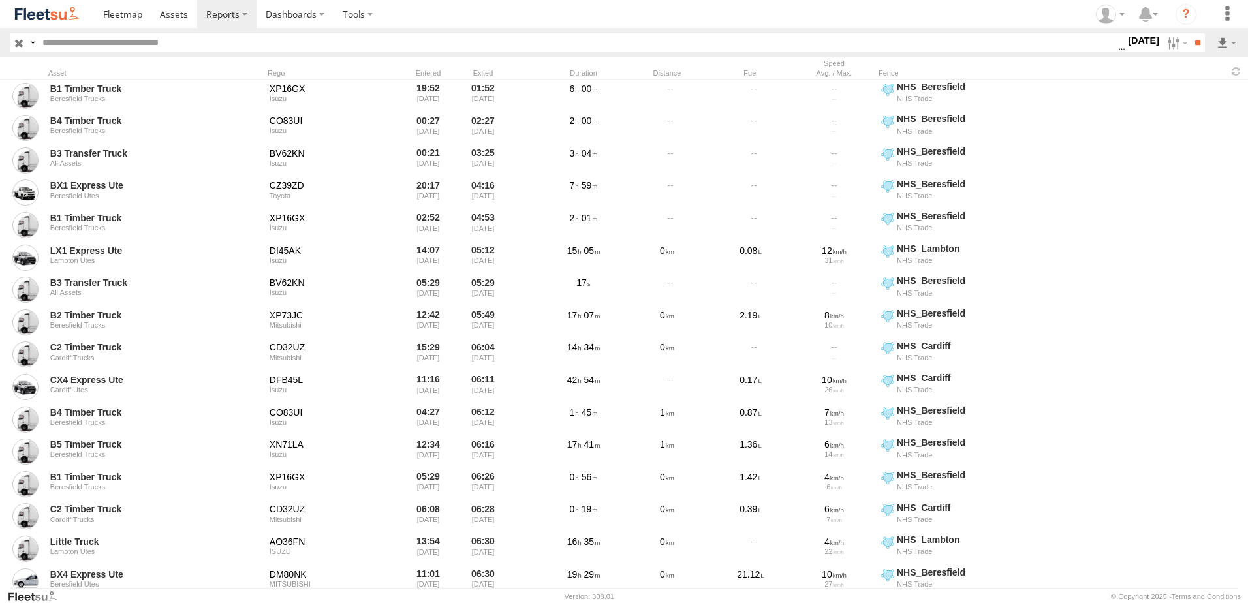
click at [1127, 40] on label "[DATE]" at bounding box center [1143, 40] width 37 height 14
click at [0, 0] on label at bounding box center [0, 0] width 0 height 0
click at [1193, 44] on input "**" at bounding box center [1197, 42] width 15 height 19
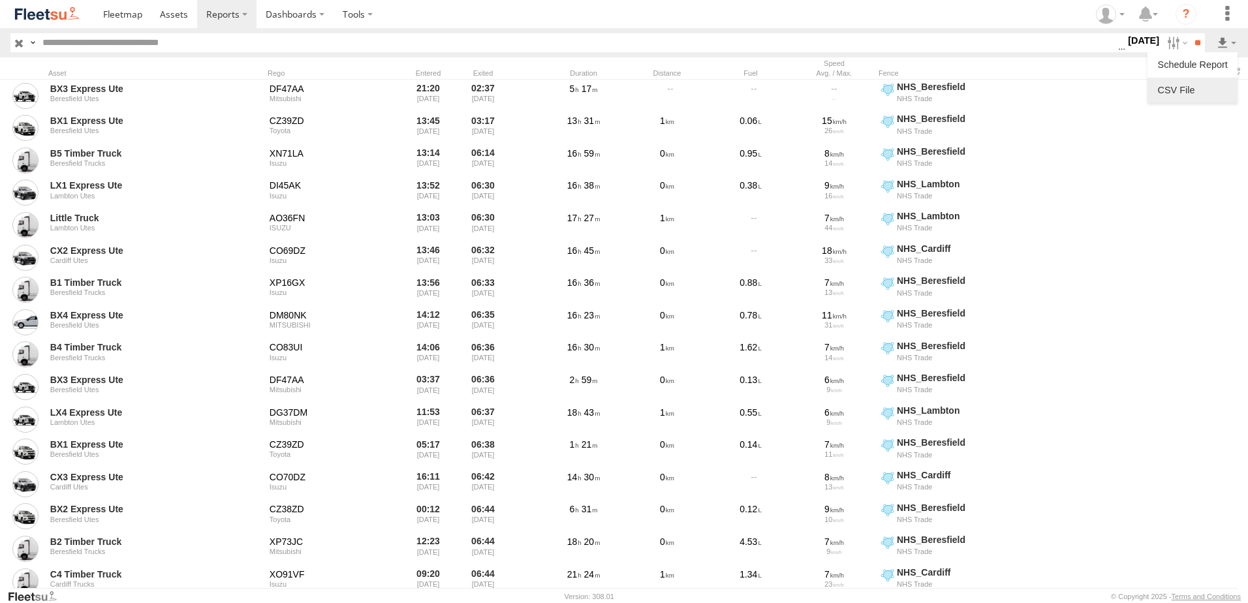
click at [1181, 91] on link at bounding box center [1193, 90] width 80 height 20
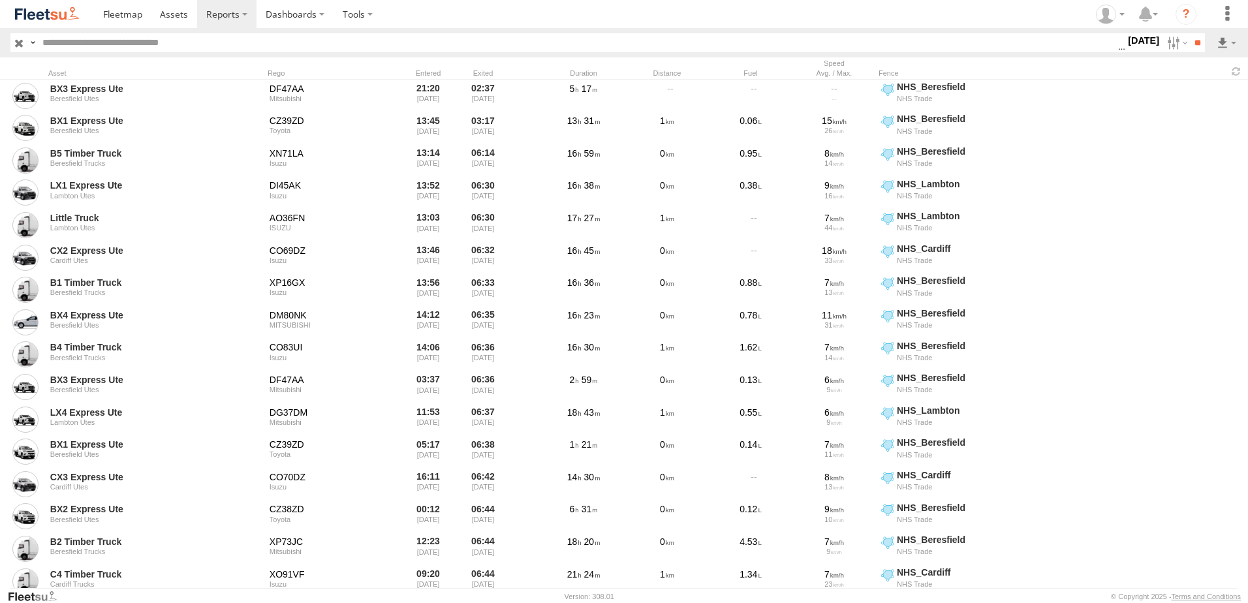
click at [1127, 39] on label "[DATE]" at bounding box center [1143, 40] width 37 height 14
click at [0, 0] on label at bounding box center [0, 0] width 0 height 0
click at [1193, 39] on input "**" at bounding box center [1197, 42] width 15 height 19
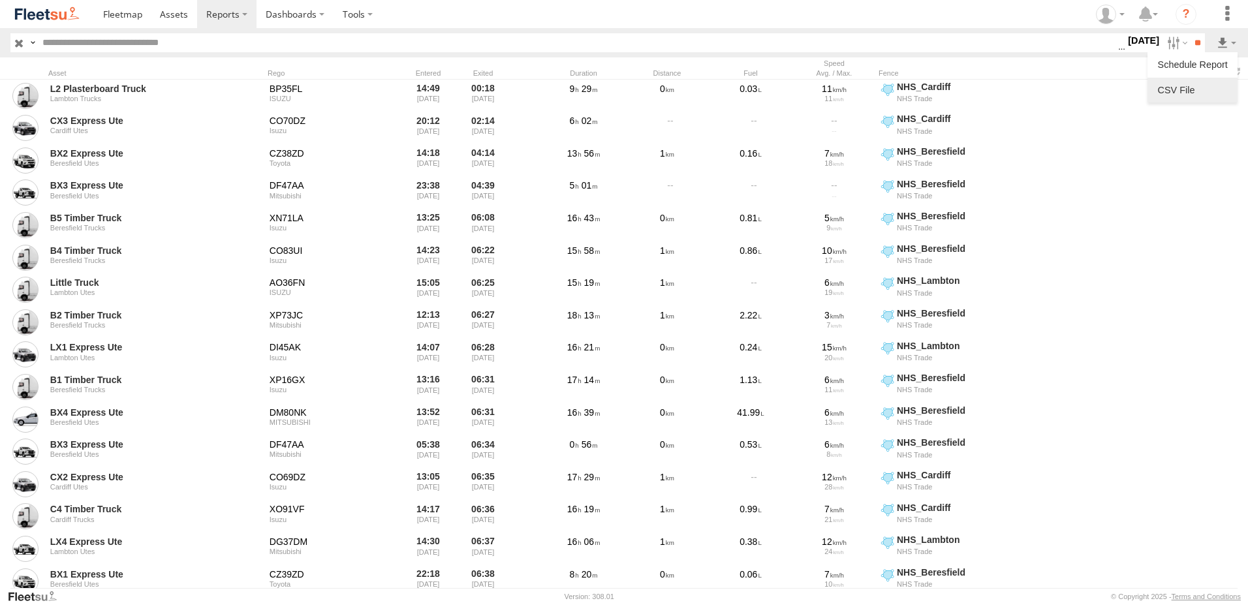
click at [1175, 91] on link at bounding box center [1193, 90] width 80 height 20
click at [1131, 38] on label "[DATE]" at bounding box center [1143, 40] width 37 height 14
click at [0, 0] on label at bounding box center [0, 0] width 0 height 0
click at [1194, 44] on input "**" at bounding box center [1197, 42] width 15 height 19
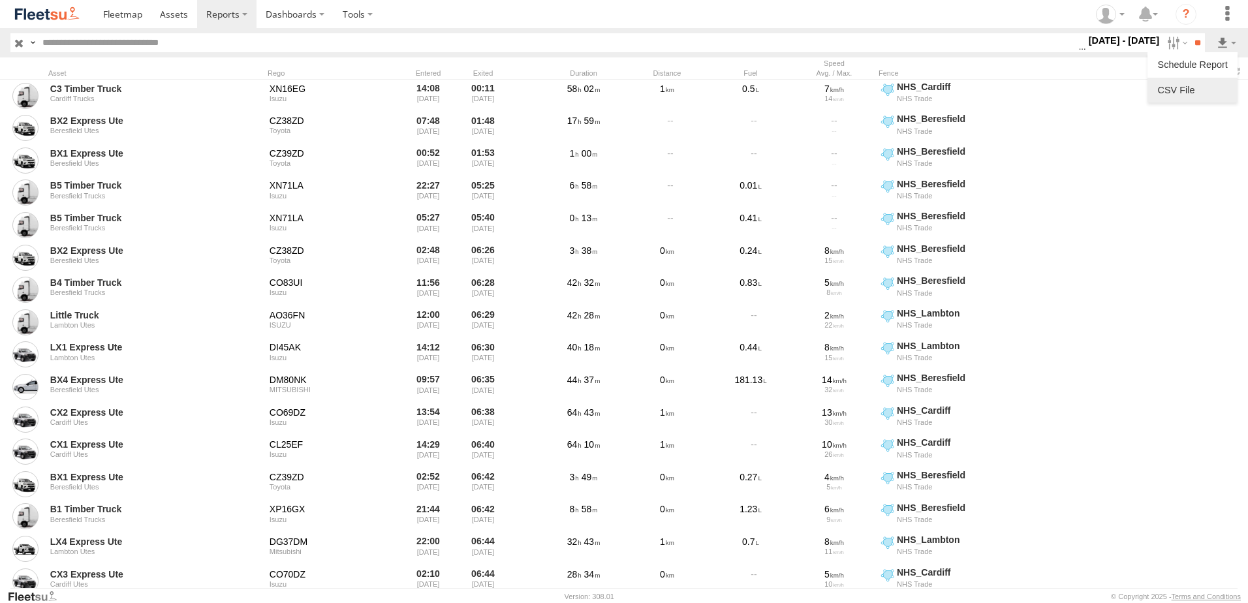
click at [1180, 89] on link at bounding box center [1193, 90] width 80 height 20
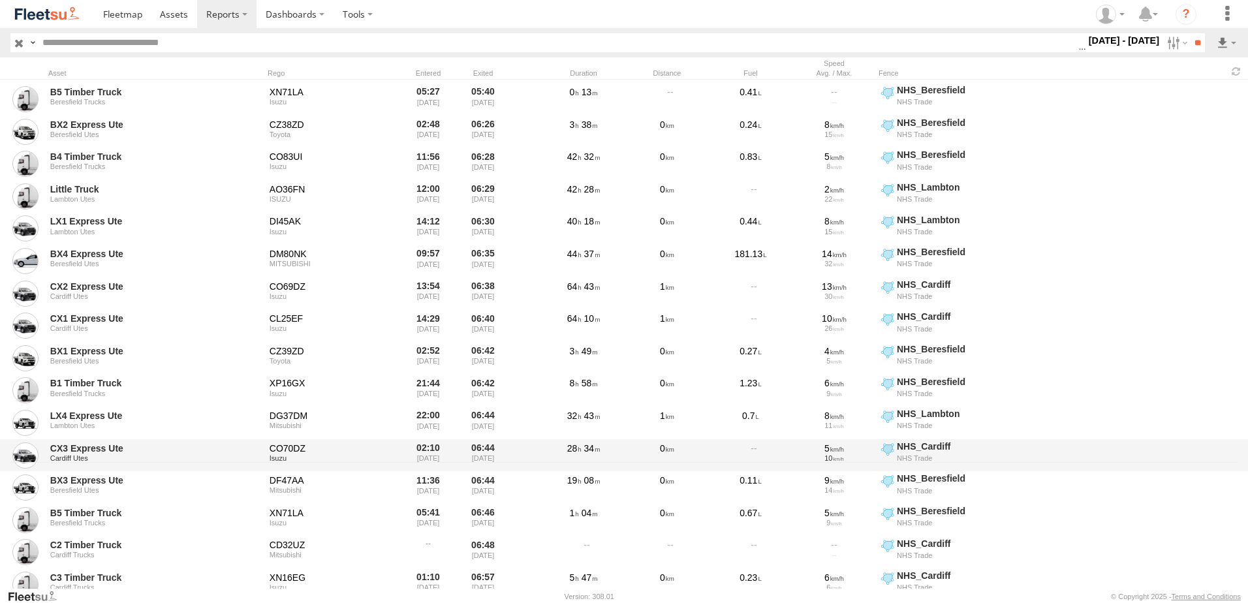
scroll to position [131, 0]
